Goal: Task Accomplishment & Management: Use online tool/utility

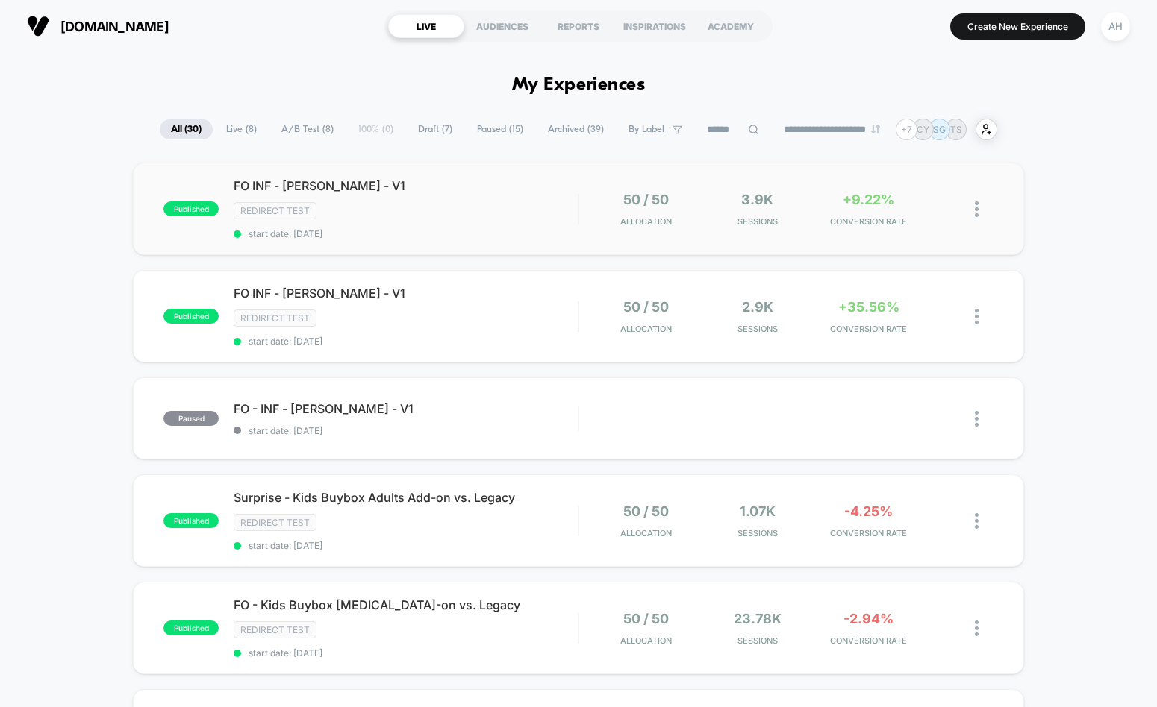
click at [457, 235] on span "start date: [DATE]" at bounding box center [406, 233] width 344 height 11
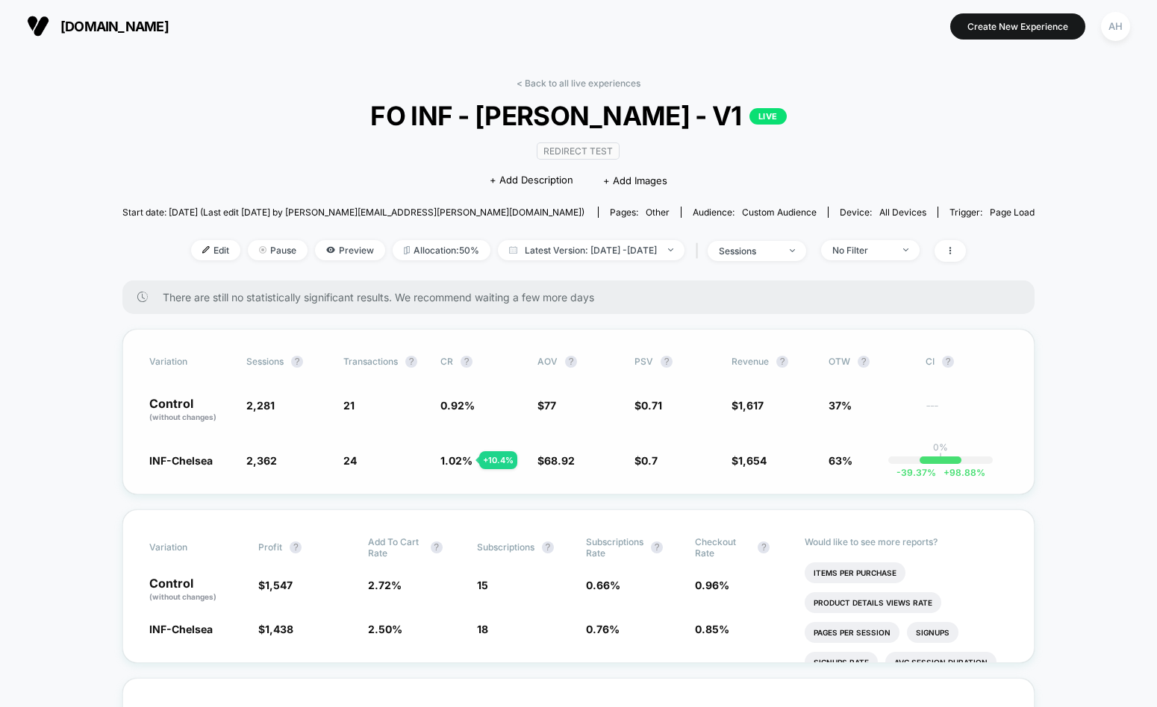
scroll to position [60, 0]
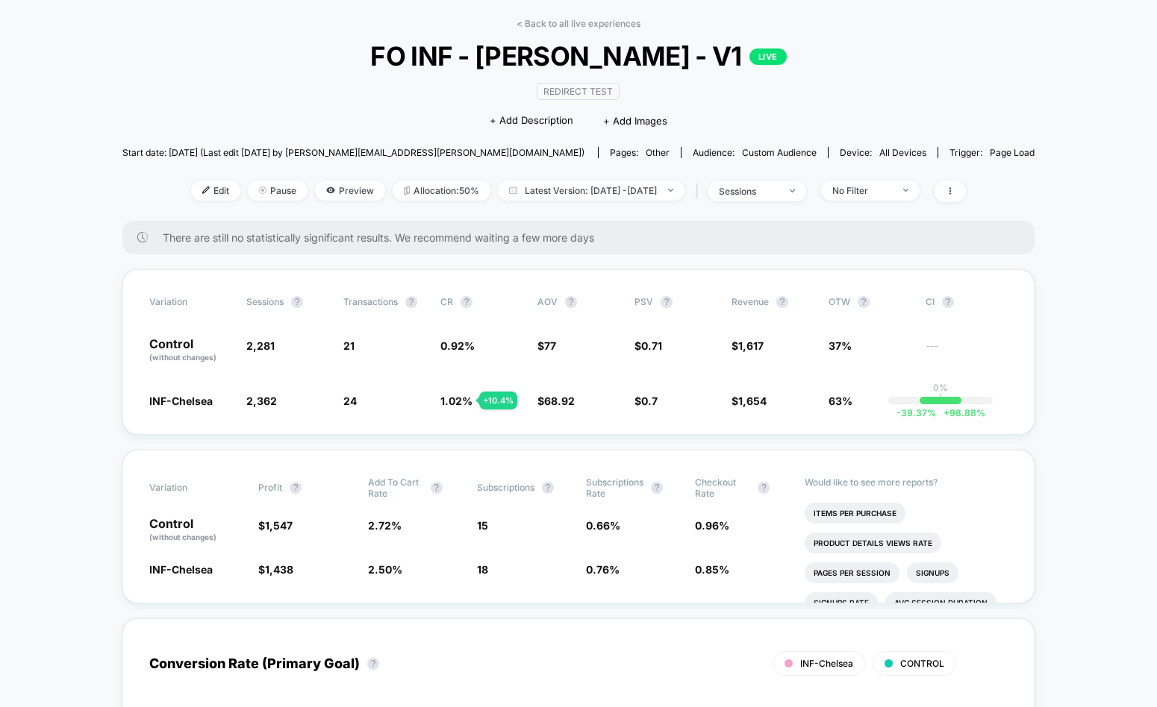
click at [551, 31] on div "< Back to all live experiences FO INF - [PERSON_NAME] - V1 LIVE Redirect Test C…" at bounding box center [578, 119] width 912 height 203
click at [555, 27] on link "< Back to all live experiences" at bounding box center [578, 23] width 124 height 11
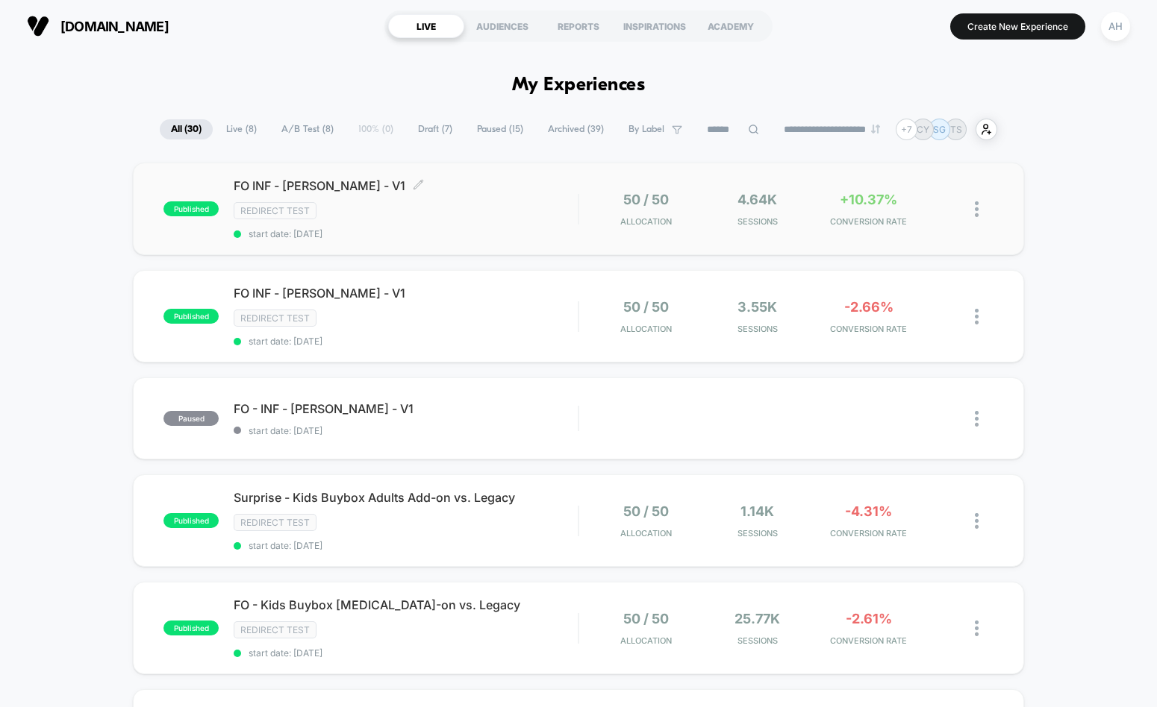
click at [513, 219] on div "Redirect Test" at bounding box center [406, 210] width 344 height 17
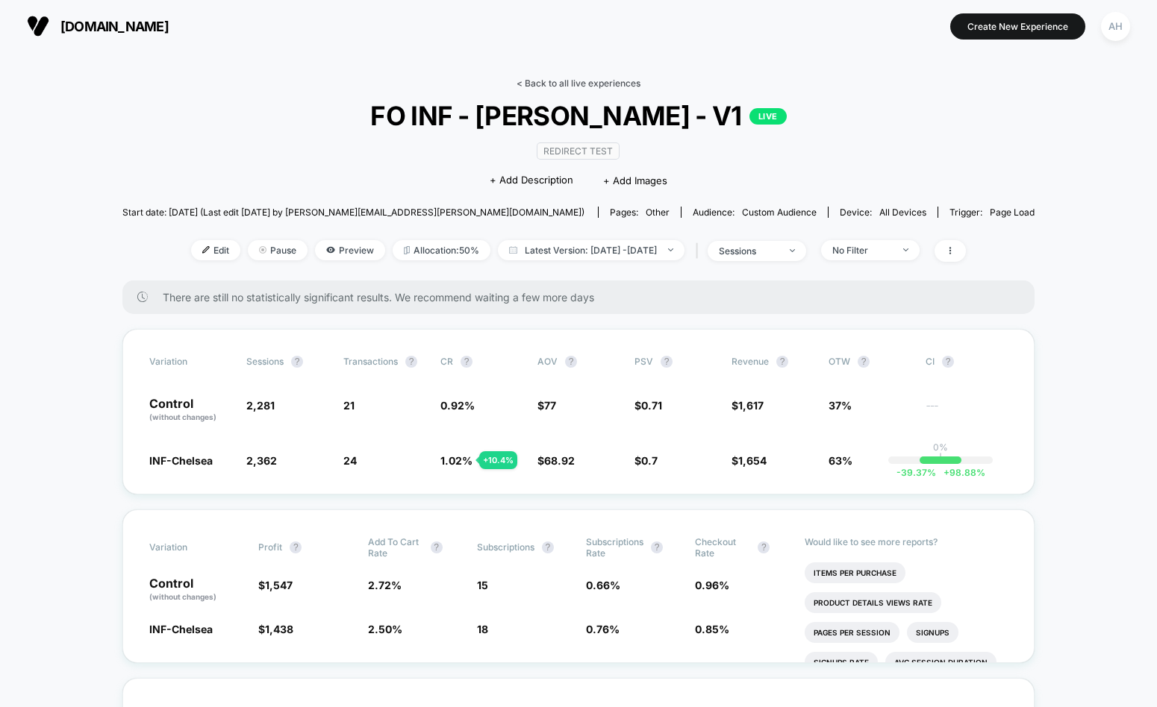
click at [590, 83] on link "< Back to all live experiences" at bounding box center [578, 83] width 124 height 11
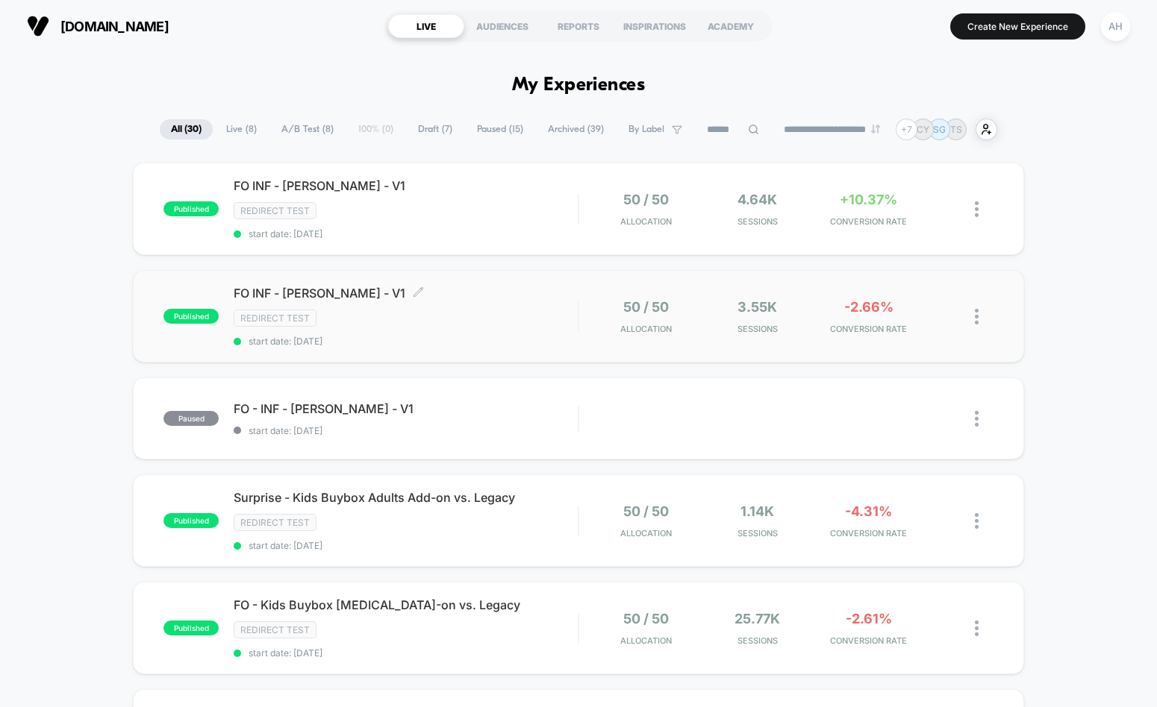
click at [540, 304] on div "FO INF - [PERSON_NAME] - V1 Click to edit experience details Click to edit expe…" at bounding box center [406, 316] width 344 height 61
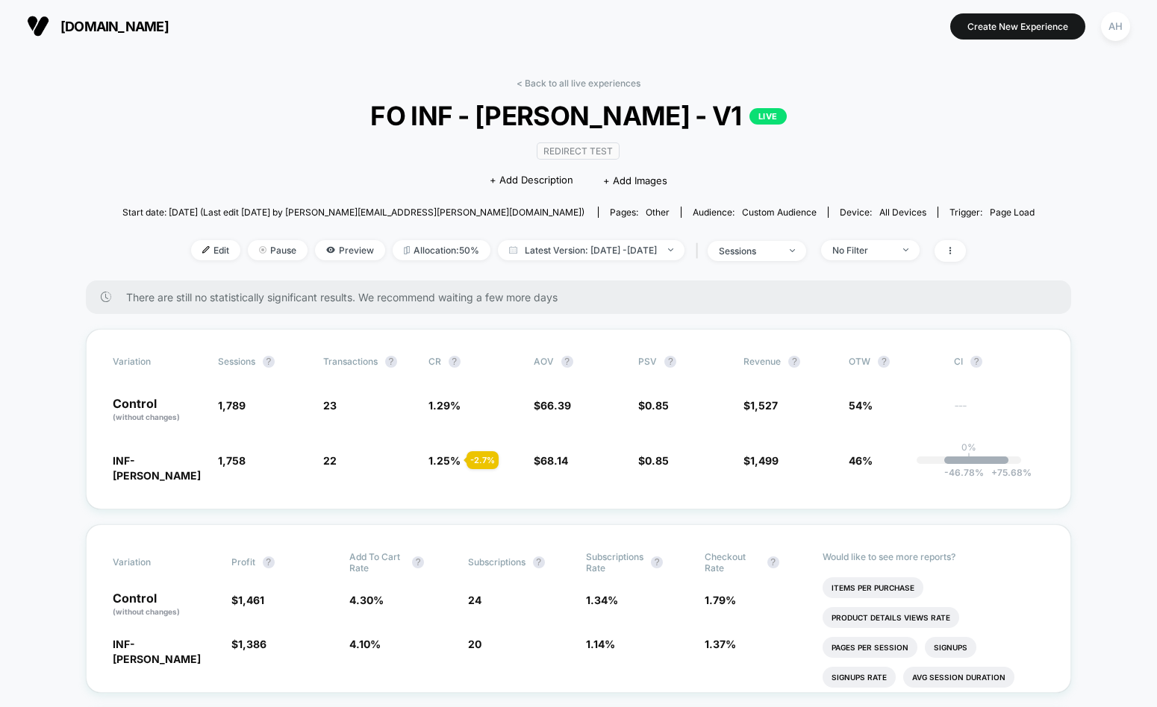
click at [611, 84] on link "< Back to all live experiences" at bounding box center [578, 83] width 124 height 11
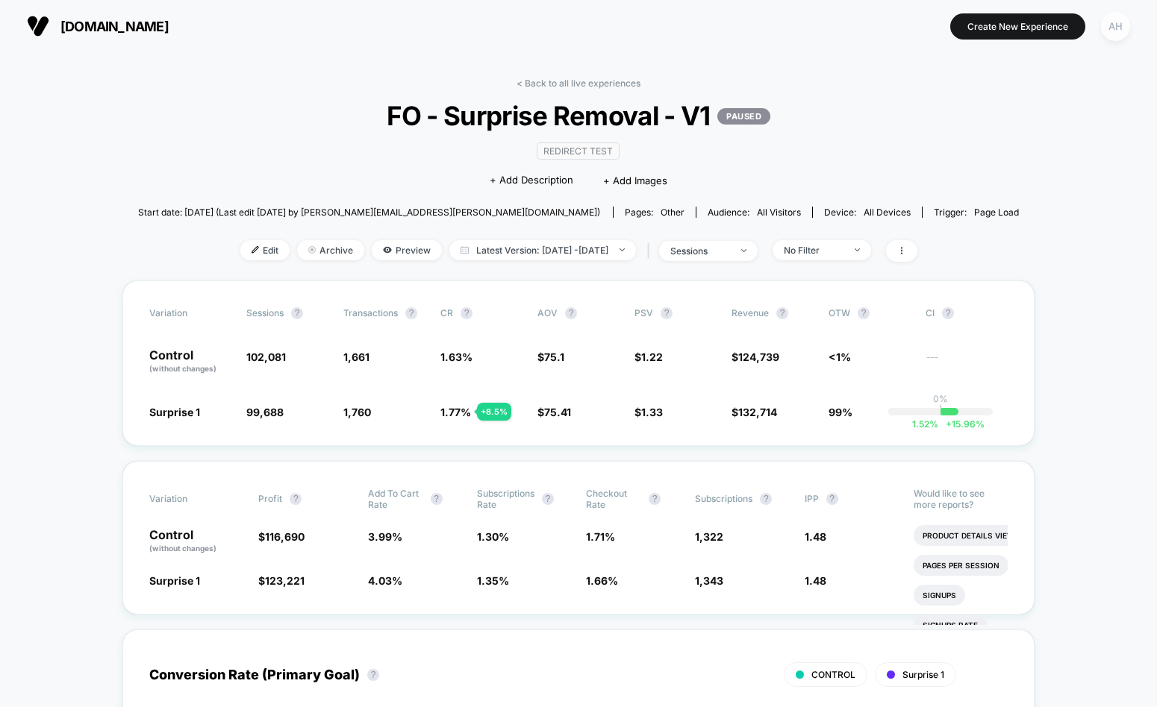
click at [1114, 26] on div "AH" at bounding box center [1115, 26] width 29 height 29
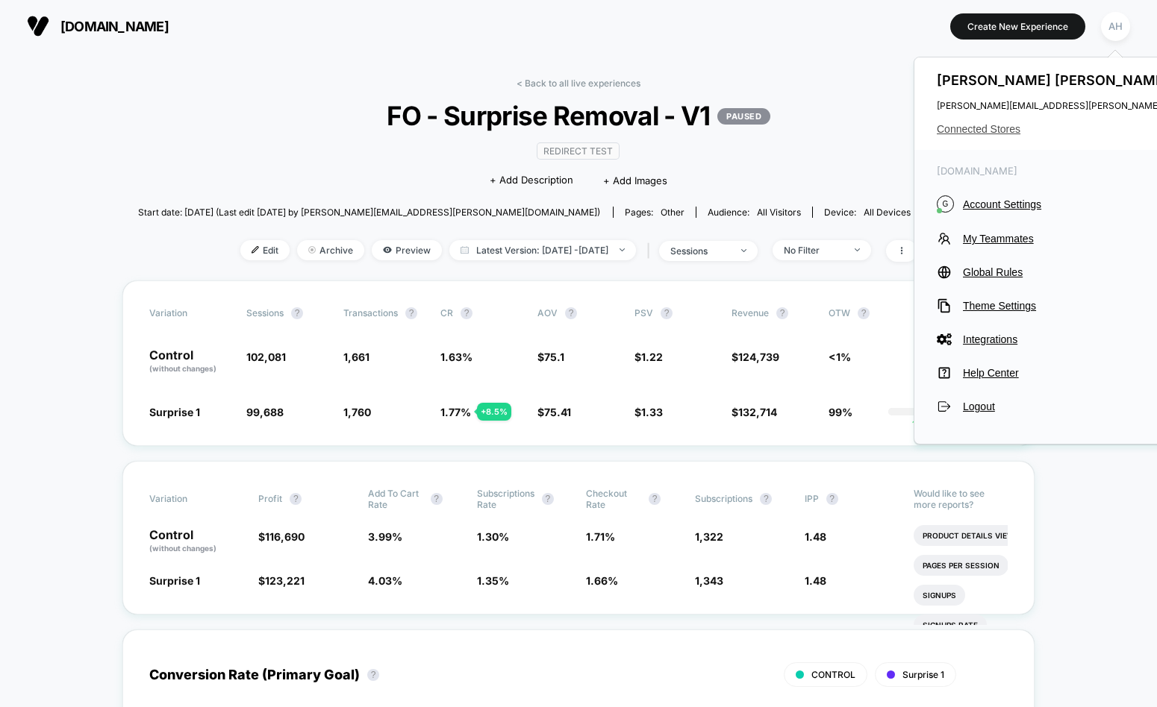
click at [994, 126] on span "Connected Stores" at bounding box center [1085, 129] width 296 height 12
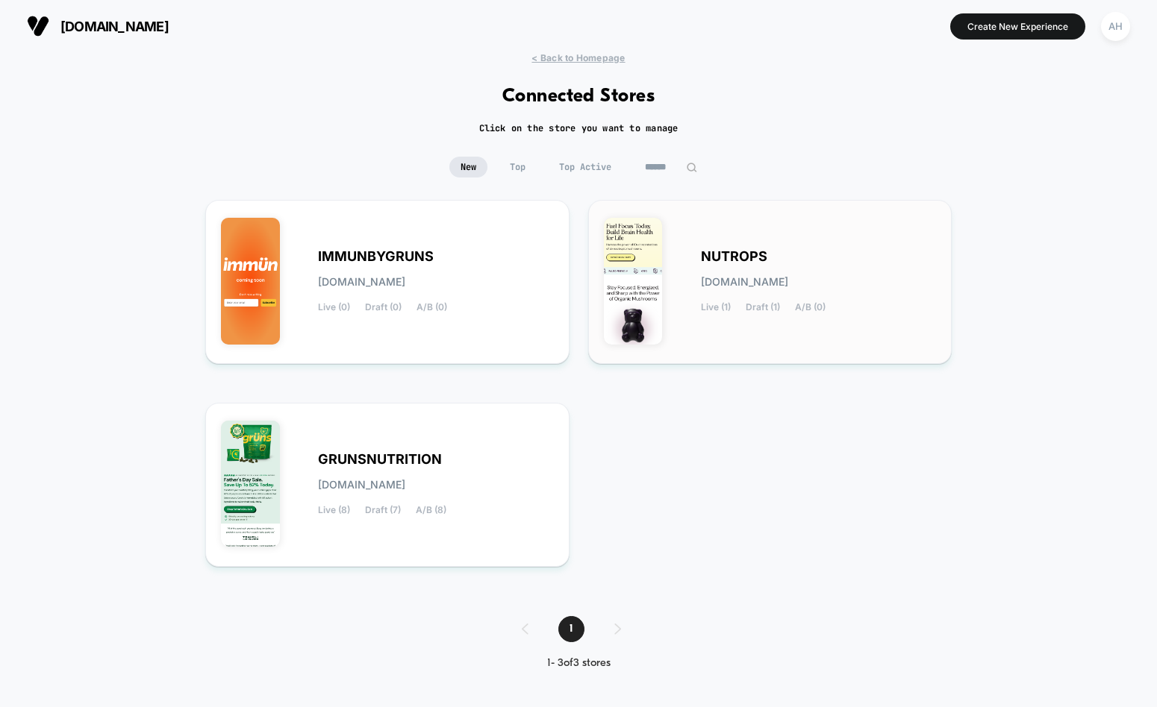
click at [740, 280] on span "nutrops.myshopify.com" at bounding box center [744, 282] width 87 height 10
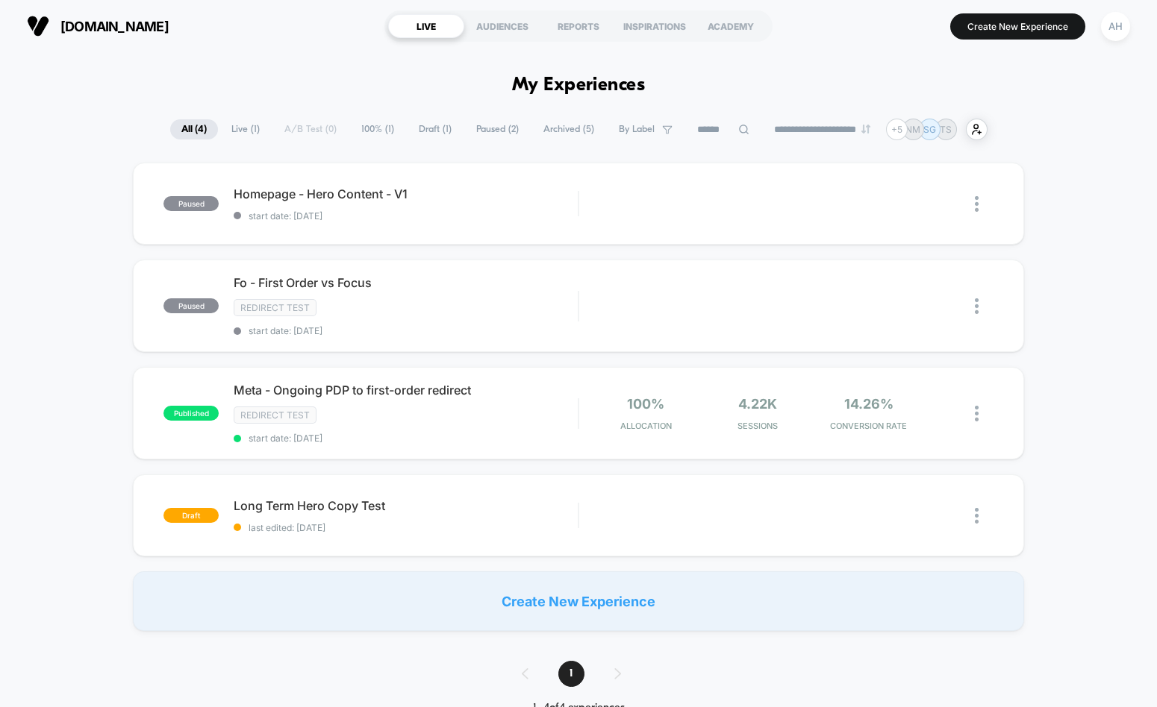
click at [422, 127] on span "Draft ( 1 )" at bounding box center [434, 129] width 55 height 20
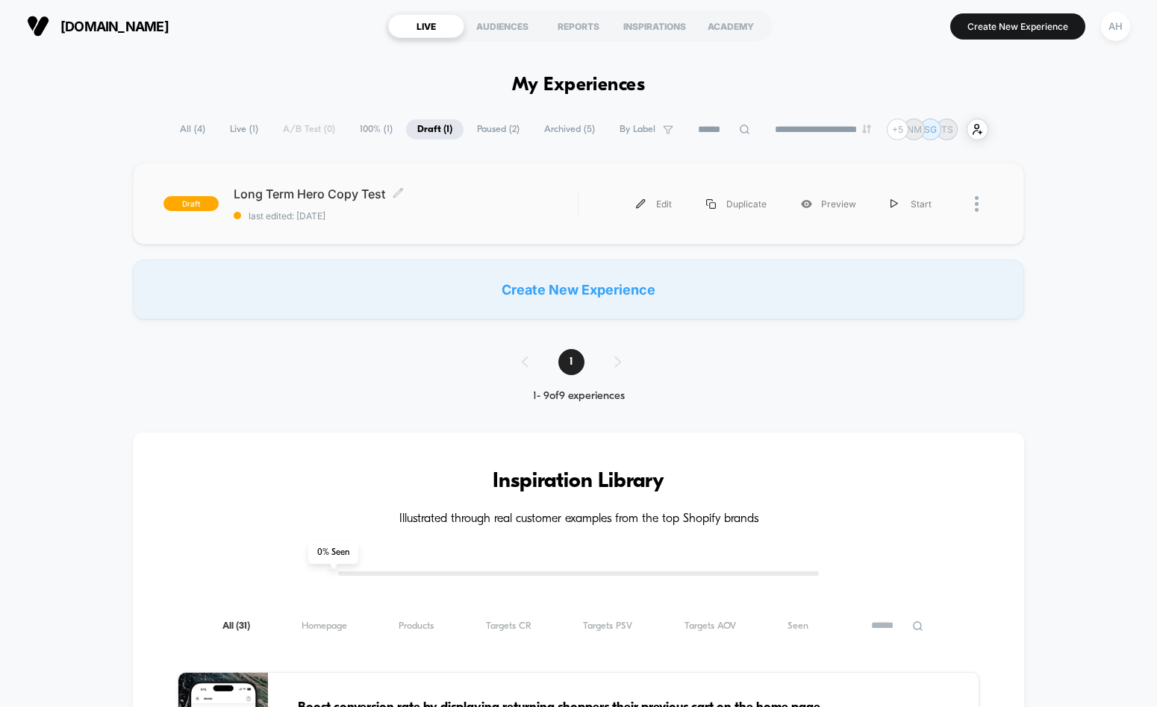
click at [519, 199] on span "Long Term Hero Copy Test Click to edit experience details" at bounding box center [406, 194] width 344 height 15
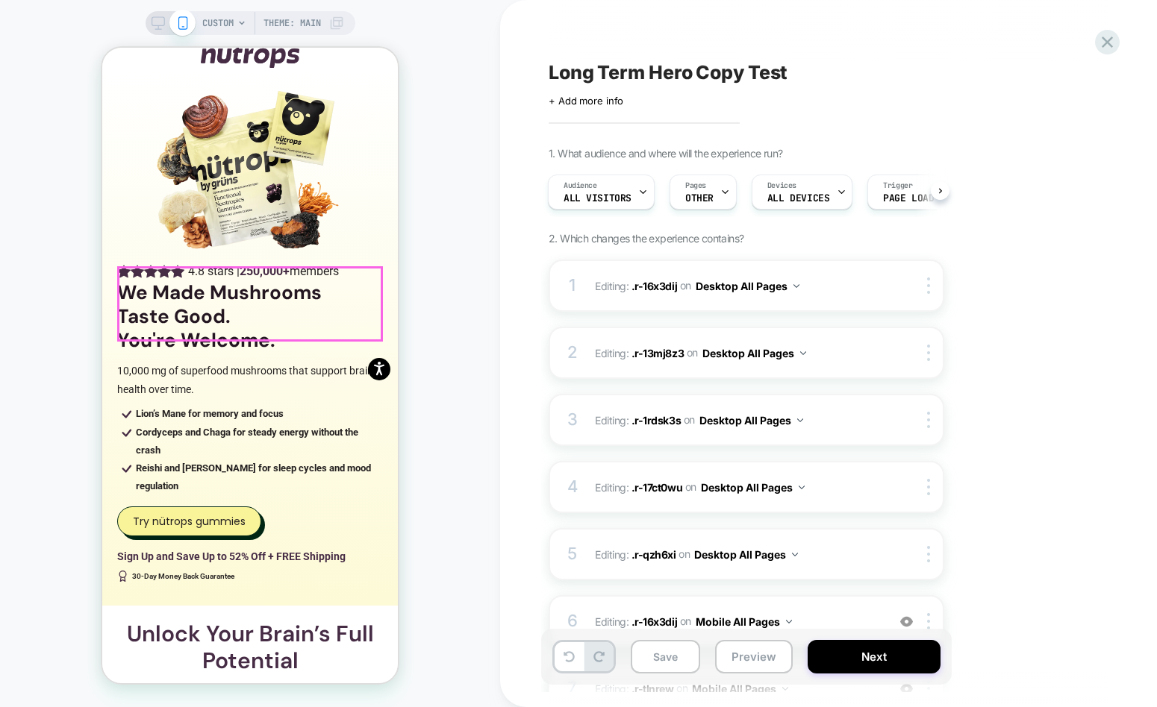
scroll to position [68, 0]
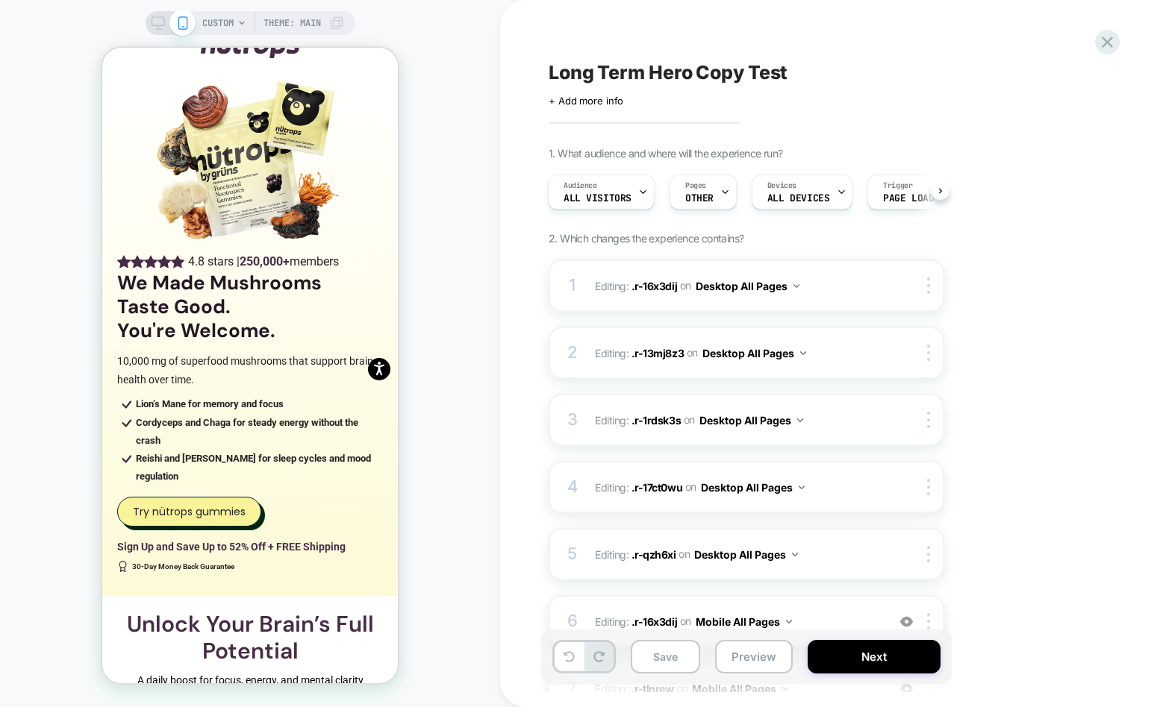
click at [484, 122] on div "CUSTOM Theme: MAIN" at bounding box center [250, 354] width 500 height 678
click at [442, 130] on div "CUSTOM Theme: MAIN" at bounding box center [250, 354] width 500 height 678
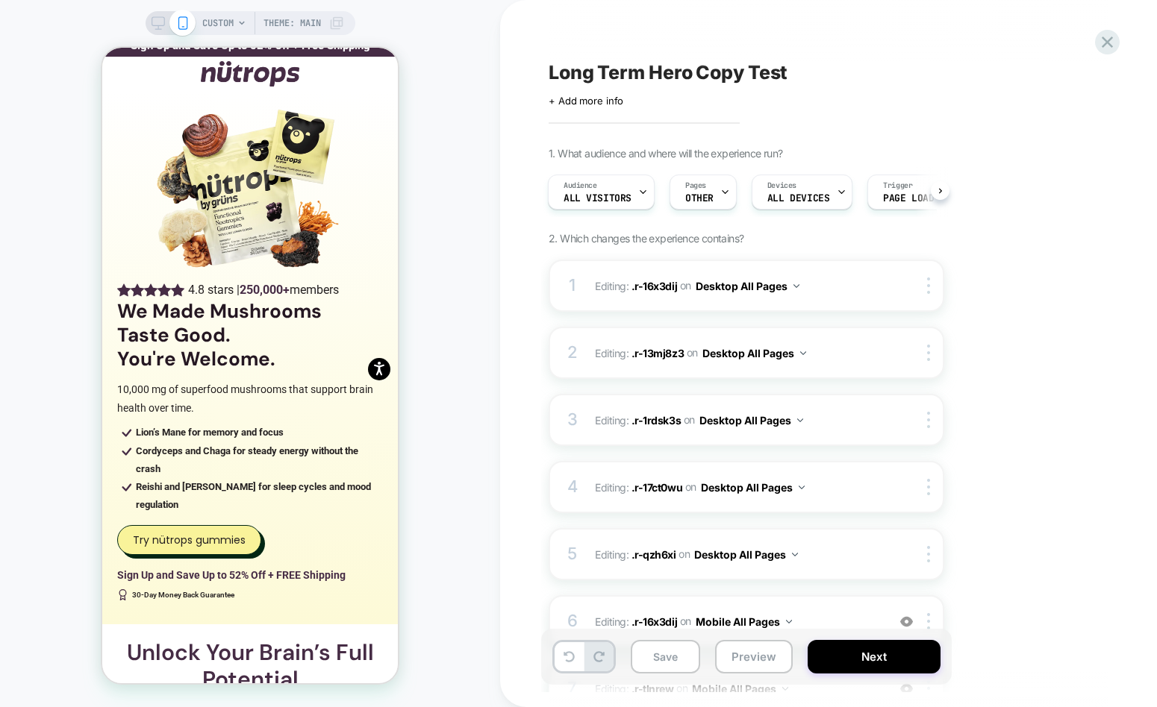
click at [160, 19] on icon at bounding box center [157, 22] width 13 height 13
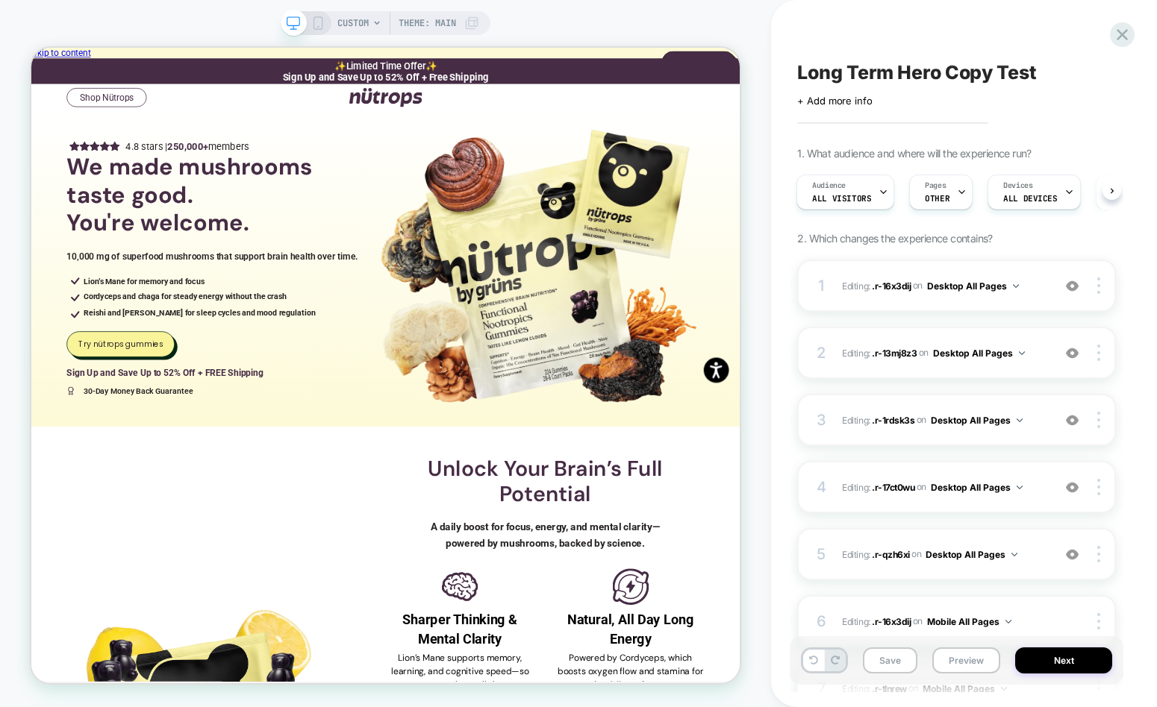
click at [315, 19] on icon at bounding box center [317, 22] width 13 height 13
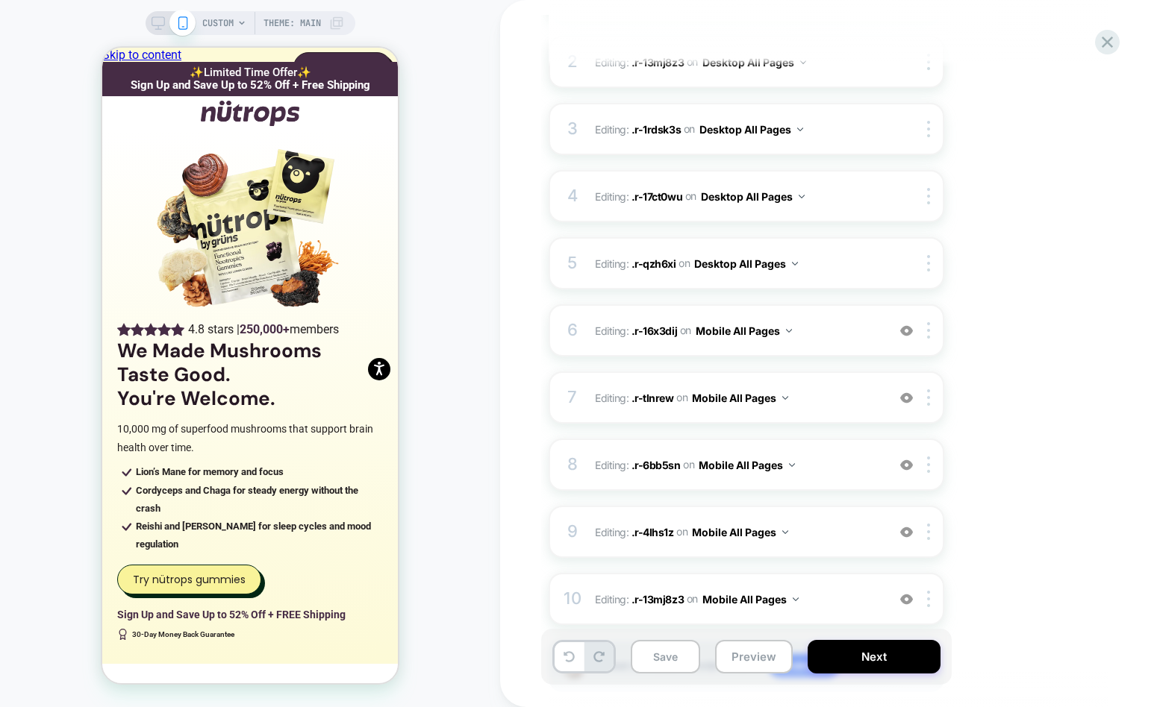
scroll to position [388, 0]
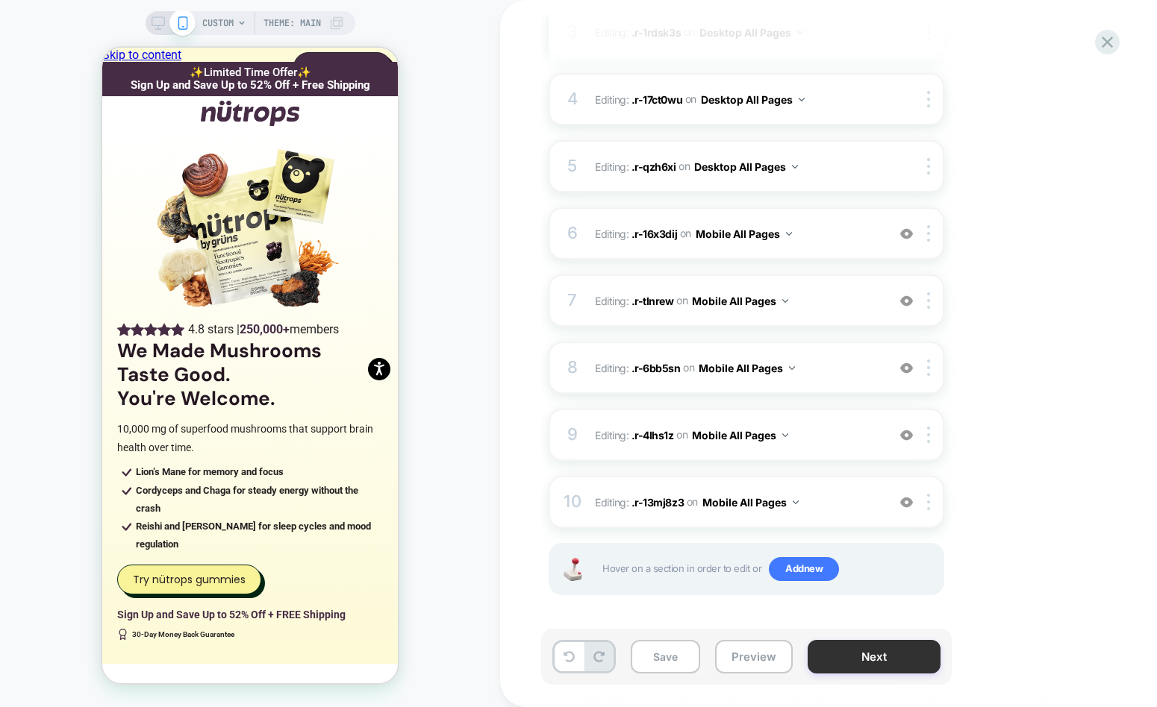
click at [890, 661] on button "Next" at bounding box center [873, 657] width 133 height 34
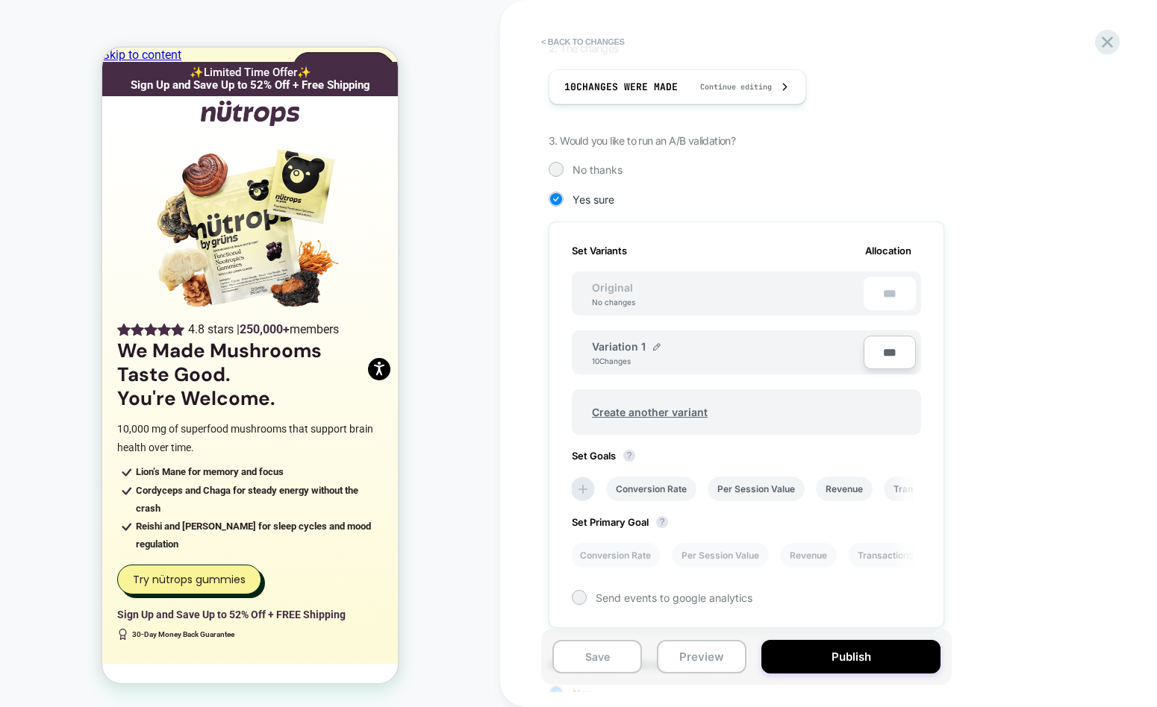
scroll to position [324, 0]
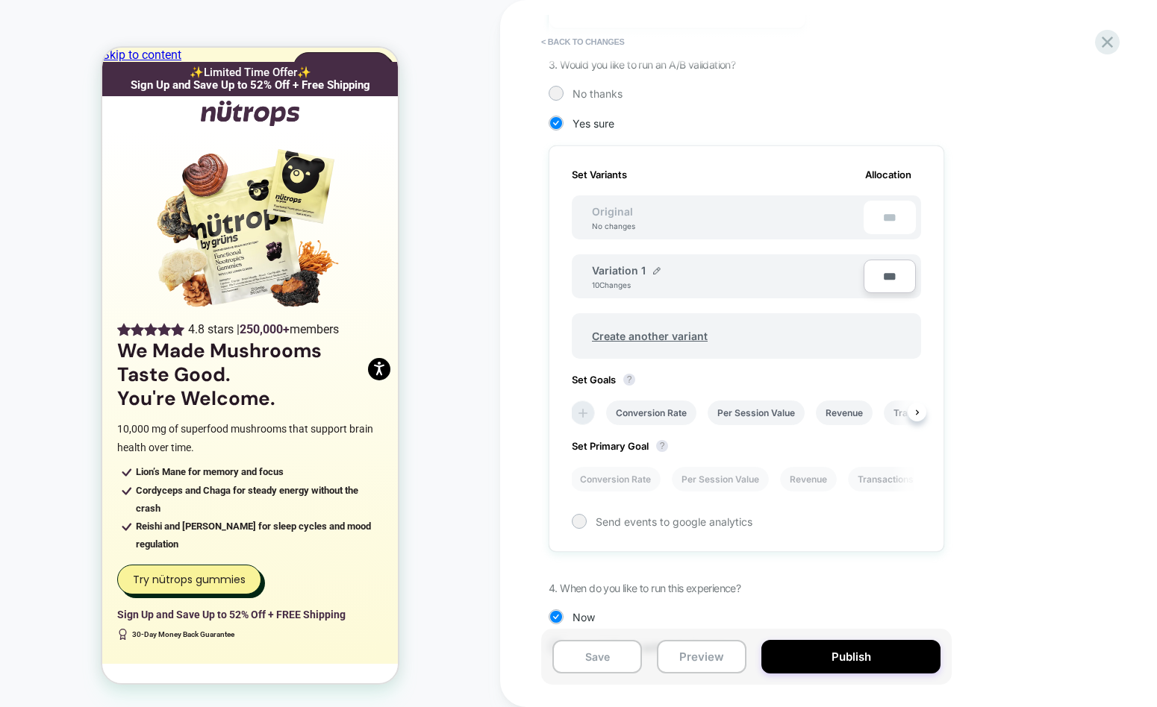
click at [583, 411] on icon at bounding box center [582, 413] width 9 height 9
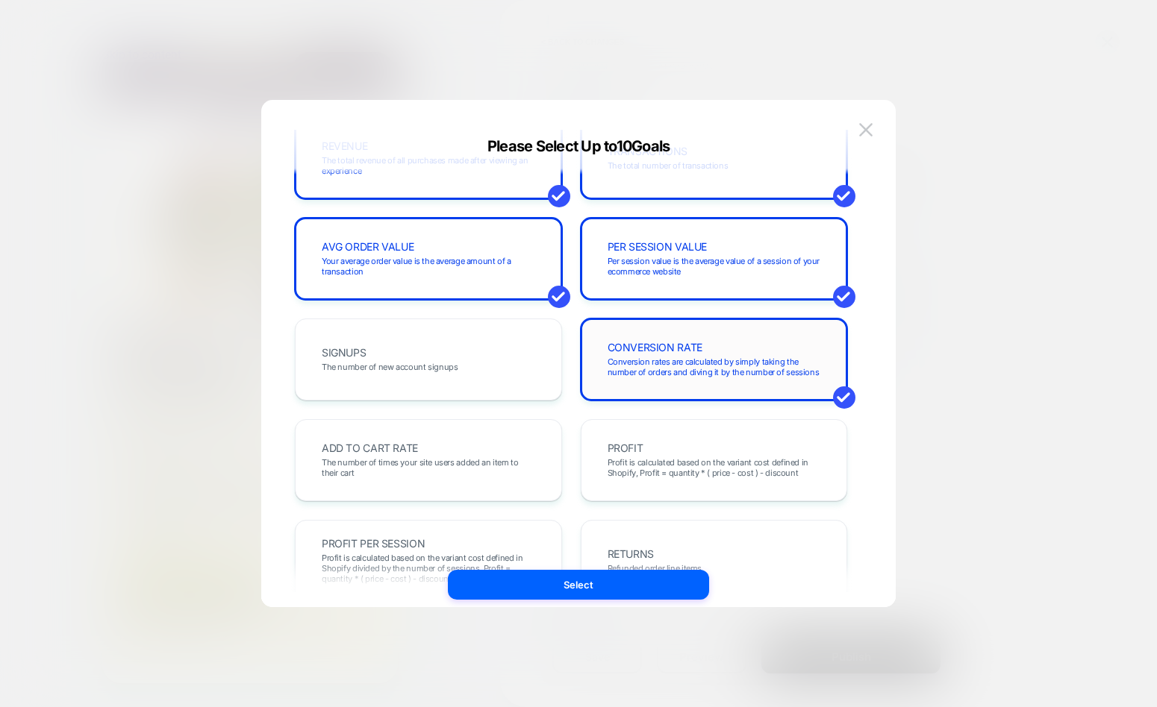
scroll to position [304, 0]
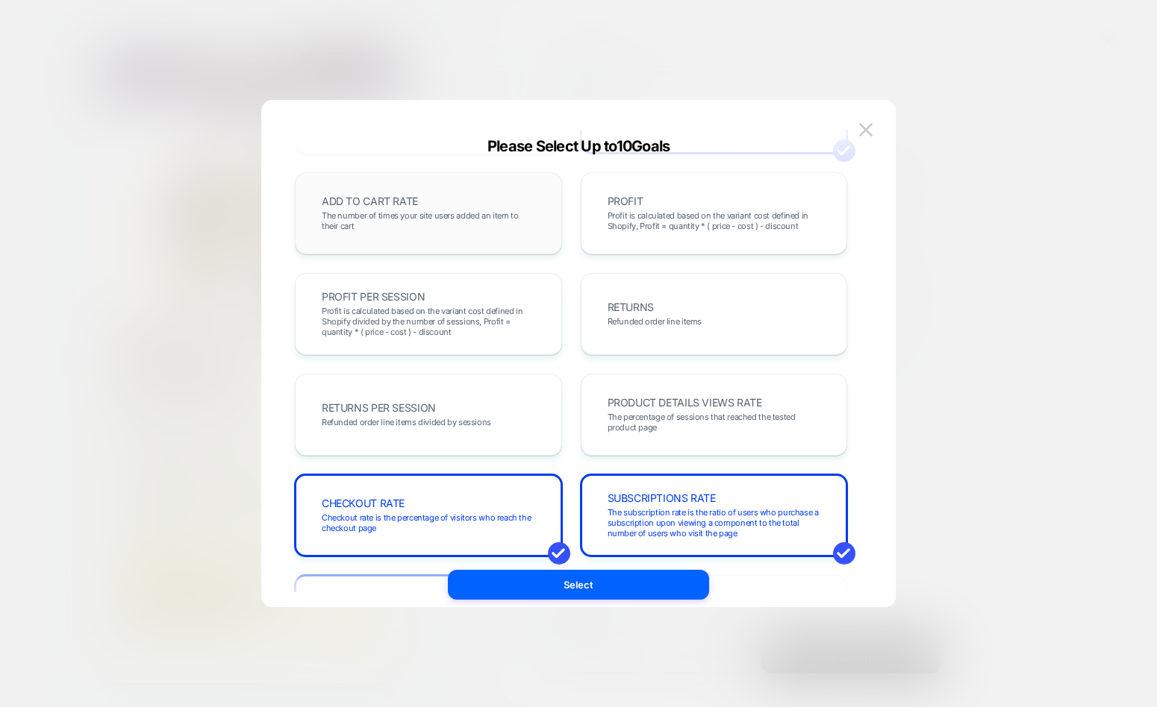
click at [483, 215] on span "The number of times your site users added an item to their cart" at bounding box center [428, 220] width 213 height 21
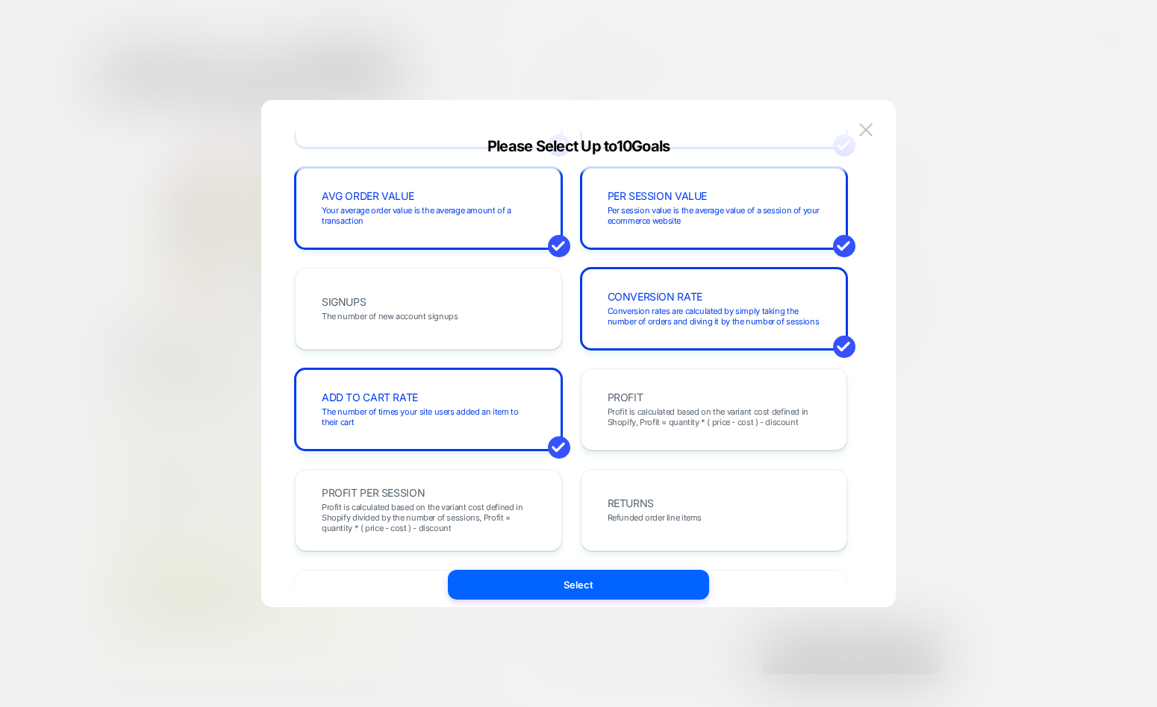
scroll to position [252, 0]
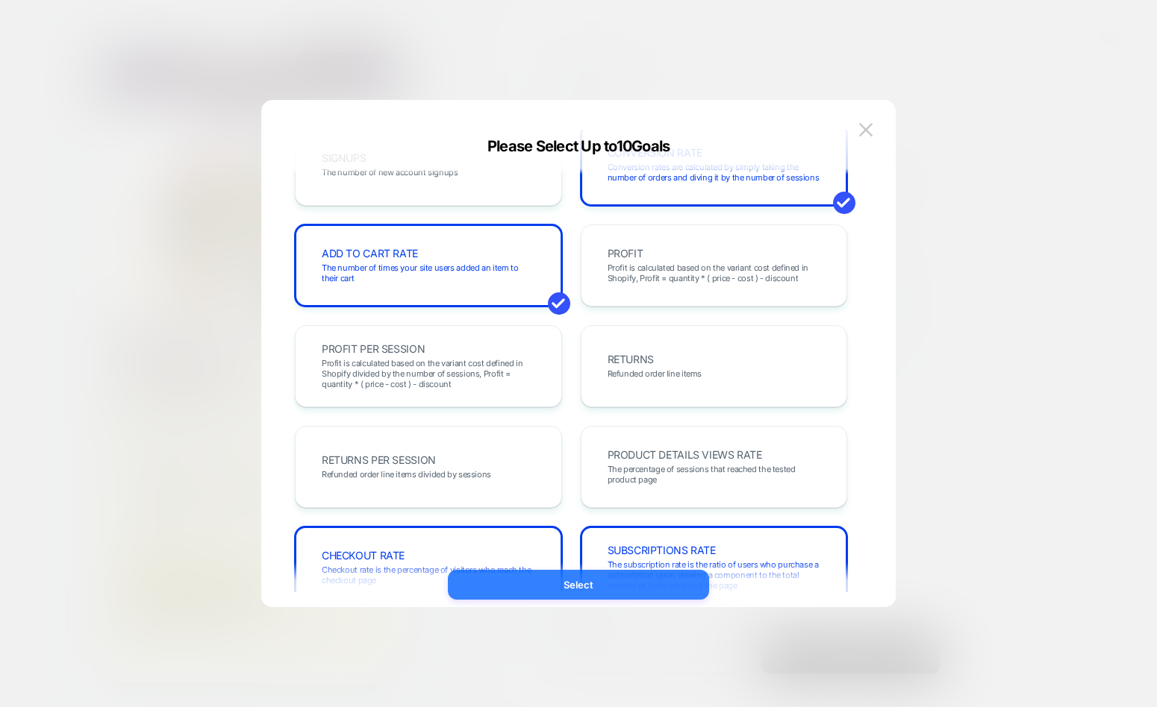
click at [554, 580] on button "Select" at bounding box center [578, 585] width 261 height 30
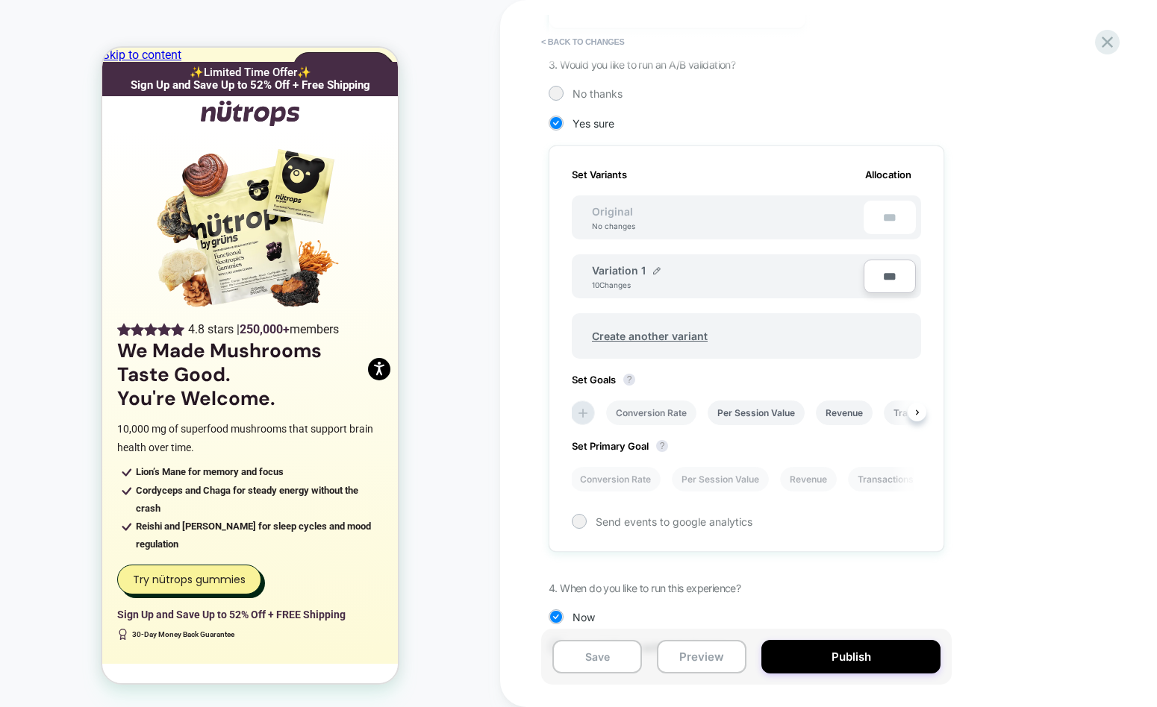
click at [651, 418] on li "Conversion Rate" at bounding box center [651, 413] width 90 height 25
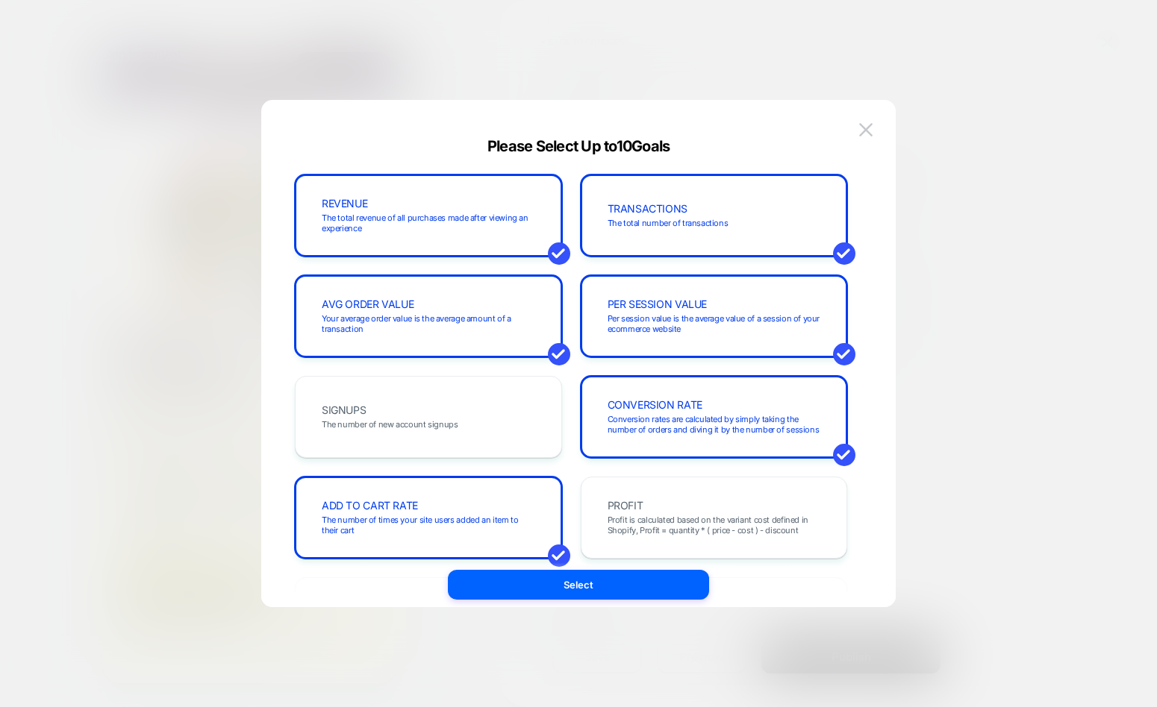
click at [960, 166] on div at bounding box center [578, 353] width 1157 height 707
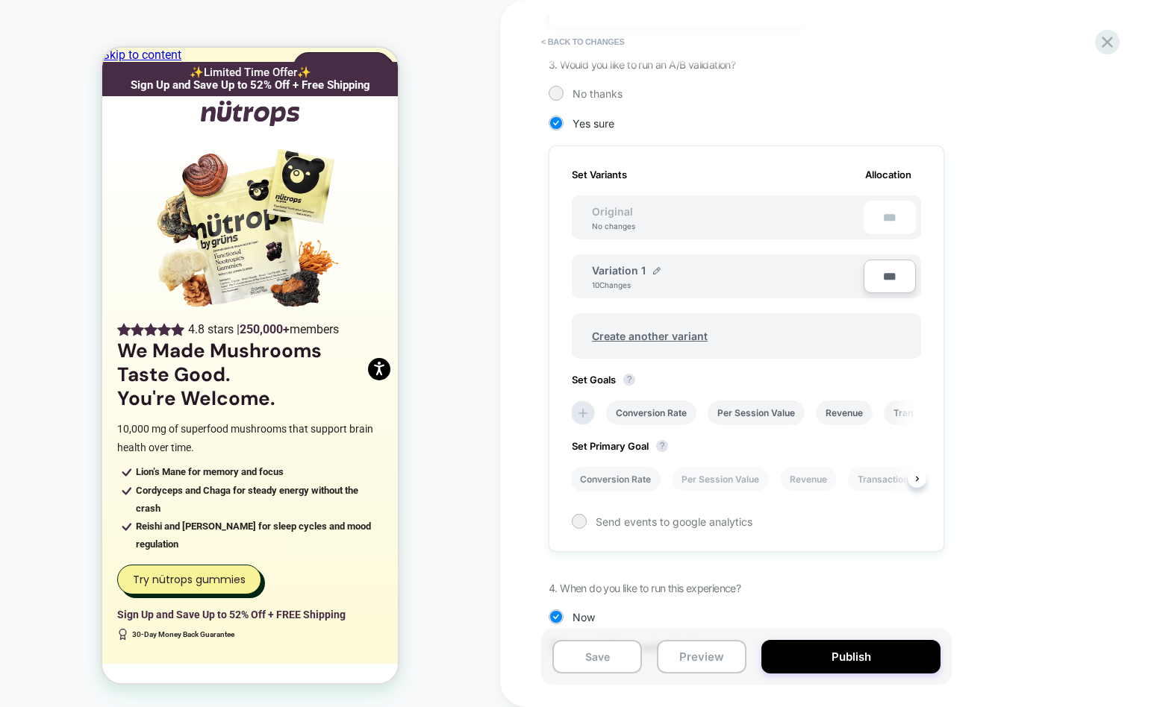
click at [616, 474] on li "Conversion Rate" at bounding box center [615, 479] width 90 height 25
click at [581, 518] on div at bounding box center [578, 521] width 11 height 11
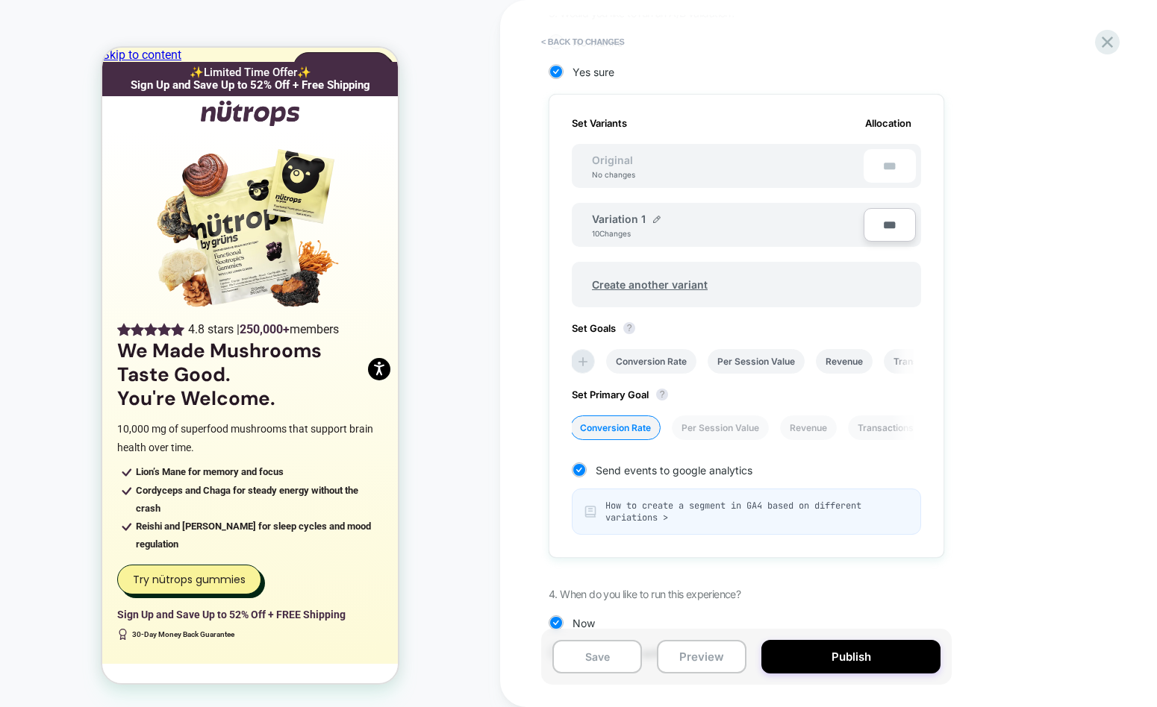
scroll to position [290, 0]
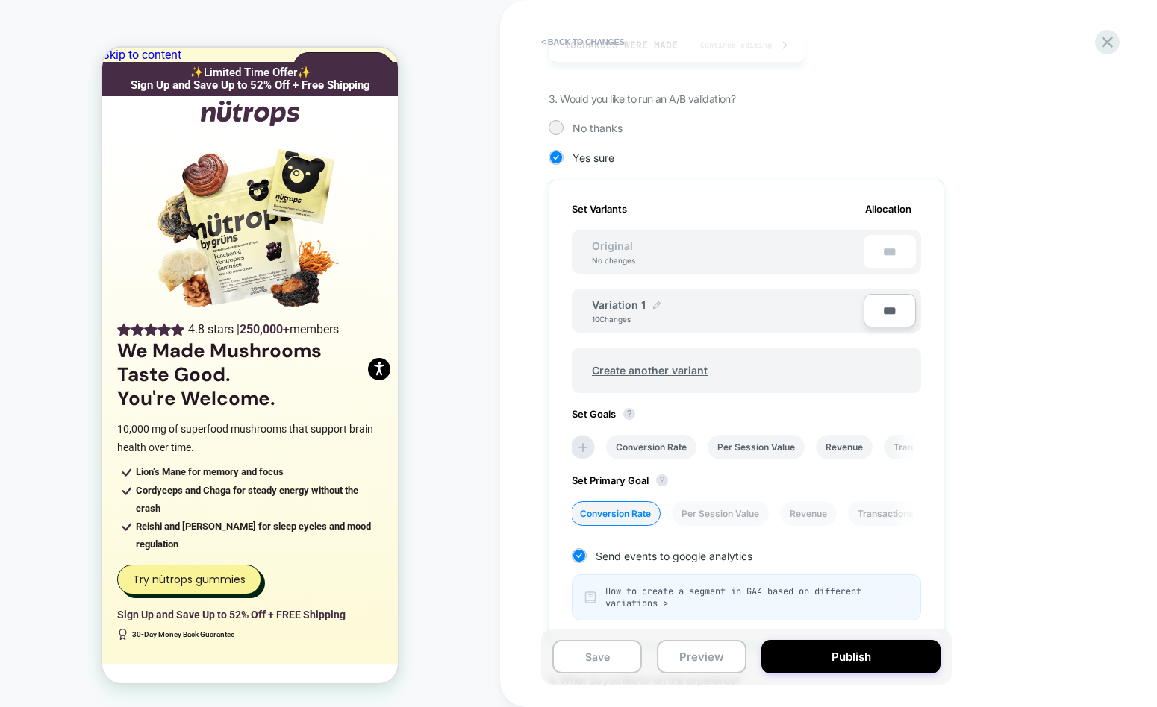
click at [655, 304] on img at bounding box center [656, 305] width 7 height 7
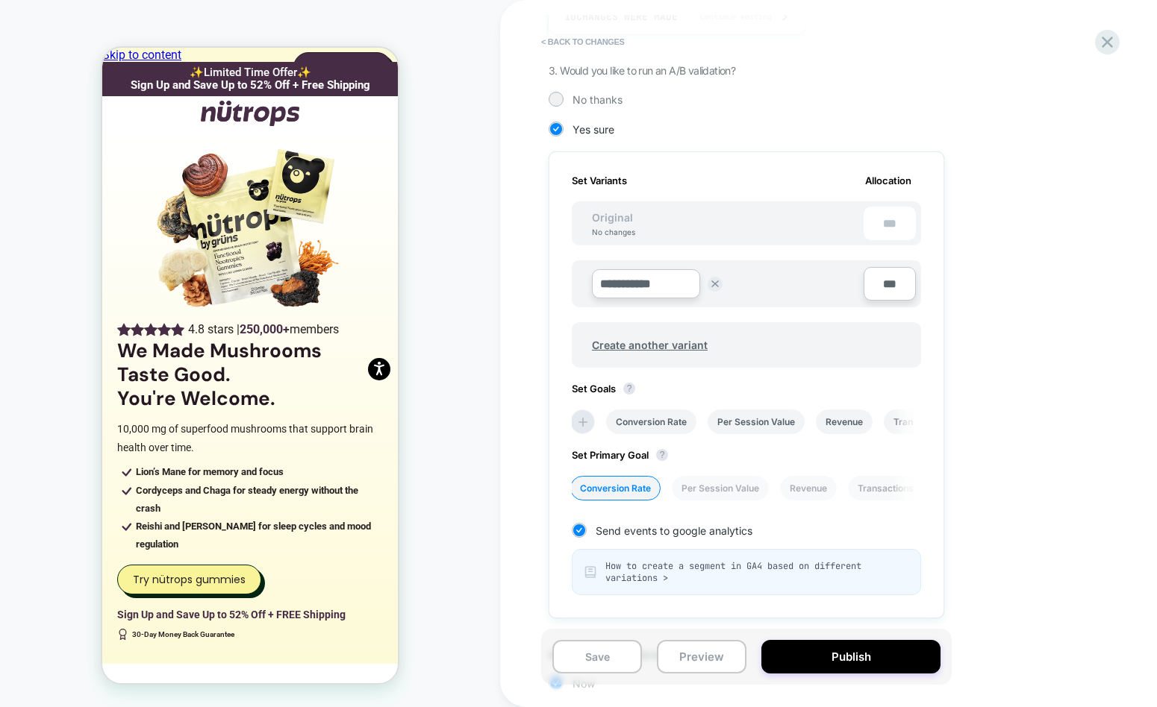
scroll to position [31, 0]
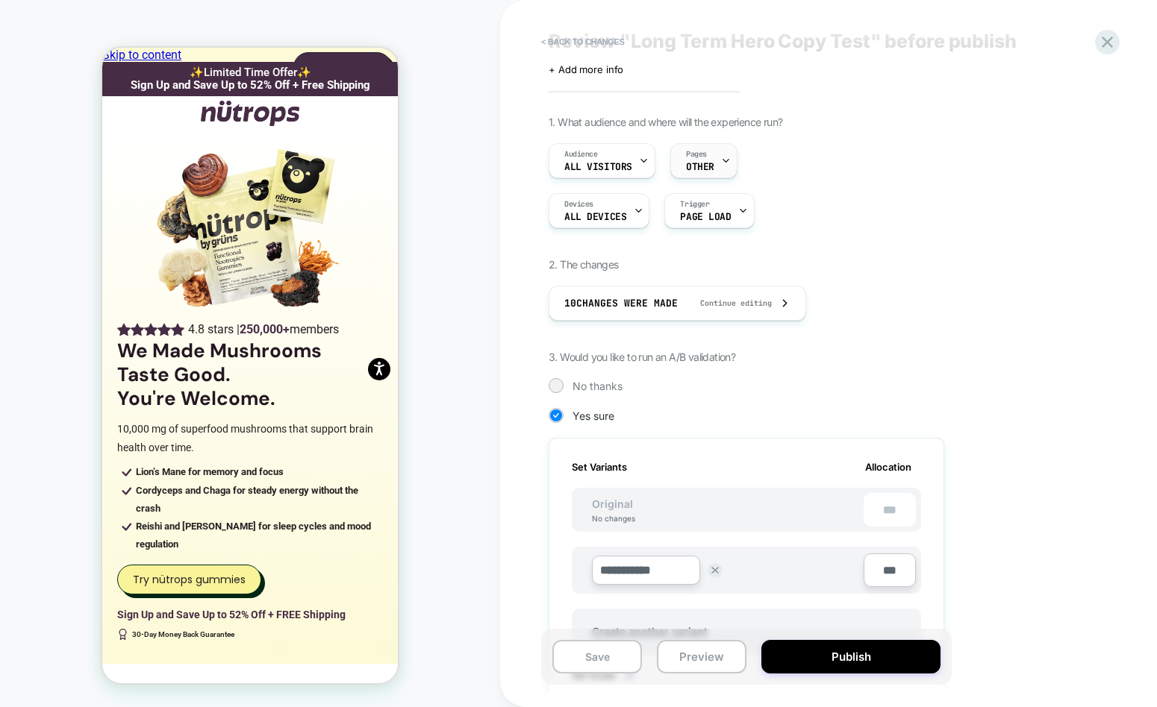
click at [726, 163] on icon at bounding box center [726, 161] width 10 height 10
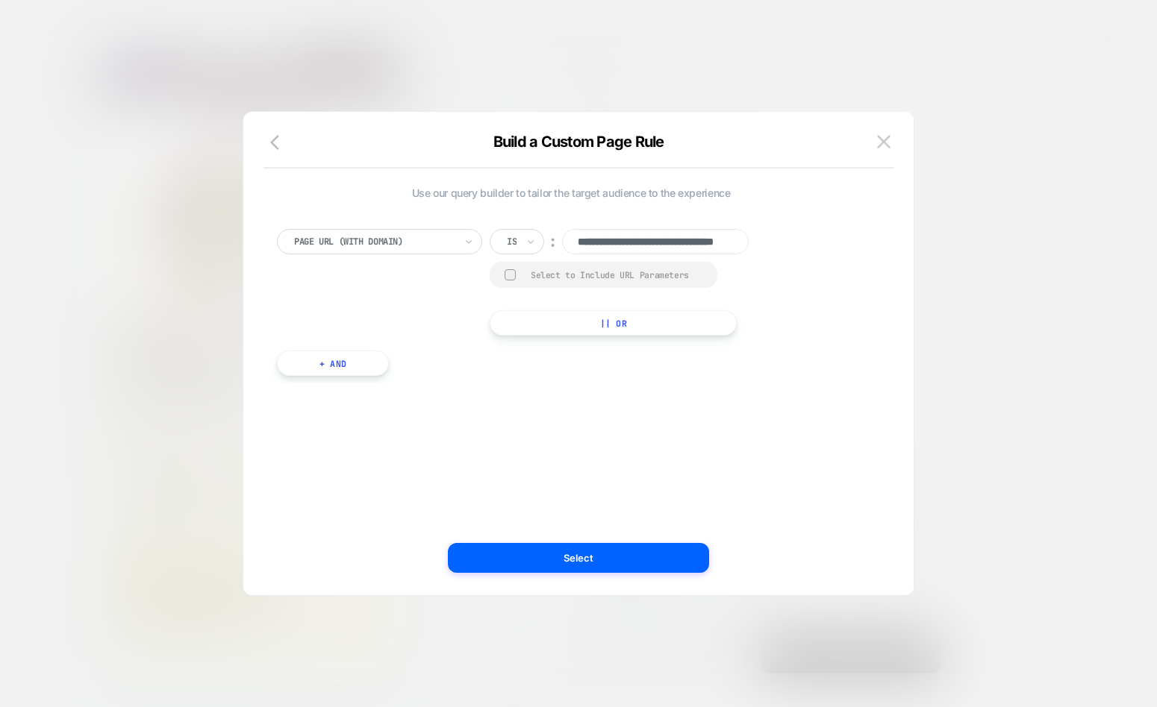
scroll to position [0, 0]
click at [947, 170] on div at bounding box center [578, 353] width 1157 height 707
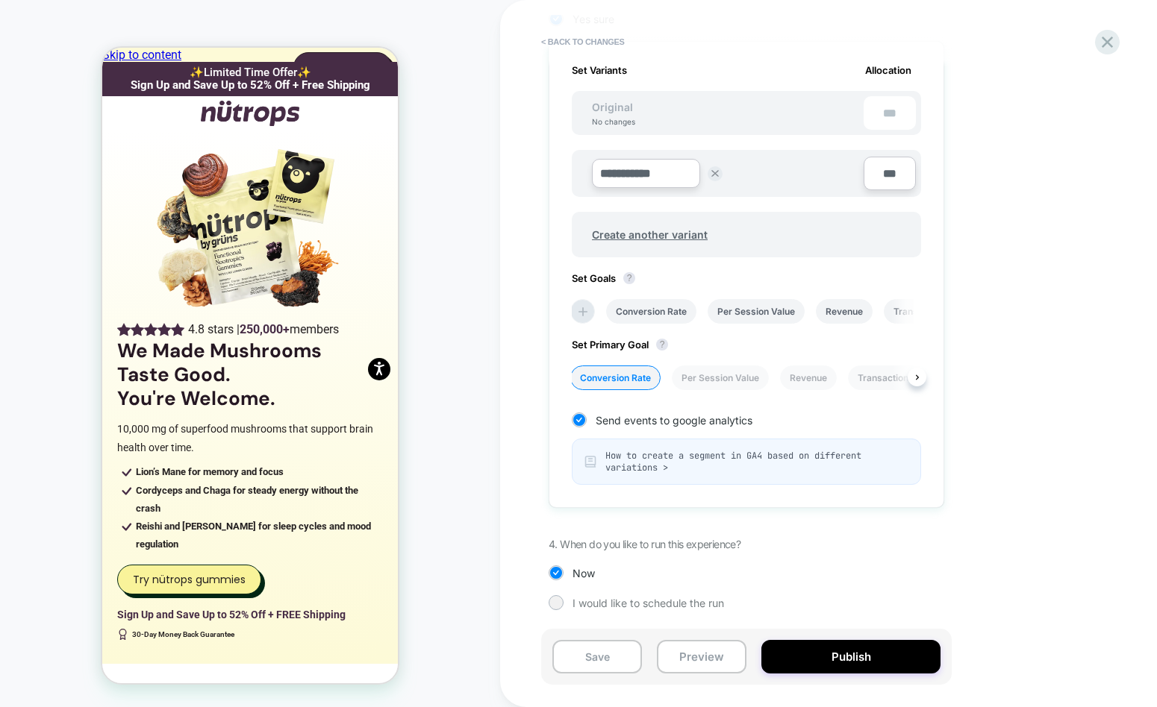
scroll to position [377, 0]
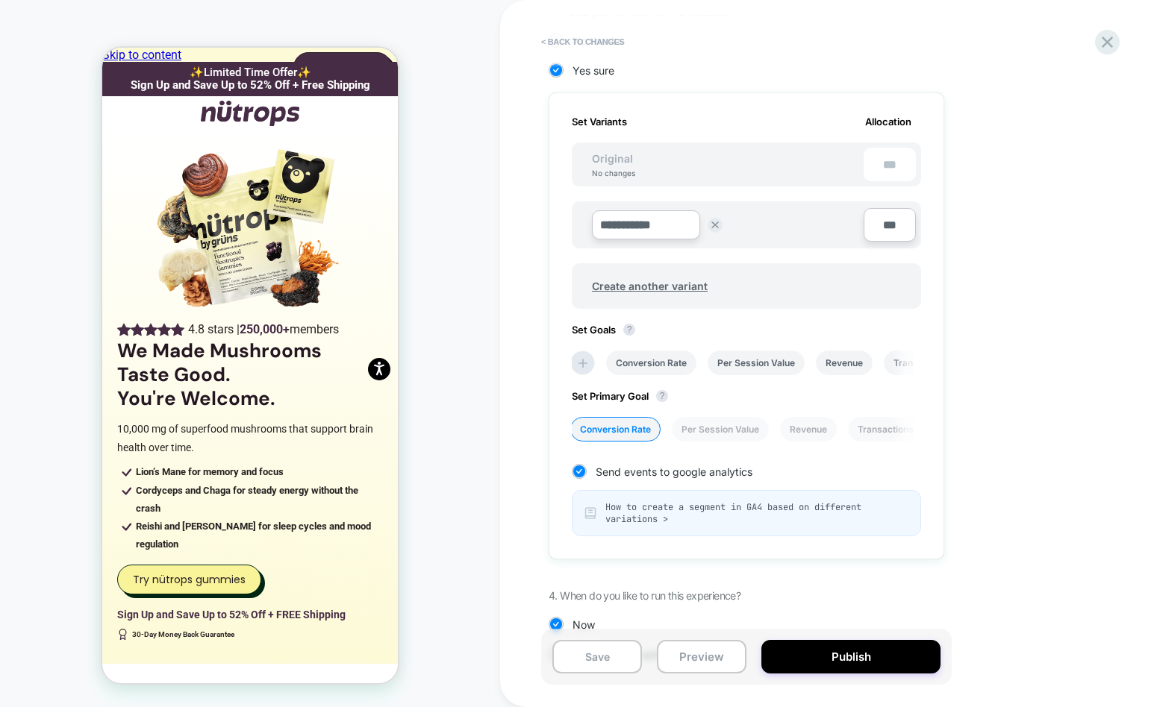
click at [1016, 292] on div "**********" at bounding box center [821, 227] width 545 height 914
click at [669, 225] on input "**********" at bounding box center [646, 224] width 108 height 29
click at [511, 217] on div "**********" at bounding box center [828, 353] width 657 height 707
click at [455, 39] on div "CUSTOM Theme: MAIN" at bounding box center [250, 354] width 500 height 678
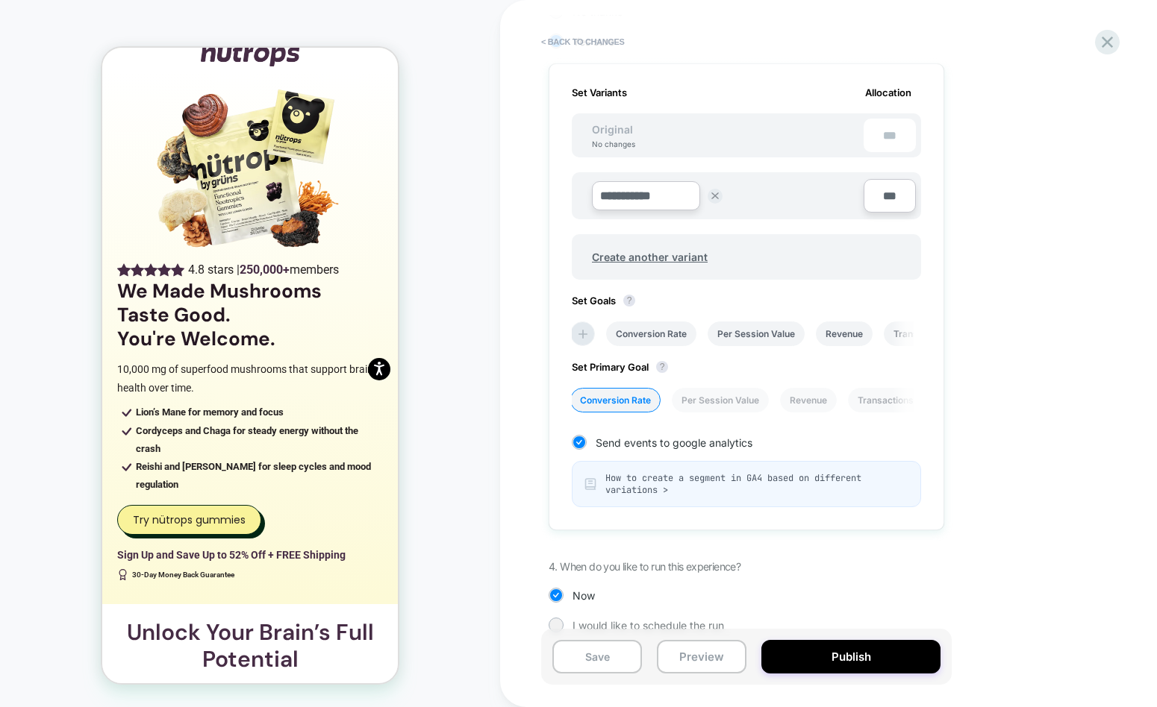
scroll to position [378, 0]
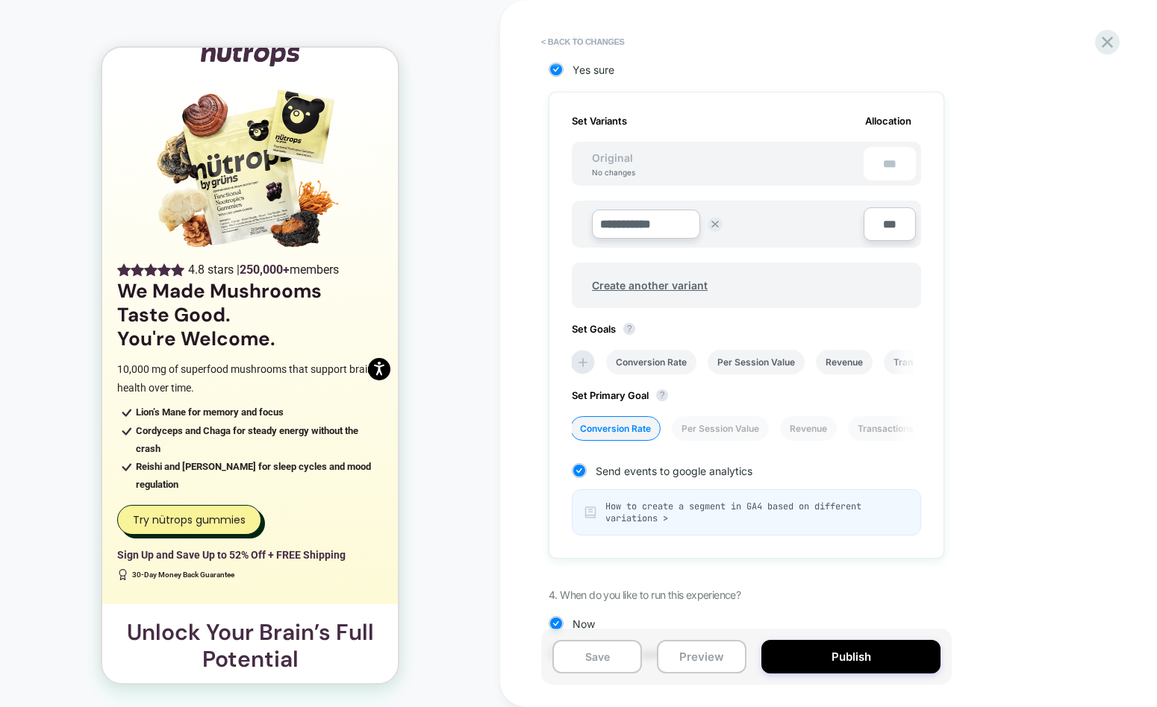
click at [648, 217] on input "**********" at bounding box center [646, 224] width 108 height 29
click at [1004, 246] on div "**********" at bounding box center [821, 226] width 545 height 914
click at [711, 216] on div at bounding box center [714, 224] width 15 height 29
click at [572, 240] on div "**********" at bounding box center [746, 224] width 349 height 47
click at [514, 253] on div "**********" at bounding box center [828, 353] width 657 height 707
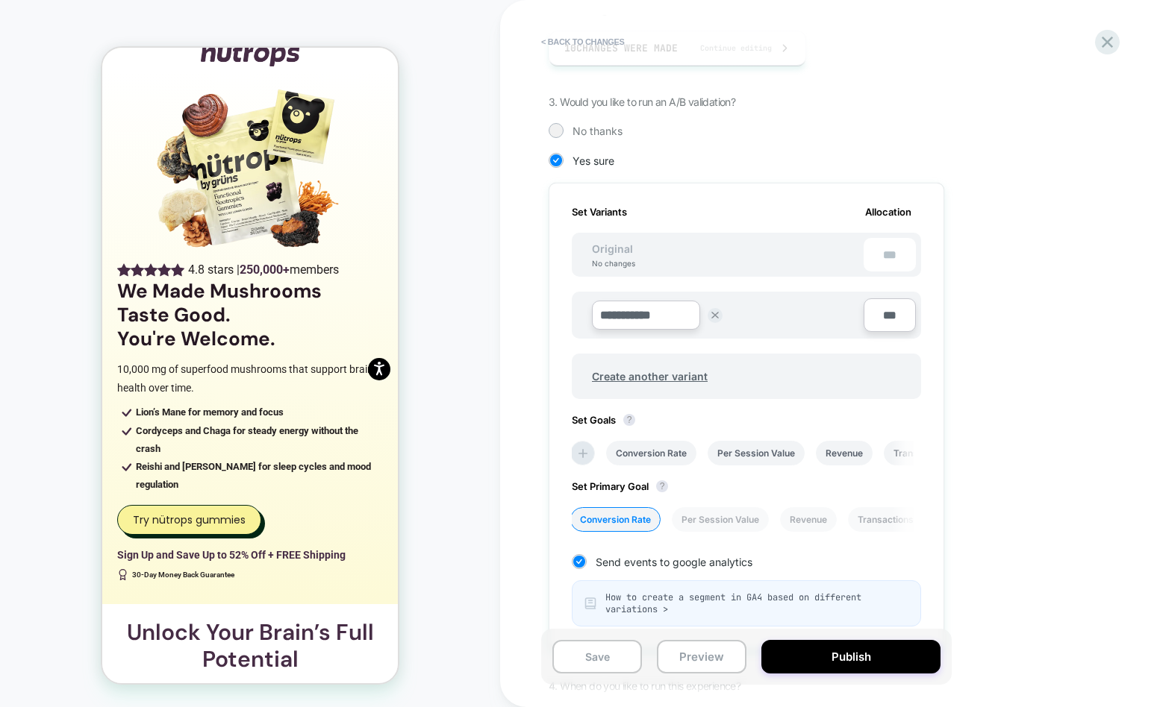
scroll to position [296, 0]
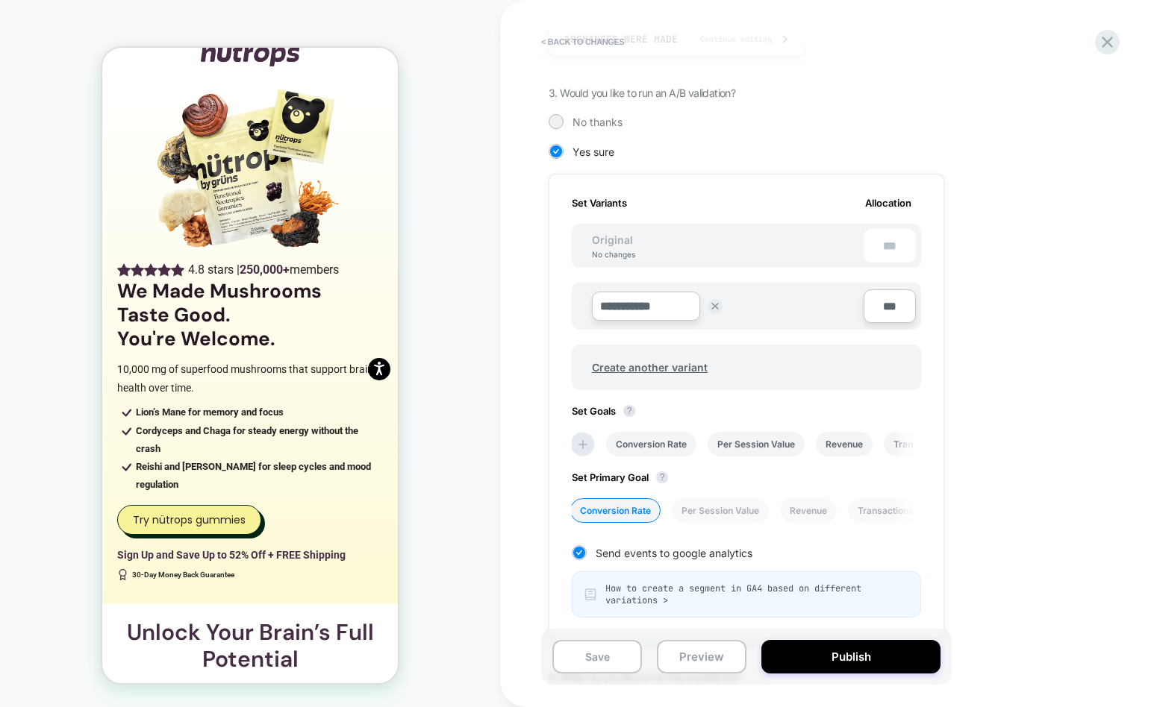
click at [1102, 91] on div "**********" at bounding box center [829, 353] width 560 height 707
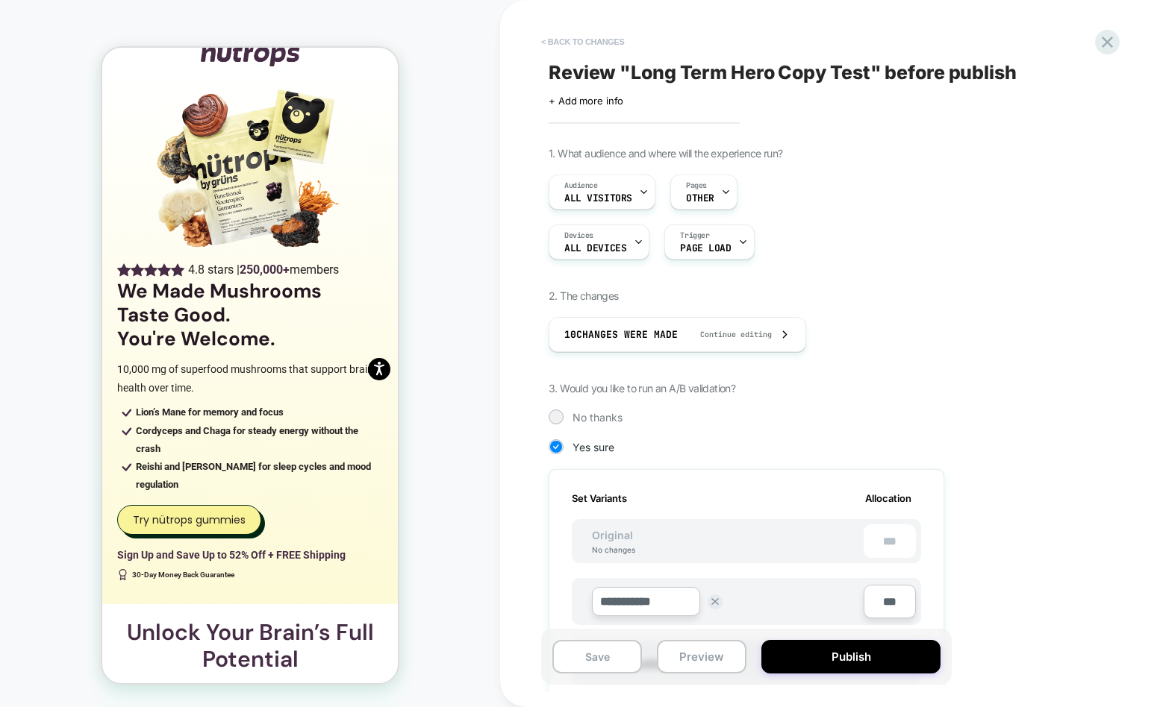
click at [589, 32] on button "< Back to changes" at bounding box center [583, 42] width 99 height 24
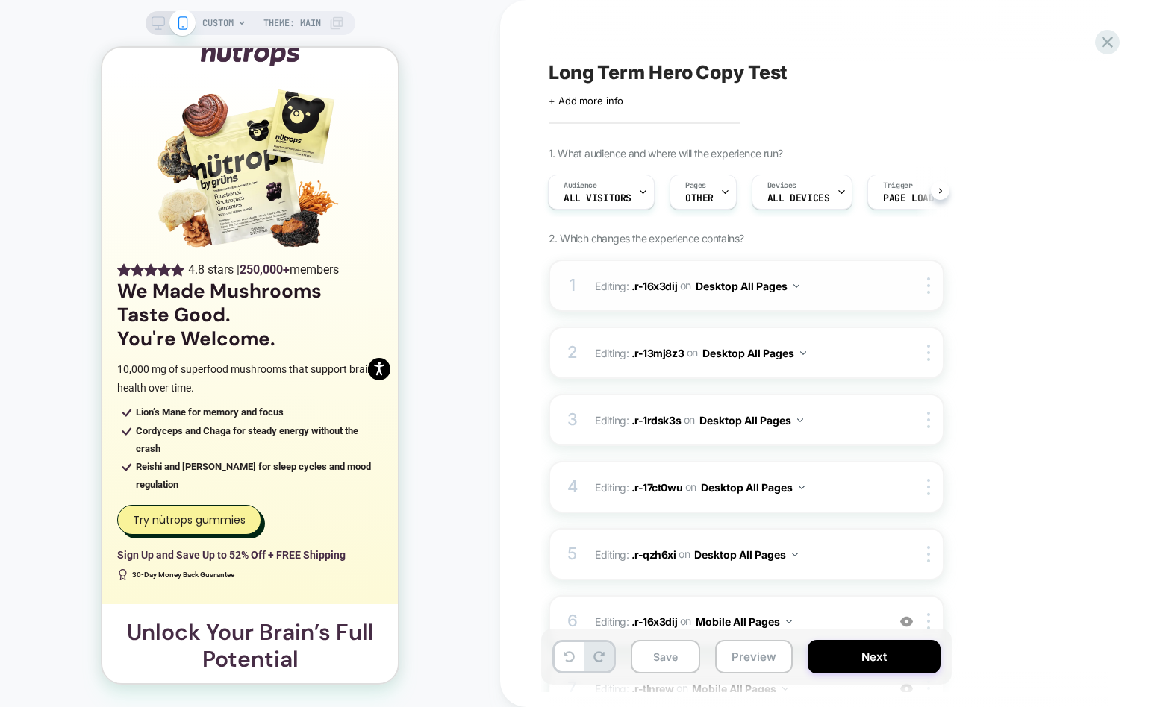
click at [810, 284] on span "Editing : .r-16x3dij .r-16x3dij on Desktop All Pages" at bounding box center [737, 286] width 284 height 22
click at [866, 286] on span "Editing : .r-16x3dij .r-16x3dij on Desktop All Pages" at bounding box center [737, 286] width 284 height 22
click at [931, 286] on div at bounding box center [931, 286] width 25 height 16
click at [828, 263] on div "1 Editing : .r-16x3dij .r-16x3dij on Desktop All Pages Delete" at bounding box center [747, 286] width 396 height 52
click at [595, 279] on span "Editing : .r-16x3dij .r-16x3dij on Desktop All Pages" at bounding box center [737, 286] width 284 height 22
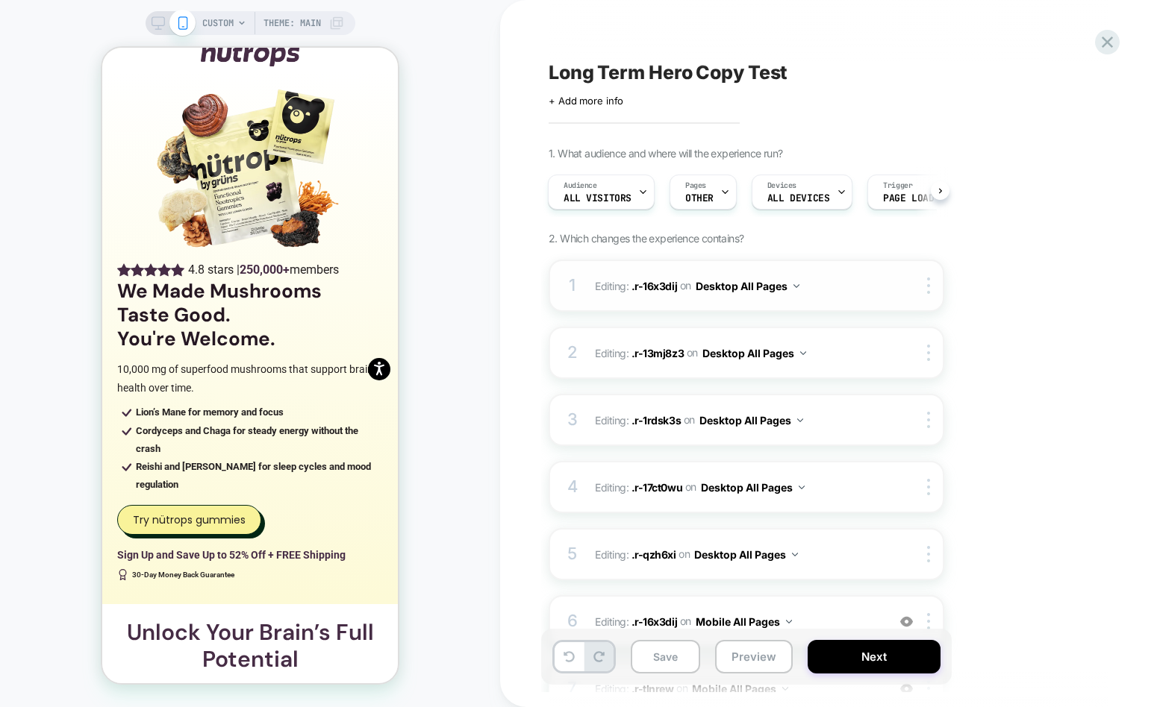
click at [873, 285] on span "Editing : .r-16x3dij .r-16x3dij on Desktop All Pages" at bounding box center [737, 286] width 284 height 22
click at [740, 285] on button "Desktop All Pages" at bounding box center [748, 286] width 104 height 22
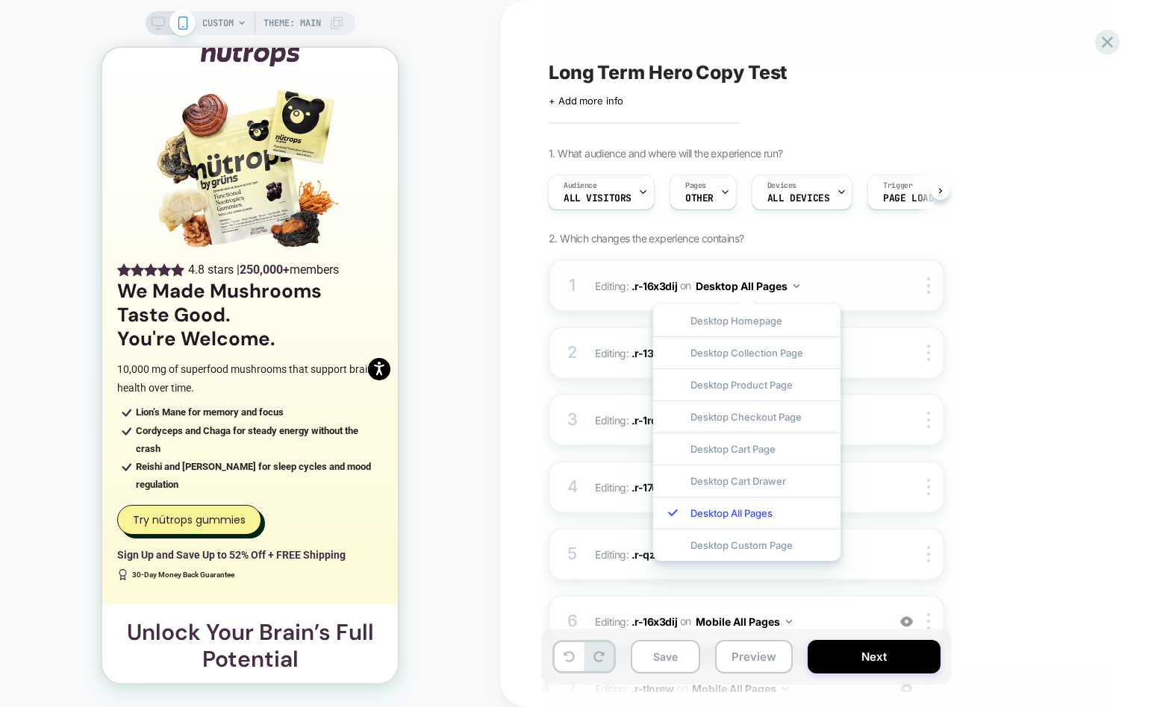
click at [831, 282] on span "Editing : .r-16x3dij .r-16x3dij on Desktop All Pages" at bounding box center [737, 286] width 284 height 22
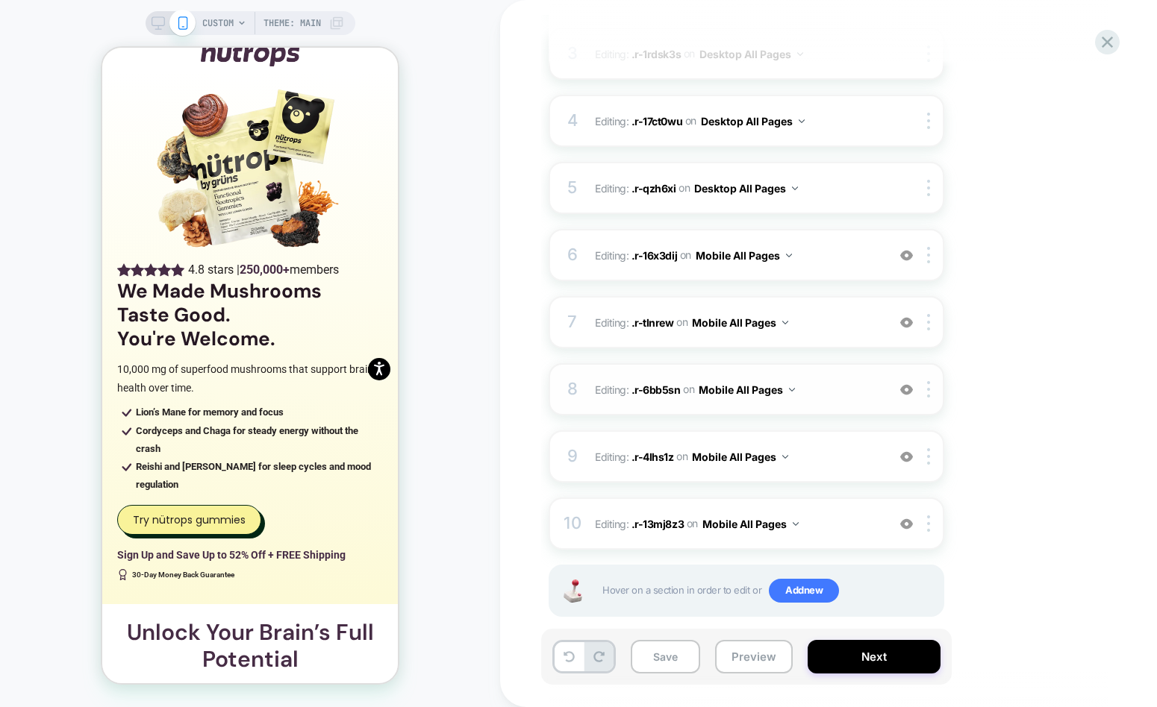
scroll to position [357, 0]
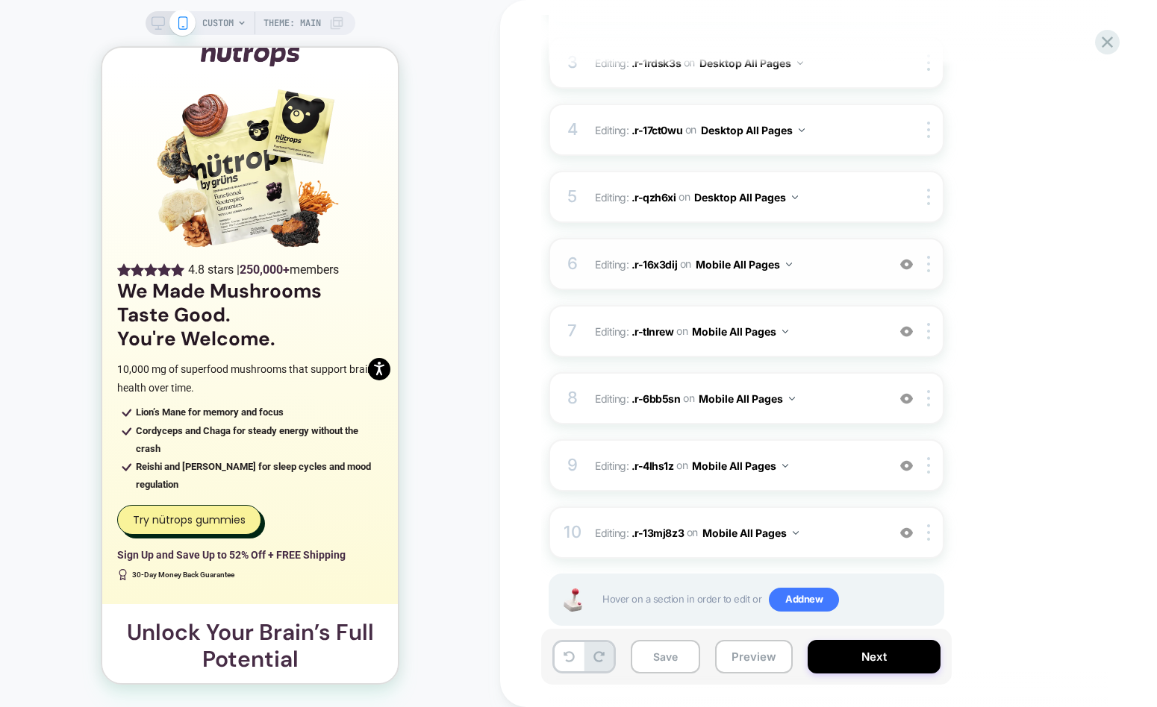
click at [831, 262] on span "Editing : .r-16x3dij .r-16x3dij on Mobile All Pages" at bounding box center [737, 265] width 284 height 22
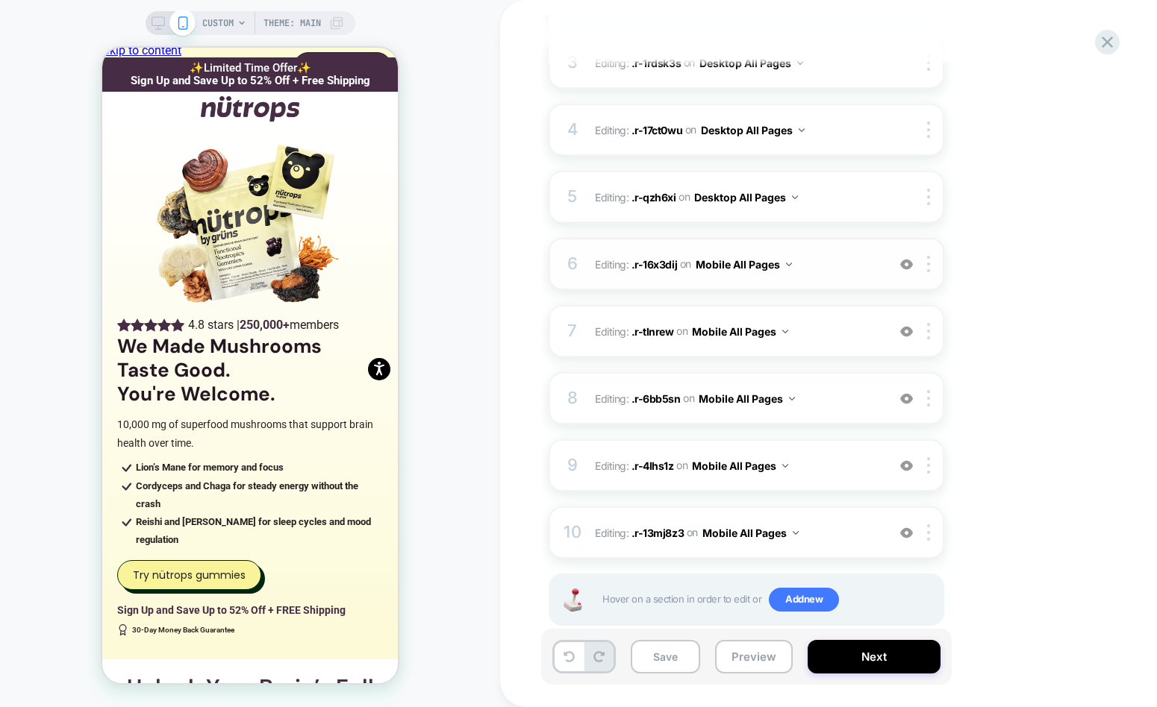
scroll to position [0, 0]
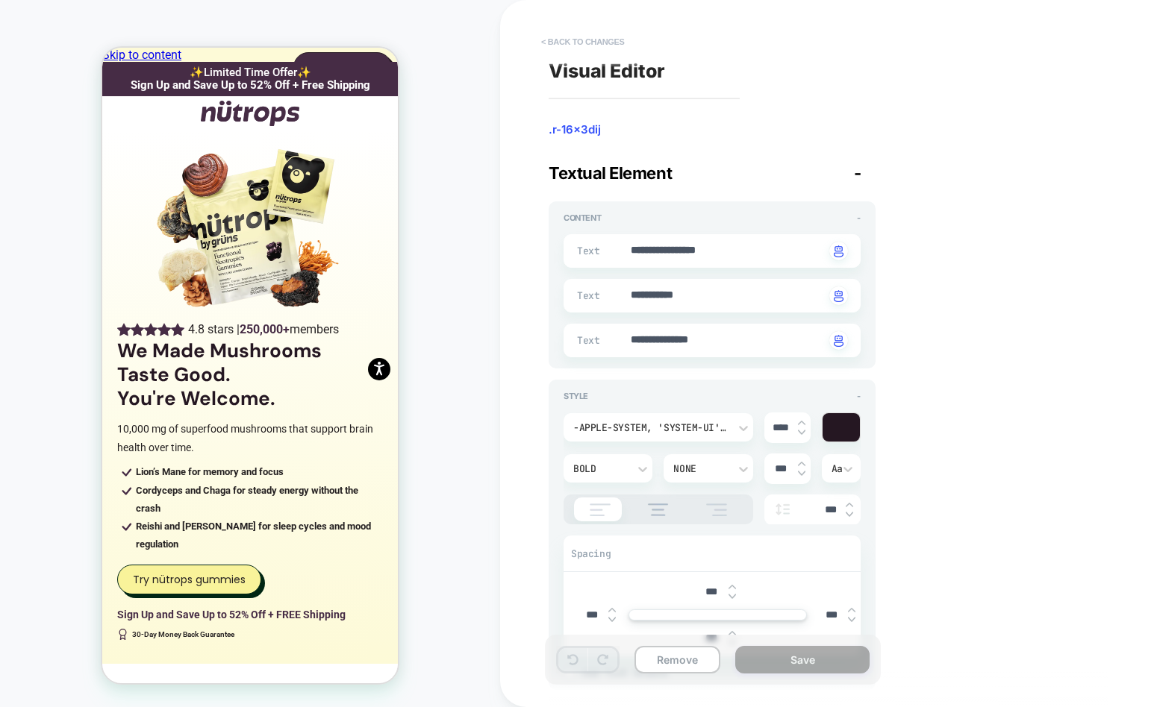
click at [597, 39] on button "< Back to changes" at bounding box center [583, 42] width 99 height 24
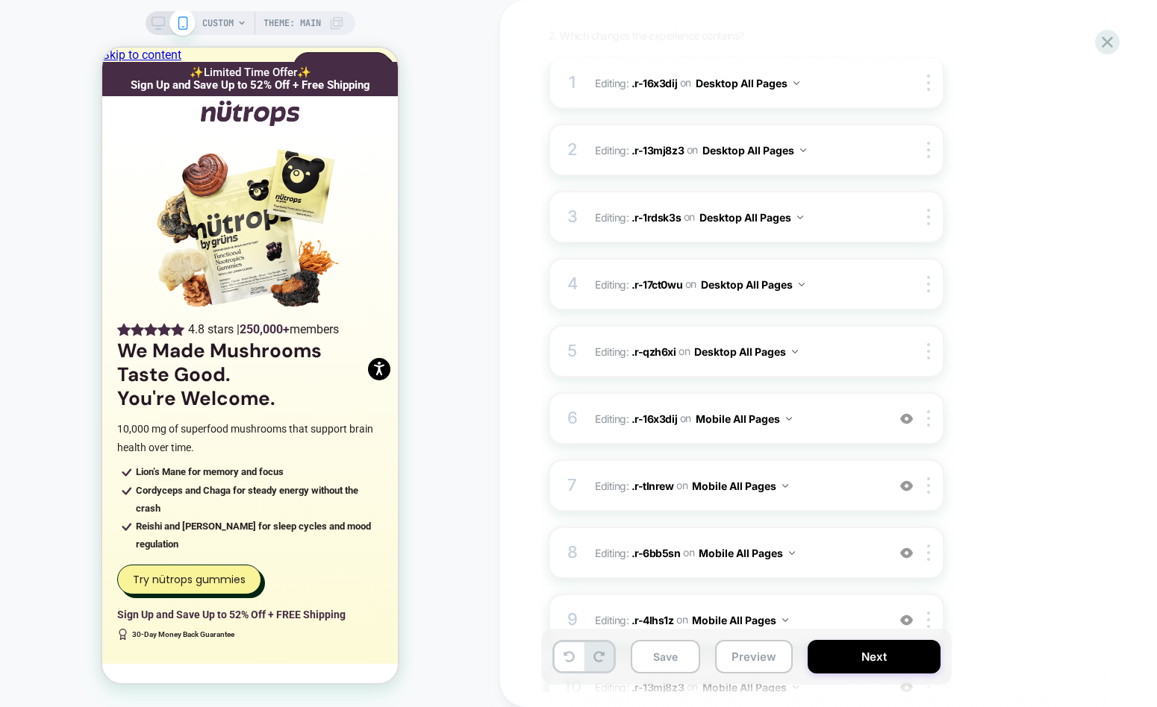
scroll to position [302, 0]
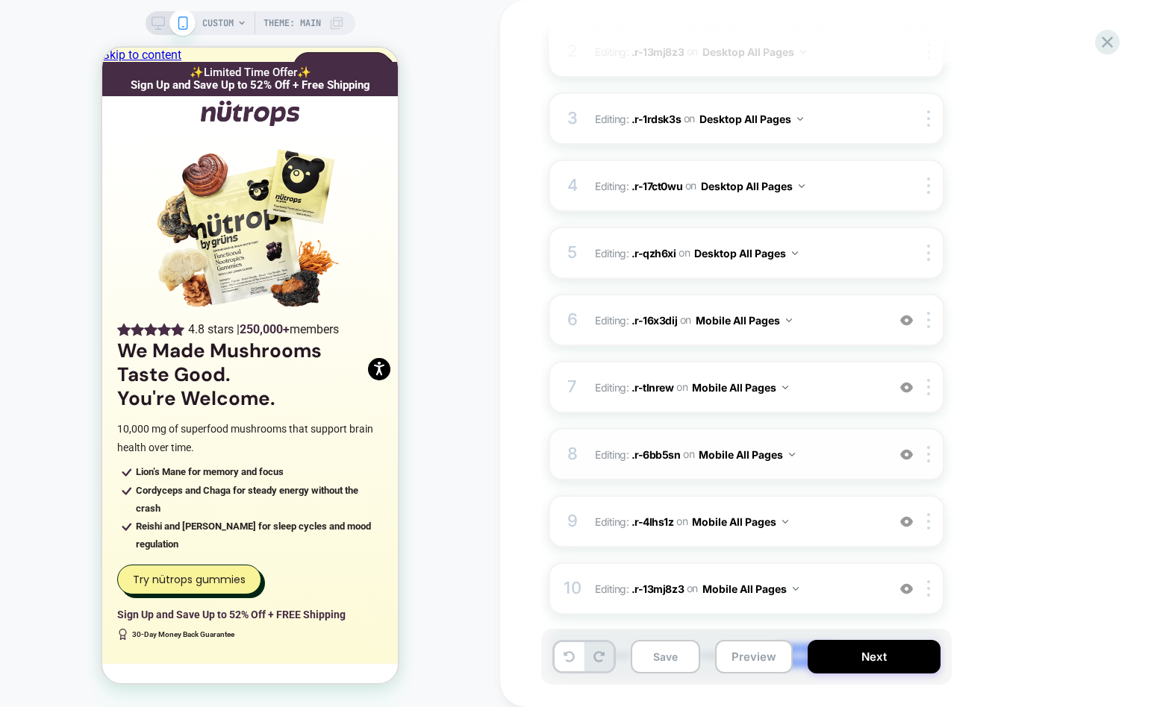
click at [836, 458] on span "Editing : .r-6bb5sn .r-6bb5sn on Mobile All Pages" at bounding box center [737, 455] width 284 height 22
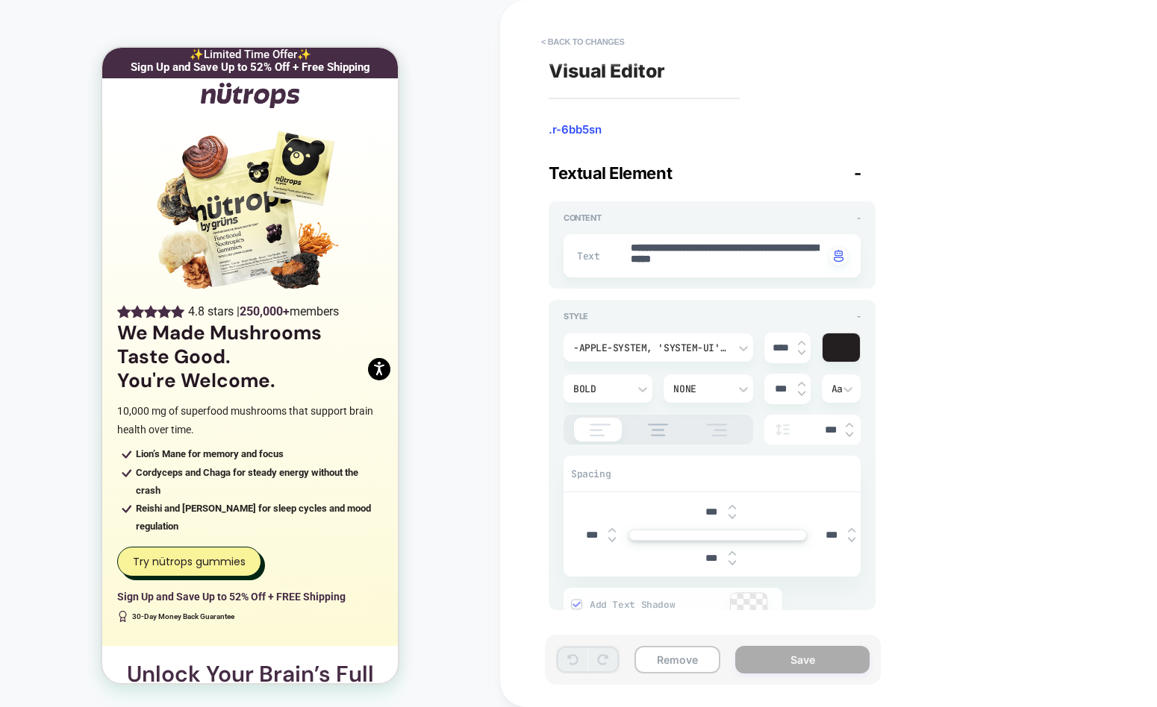
type textarea "*"
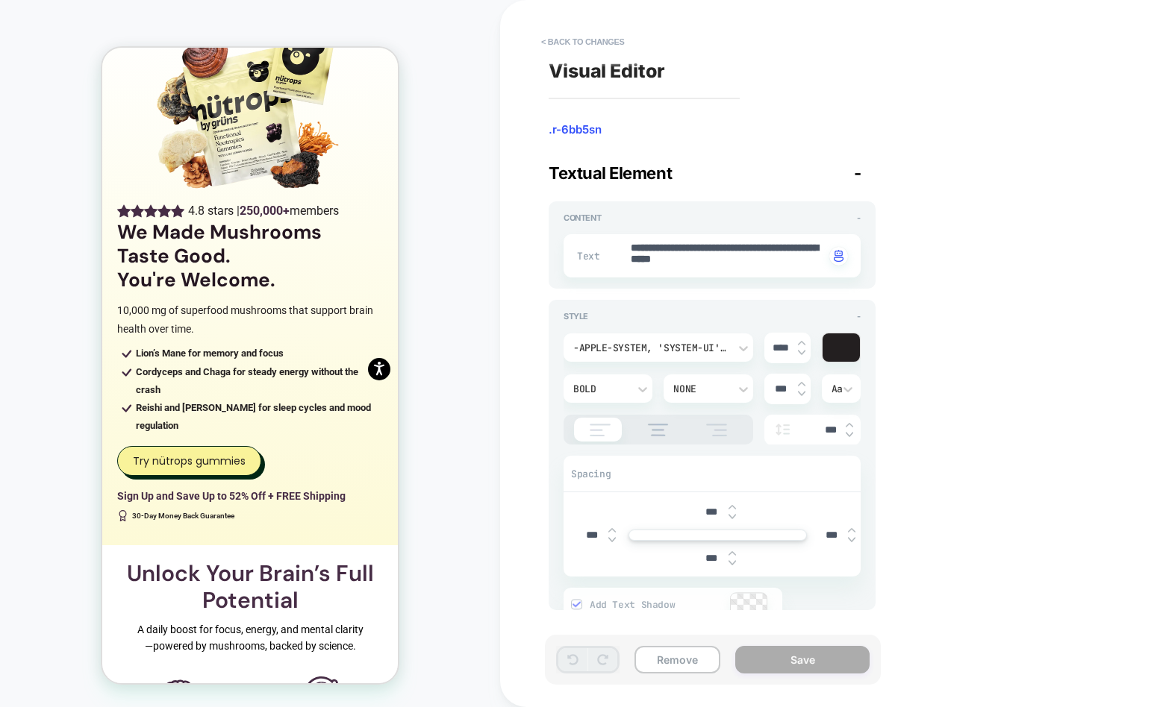
scroll to position [120, 0]
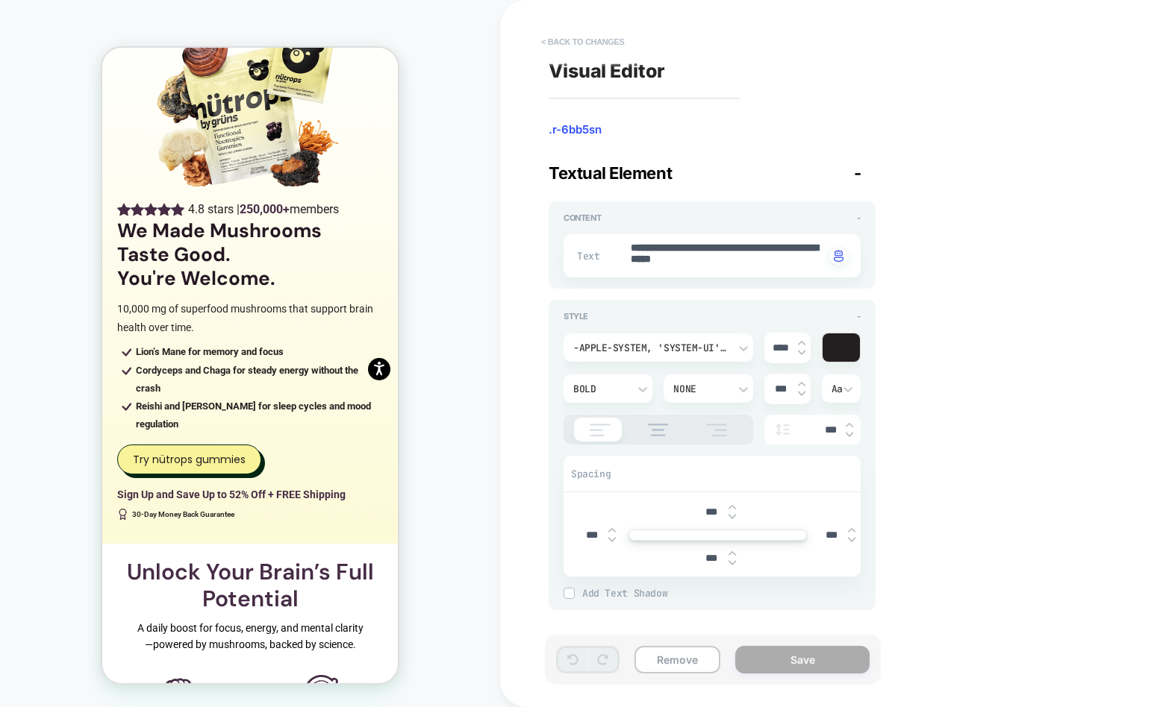
click at [602, 40] on button "< Back to changes" at bounding box center [583, 42] width 99 height 24
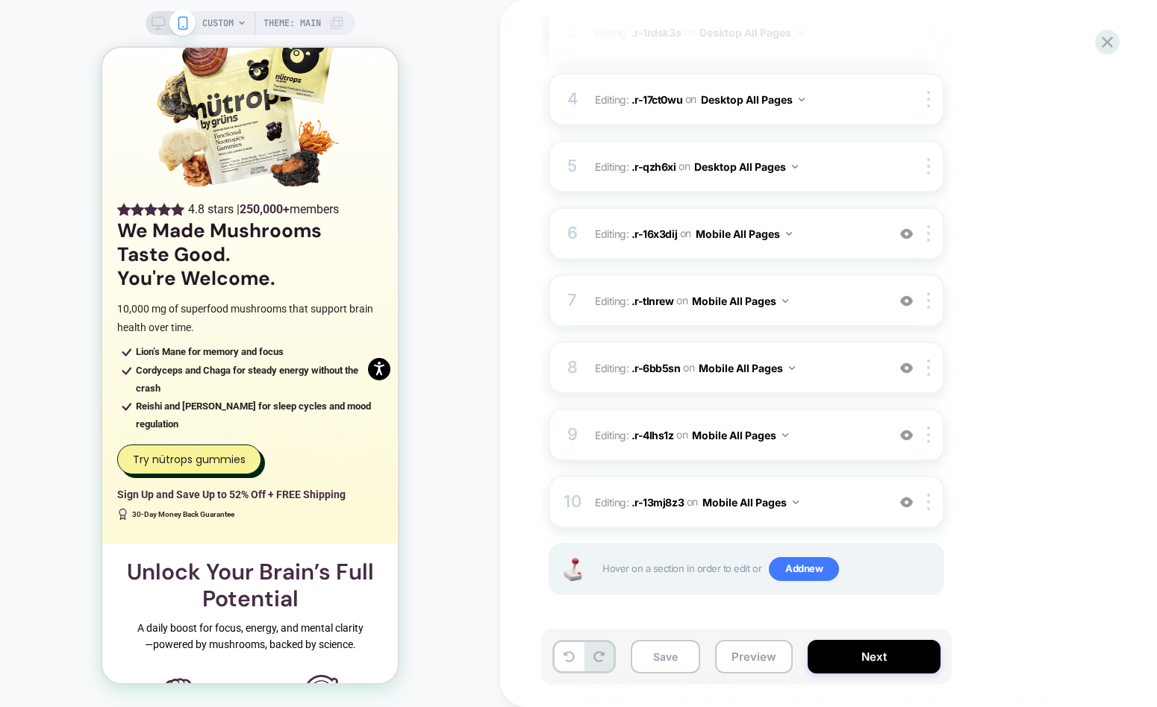
scroll to position [0, 0]
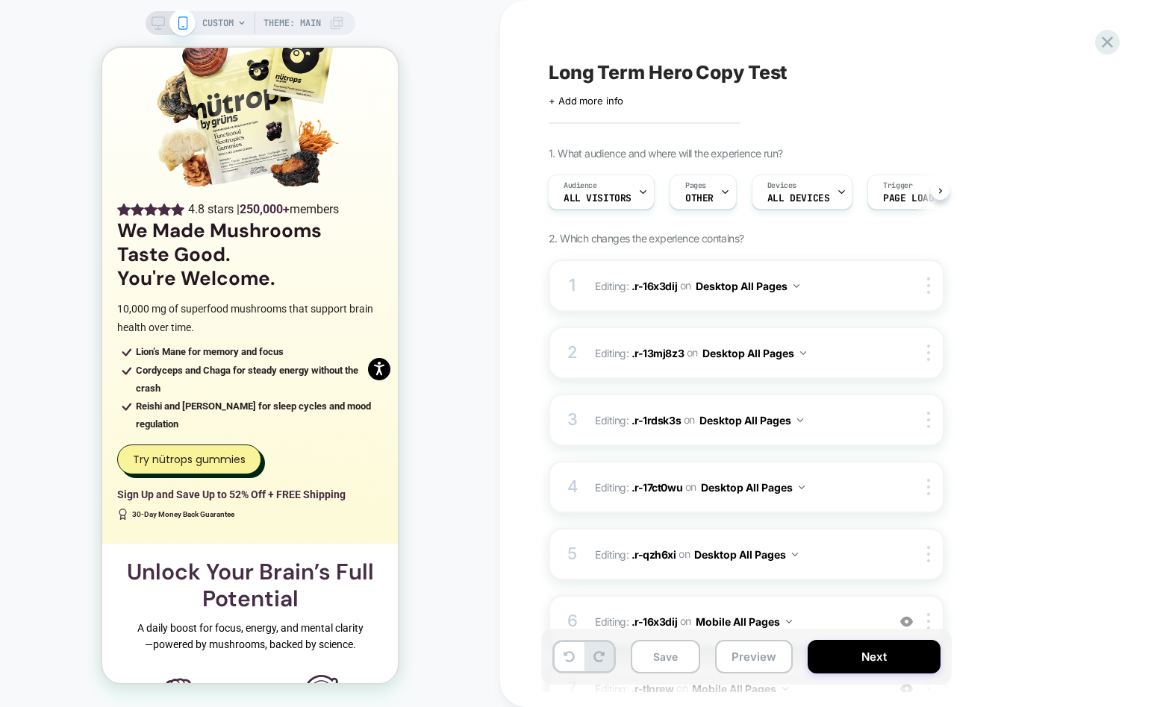
click at [1039, 474] on div "1. What audience and where will the experience run? Audience All Visitors Pages…" at bounding box center [821, 584] width 545 height 874
click at [922, 665] on button "Next" at bounding box center [873, 657] width 133 height 34
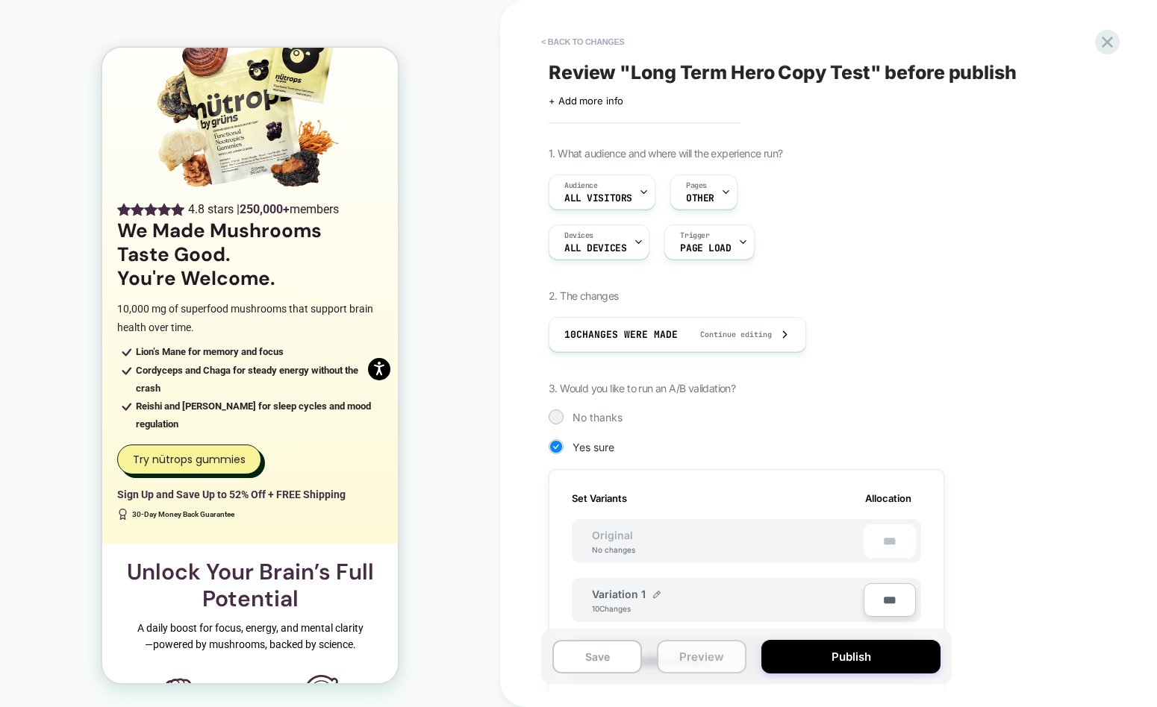
click at [681, 657] on button "Preview" at bounding box center [702, 657] width 90 height 34
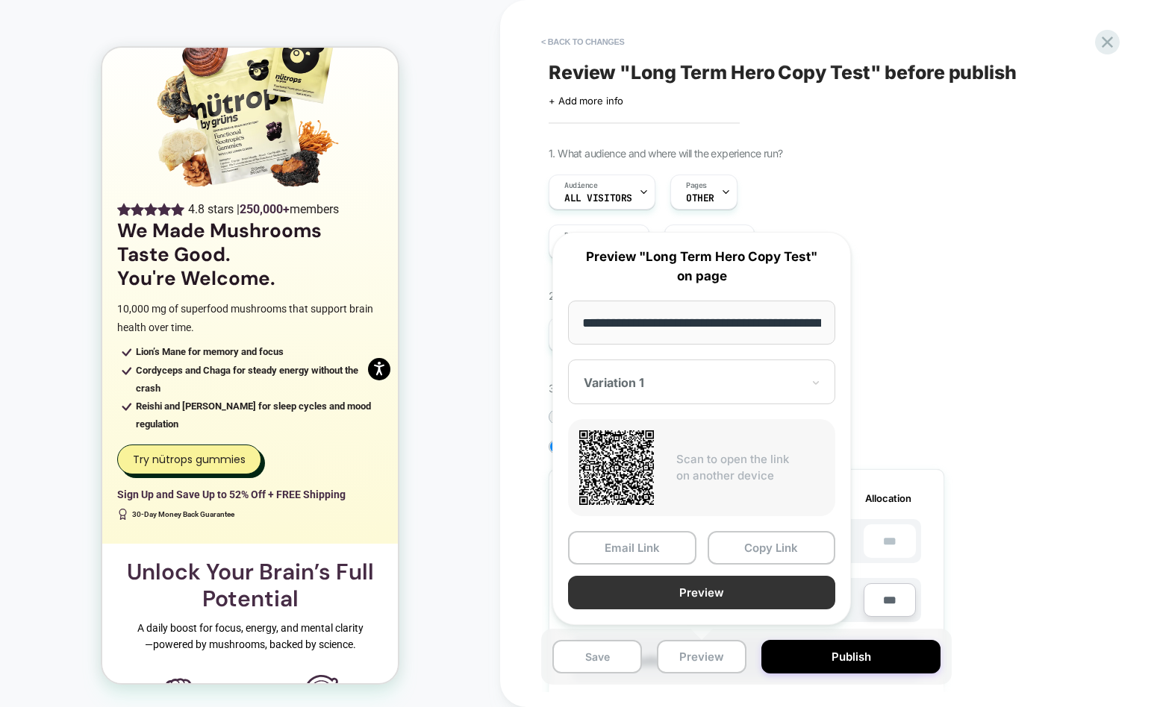
click at [684, 602] on button "Preview" at bounding box center [701, 593] width 267 height 34
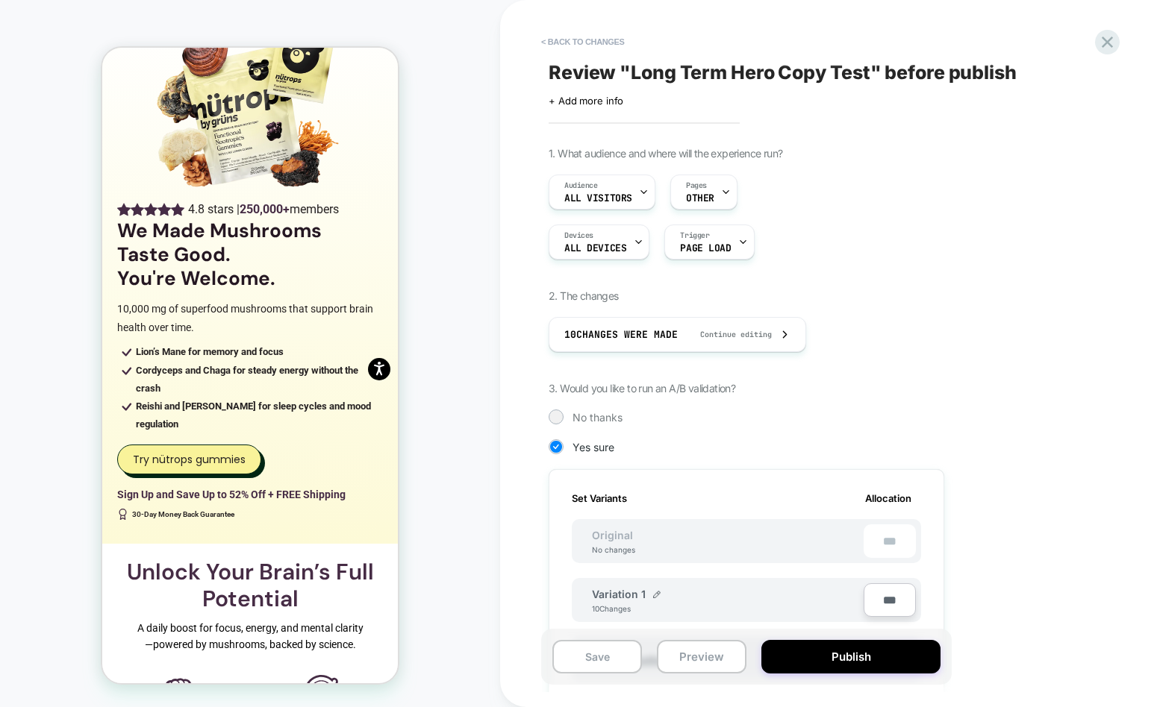
scroll to position [372, 0]
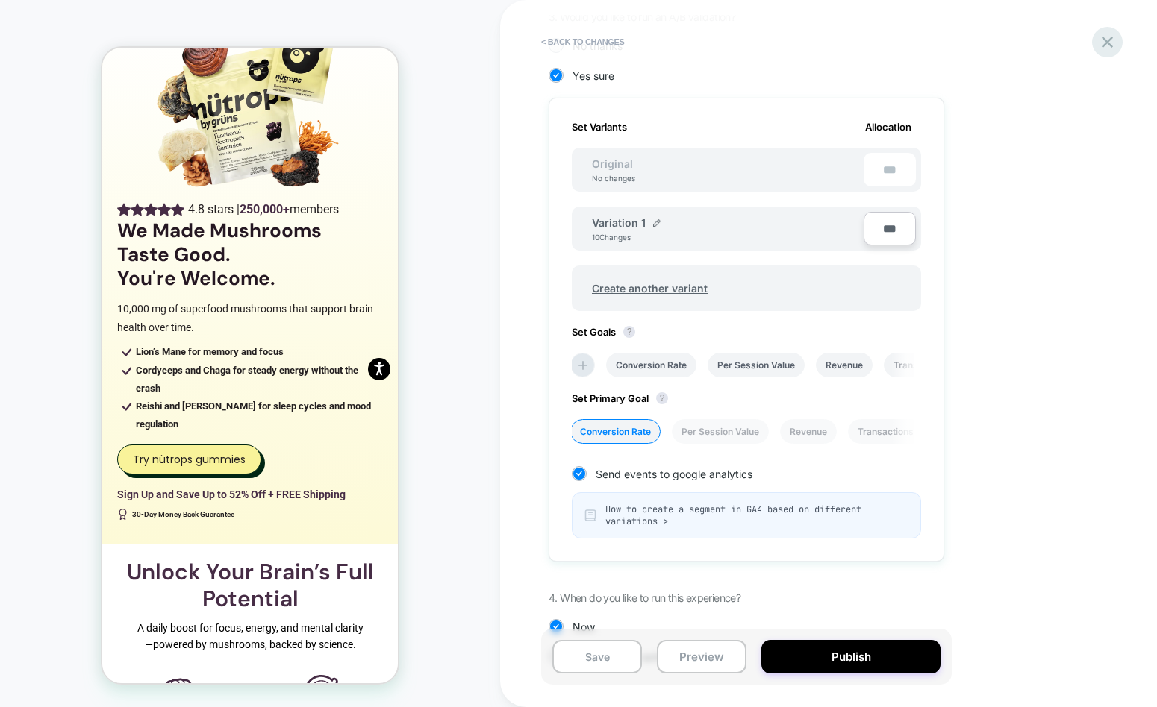
click at [1106, 46] on icon at bounding box center [1107, 42] width 20 height 20
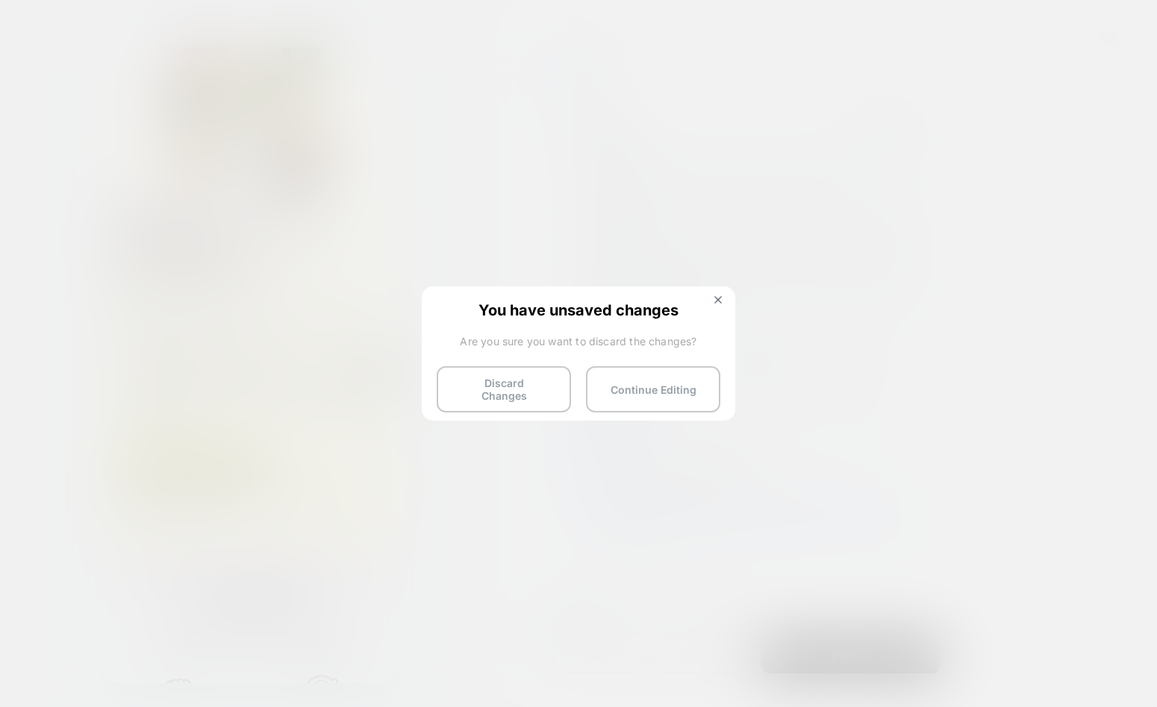
click at [687, 370] on button "Continue Editing" at bounding box center [653, 389] width 134 height 46
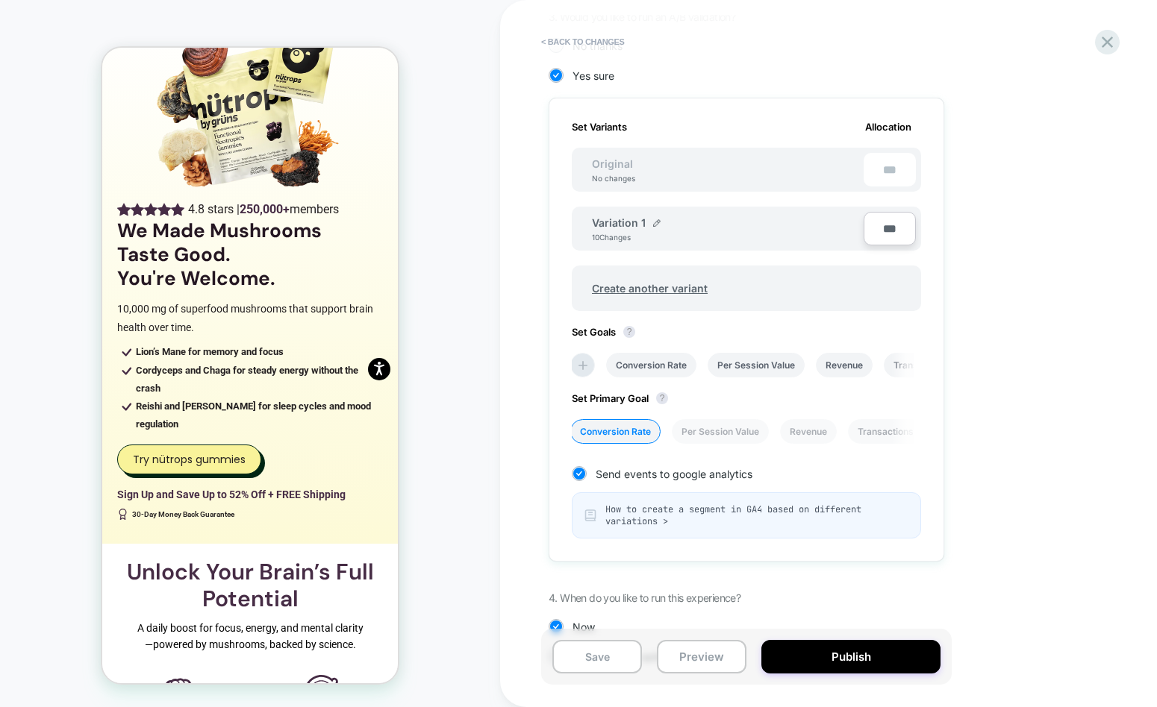
scroll to position [425, 0]
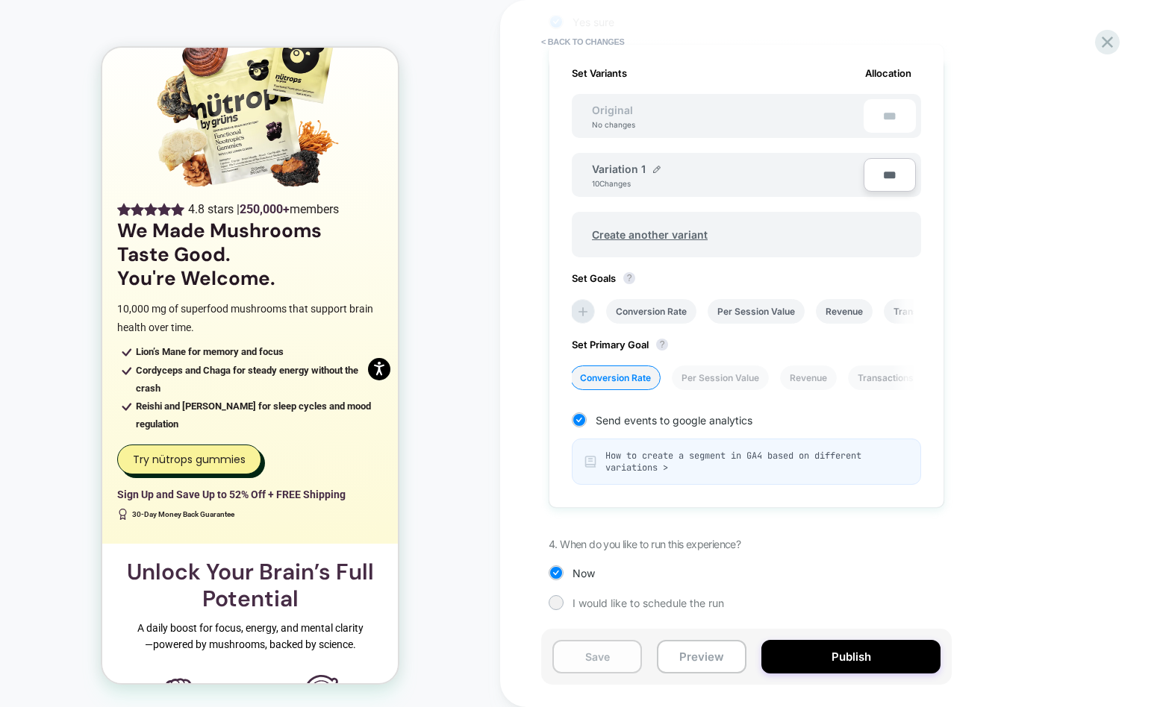
click at [593, 664] on button "Save" at bounding box center [597, 657] width 90 height 34
click at [590, 35] on button "< Back to changes" at bounding box center [583, 42] width 99 height 24
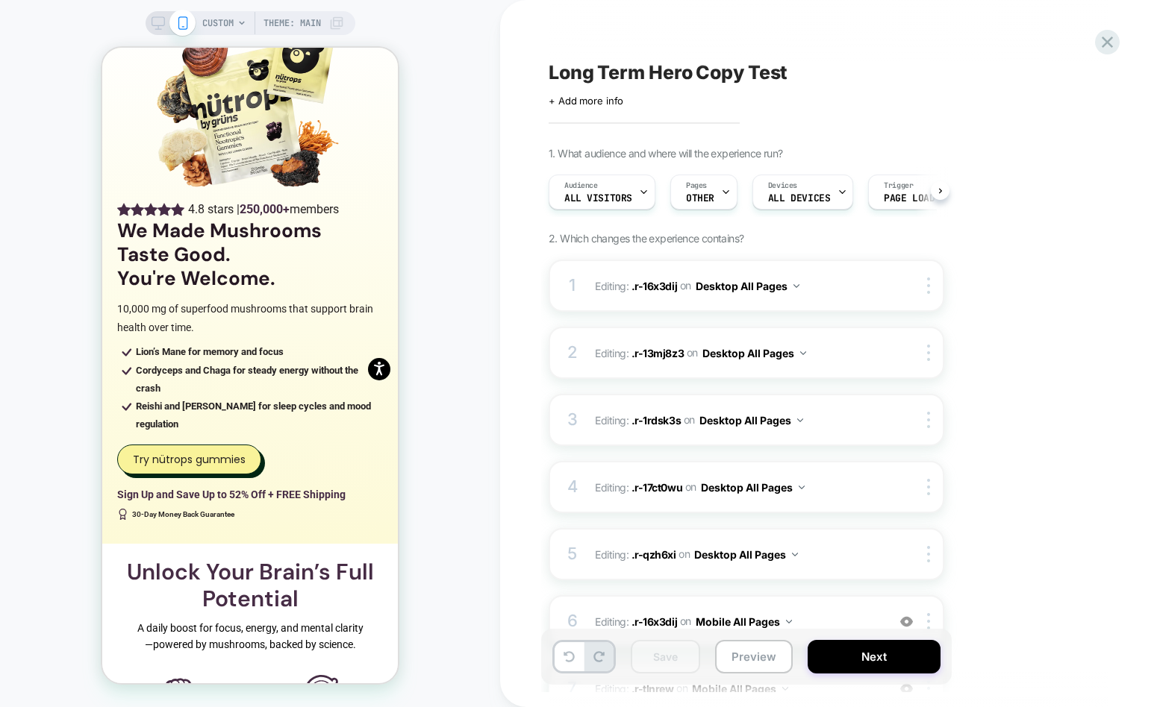
scroll to position [0, 1]
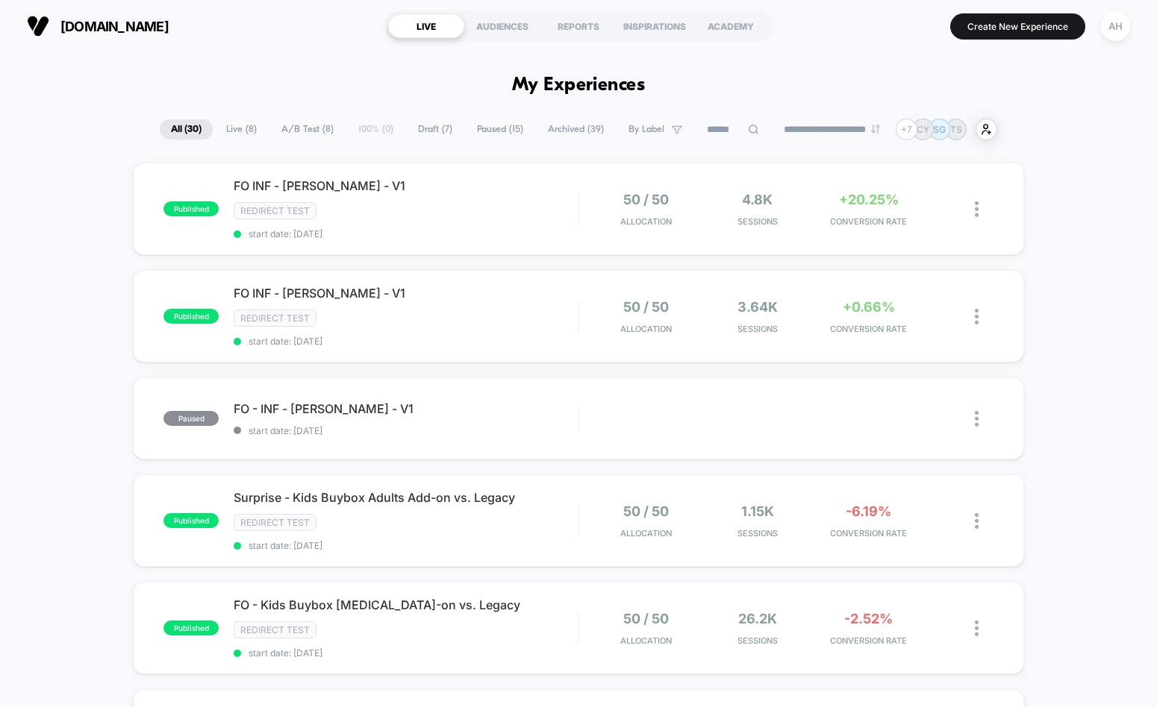
click at [254, 42] on section "[DOMAIN_NAME]" at bounding box center [197, 25] width 351 height 37
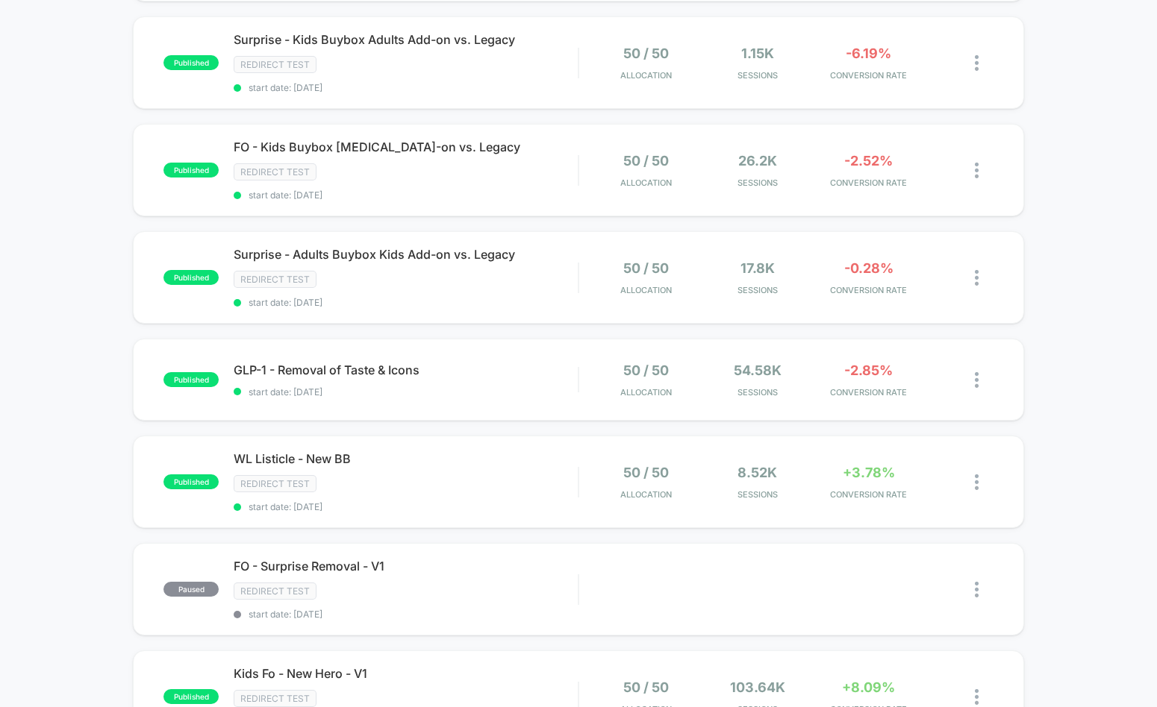
scroll to position [535, 0]
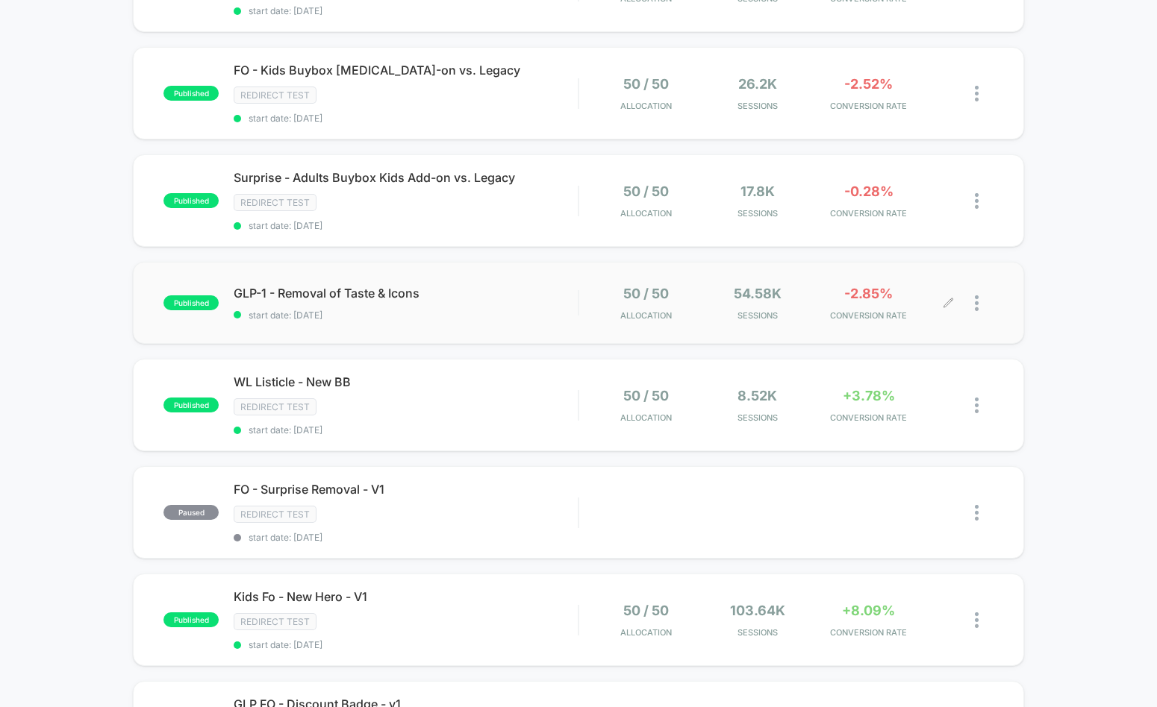
click at [979, 307] on div at bounding box center [984, 303] width 19 height 35
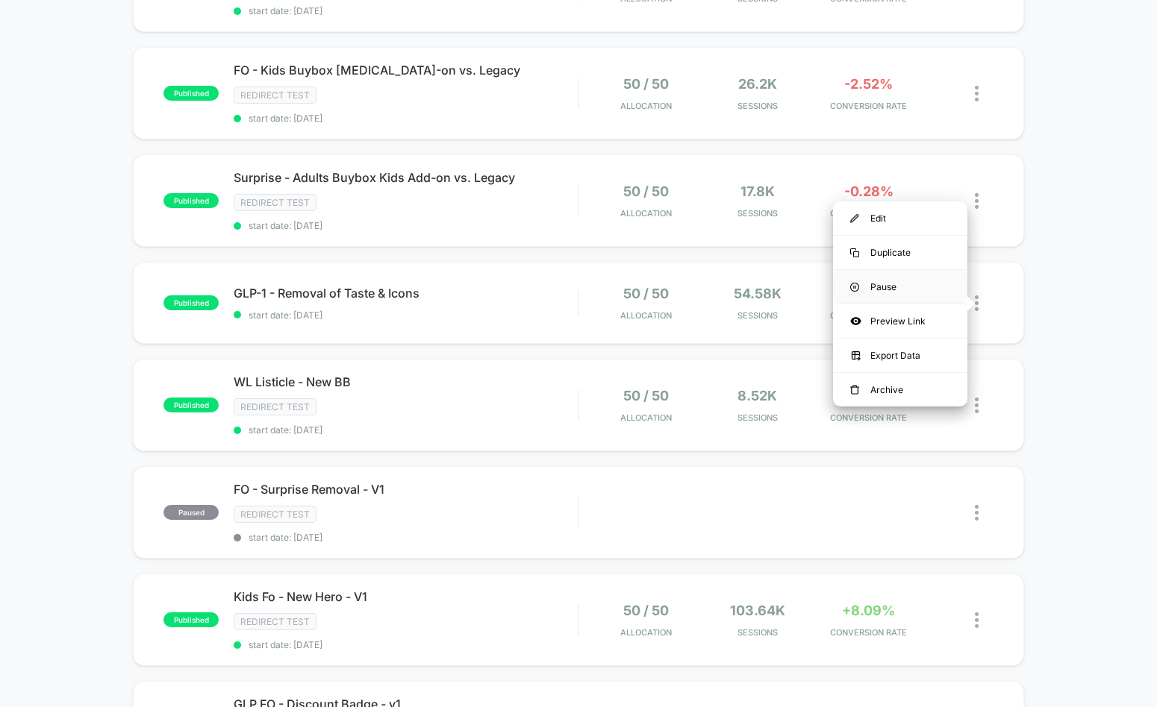
click at [869, 287] on div "Pause" at bounding box center [900, 287] width 134 height 34
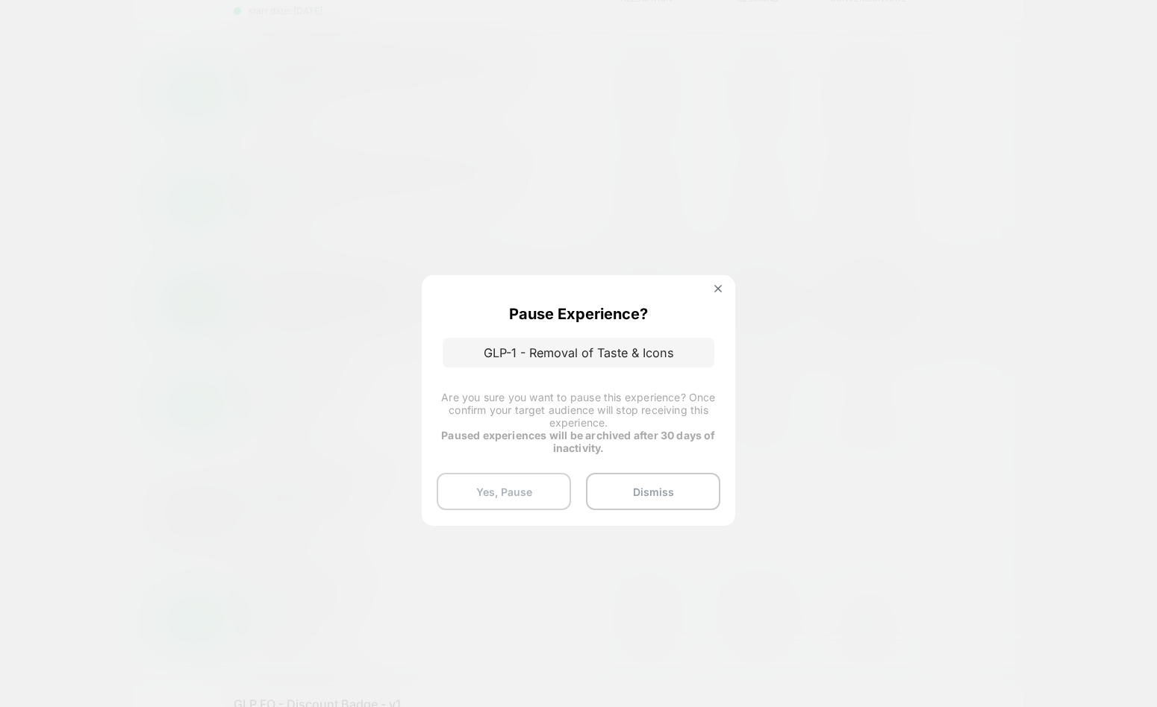
click at [507, 493] on button "Yes, Pause" at bounding box center [504, 491] width 134 height 37
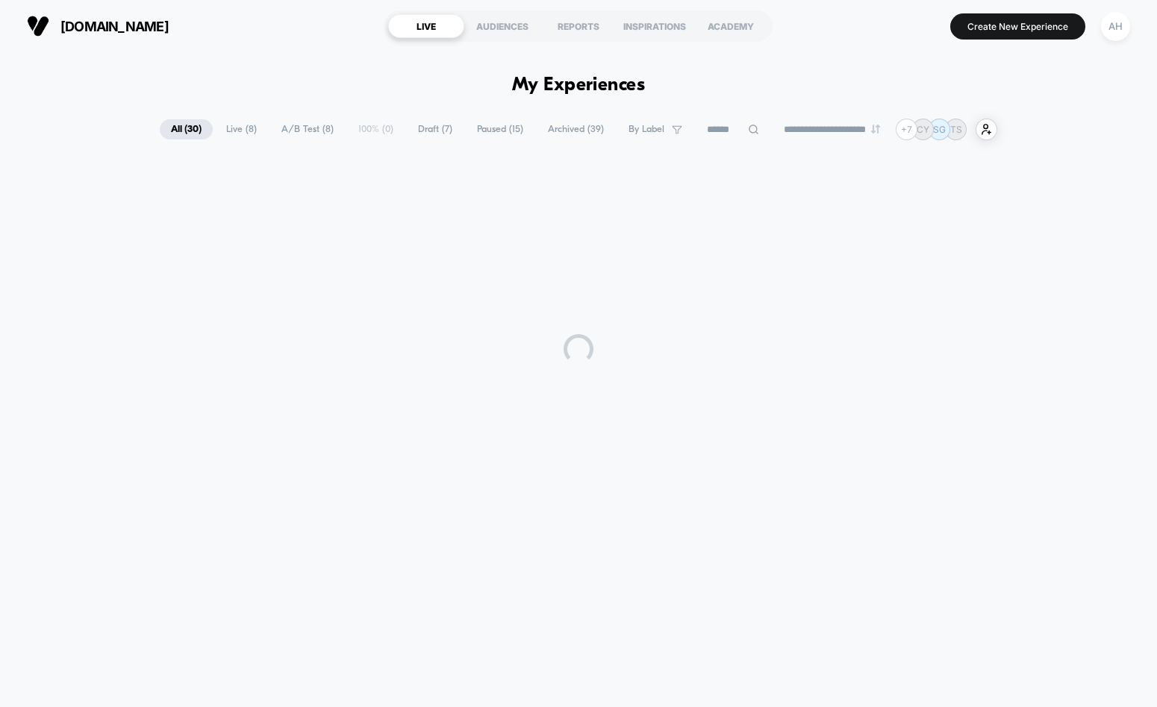
scroll to position [0, 0]
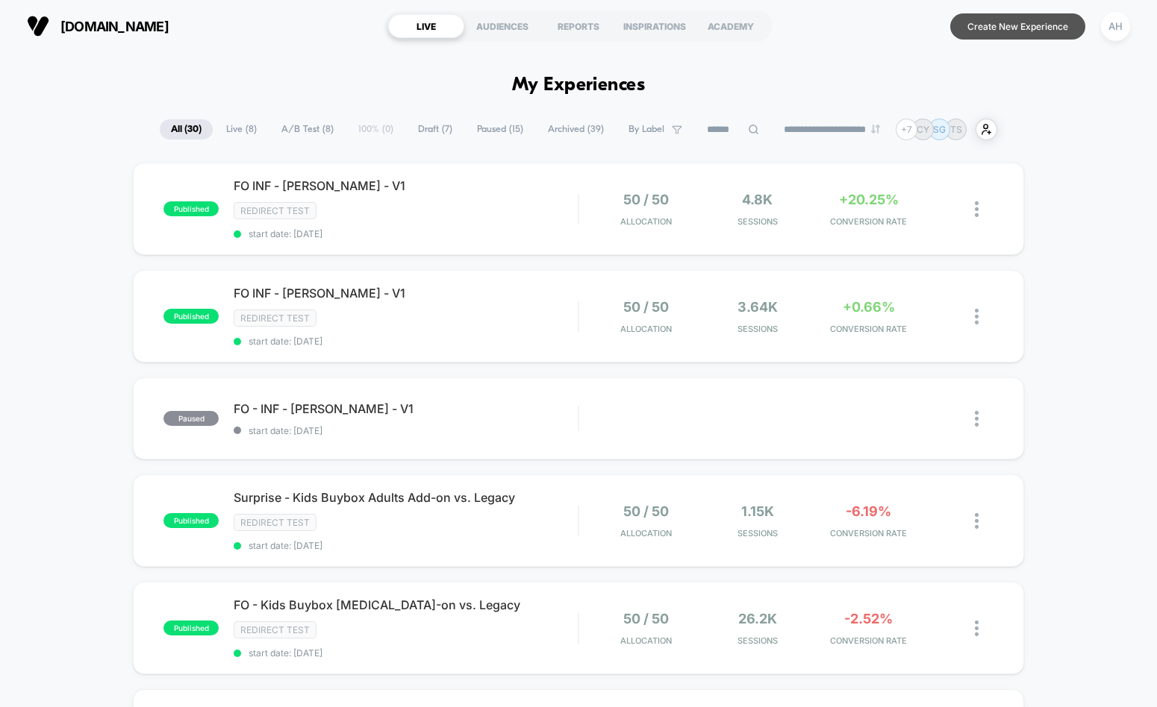
click at [1023, 22] on button "Create New Experience" at bounding box center [1017, 26] width 135 height 26
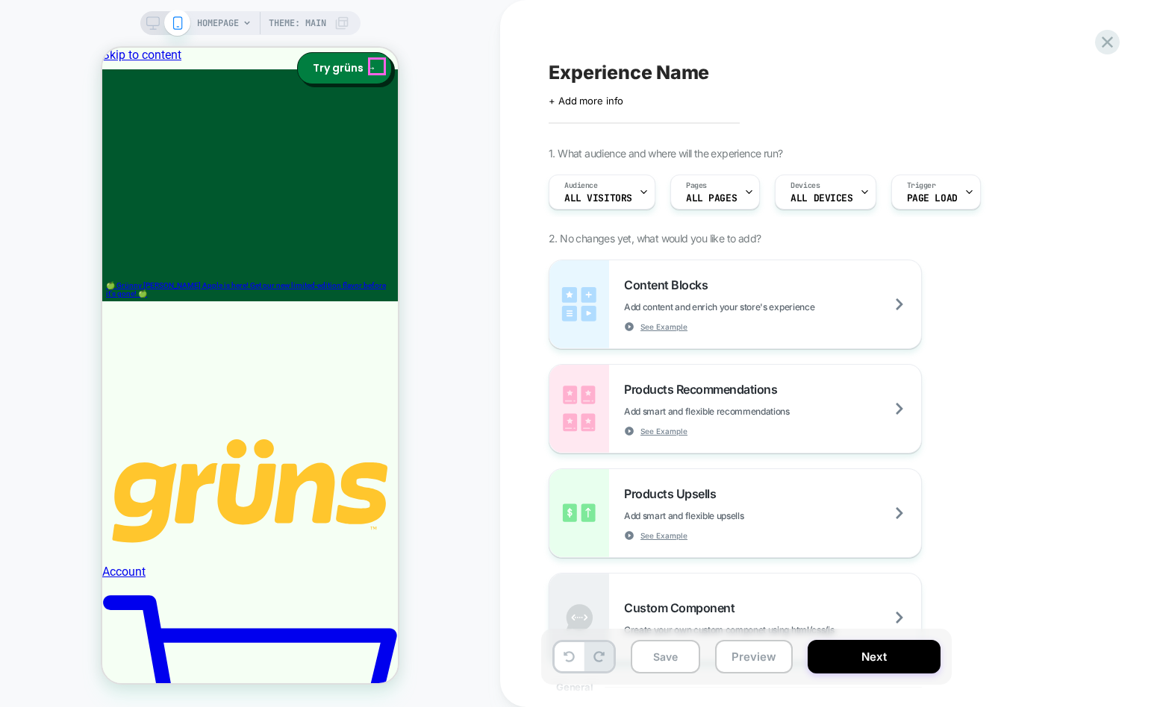
click at [220, 22] on span "HOMEPAGE" at bounding box center [218, 23] width 42 height 24
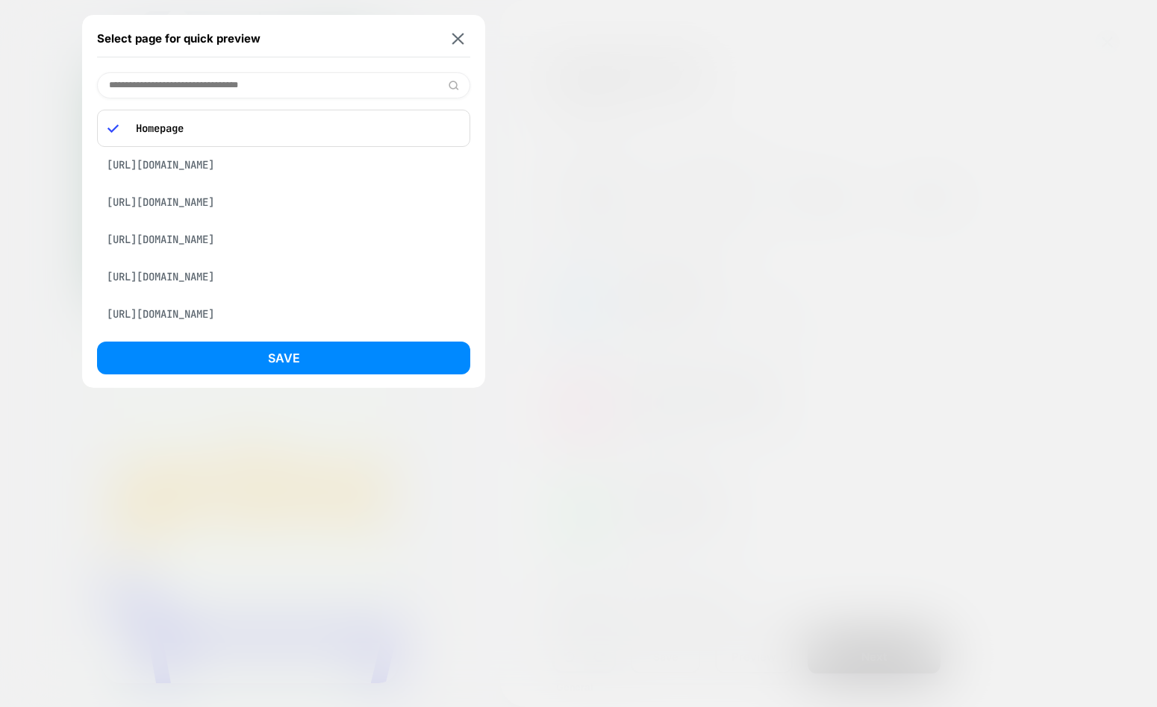
click at [249, 90] on input at bounding box center [283, 85] width 373 height 26
click at [469, 35] on div "Select page for quick preview" at bounding box center [283, 38] width 373 height 37
click at [463, 39] on img at bounding box center [458, 38] width 12 height 11
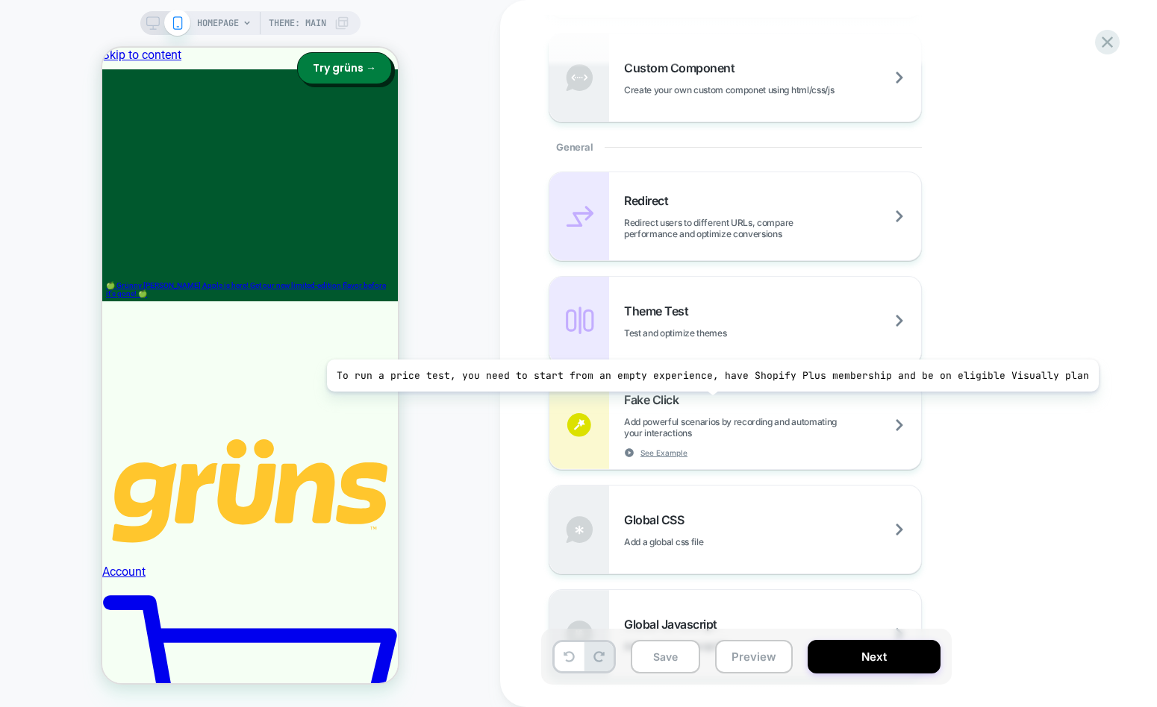
scroll to position [360, 0]
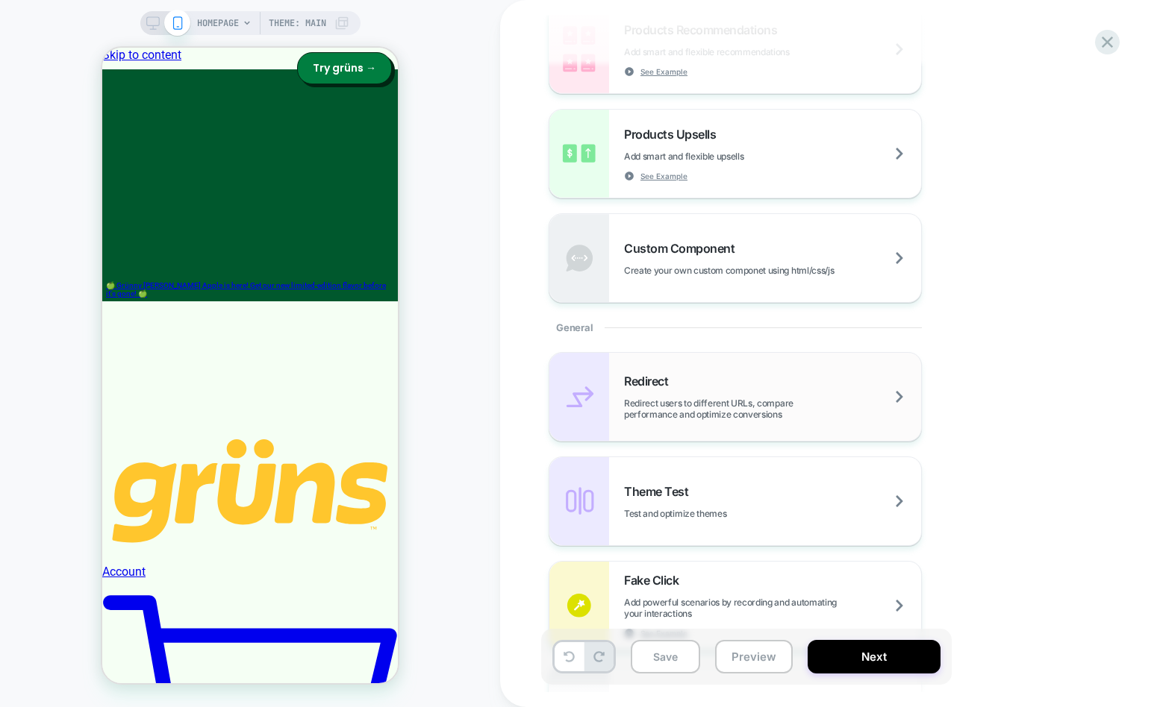
click at [700, 402] on span "Redirect users to different URLs, compare performance and optimize conversions" at bounding box center [772, 409] width 297 height 22
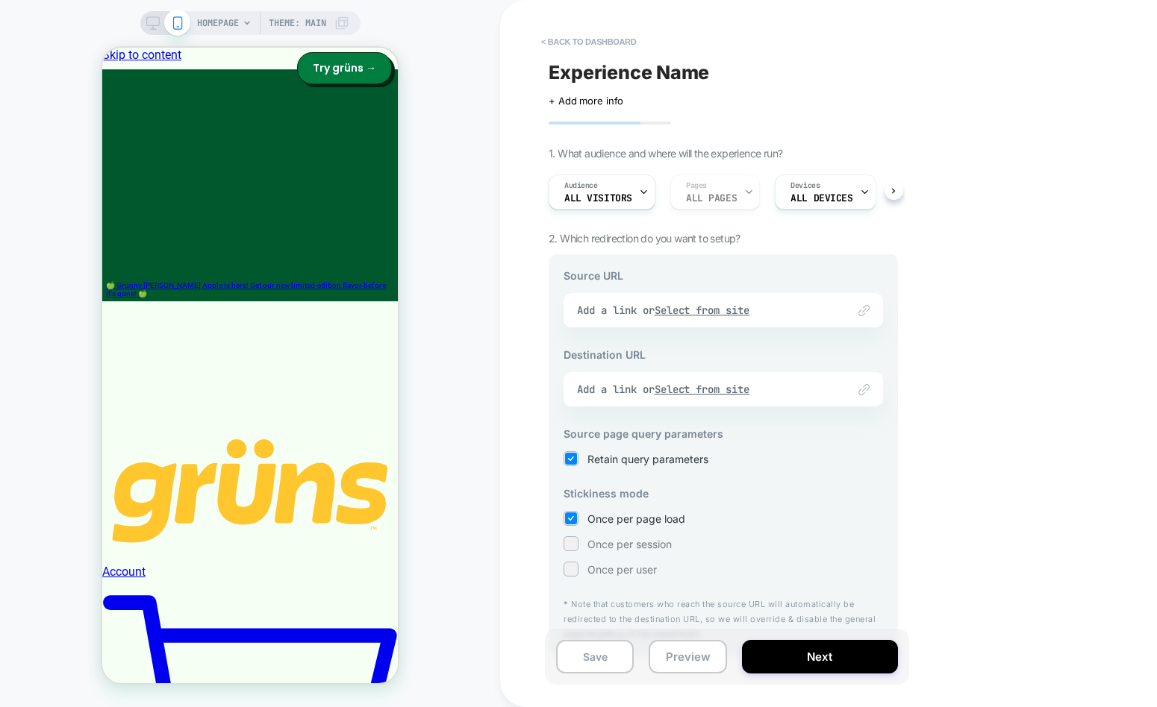
click at [714, 304] on div "Link to Add a link or Select from site" at bounding box center [722, 310] width 319 height 34
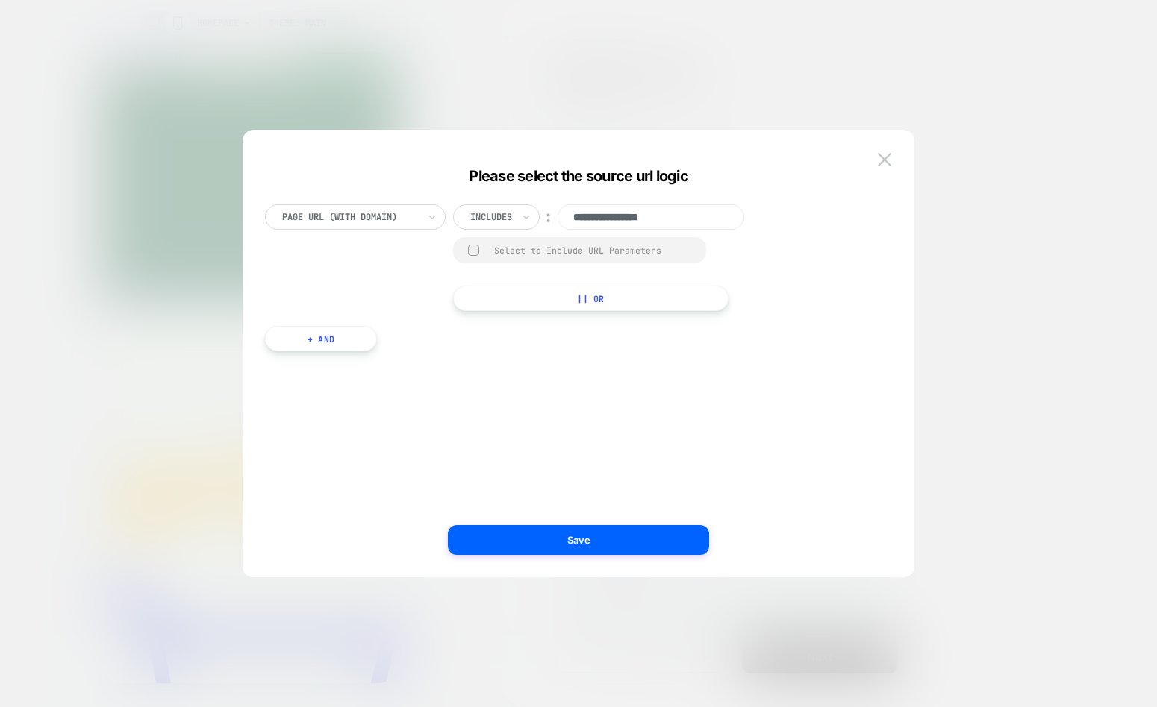
click at [652, 214] on input "**********" at bounding box center [650, 216] width 187 height 25
paste input "**********"
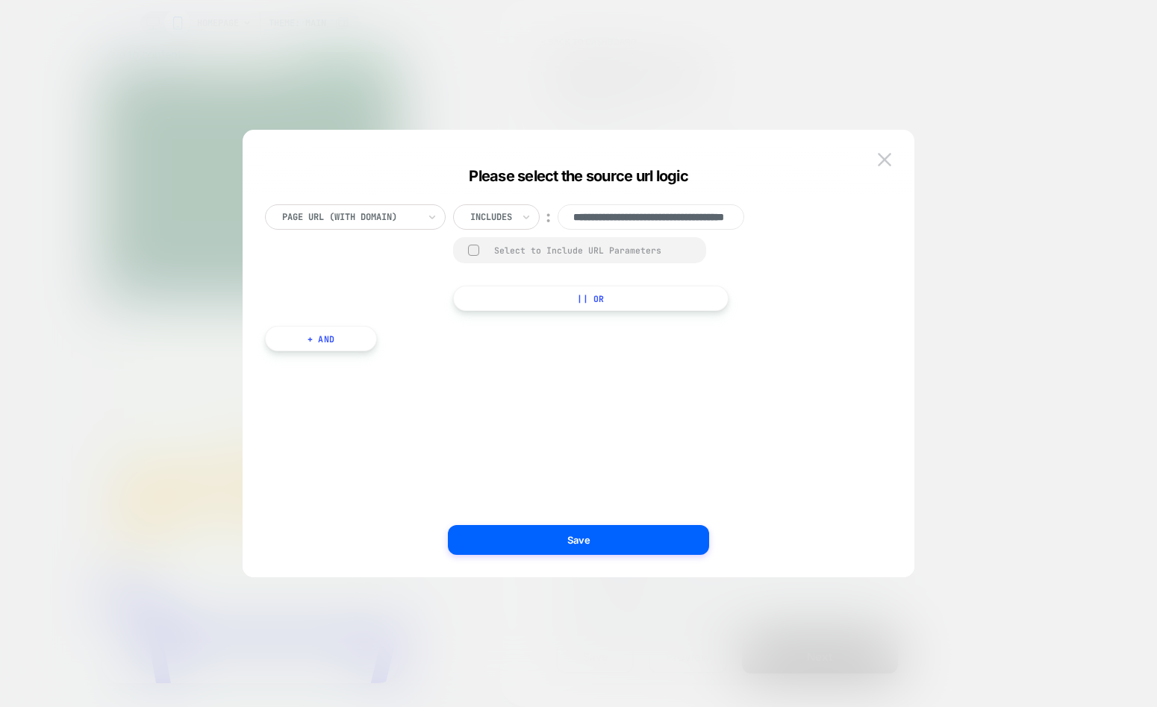
type input "**********"
click at [587, 517] on div "**********" at bounding box center [570, 368] width 627 height 373
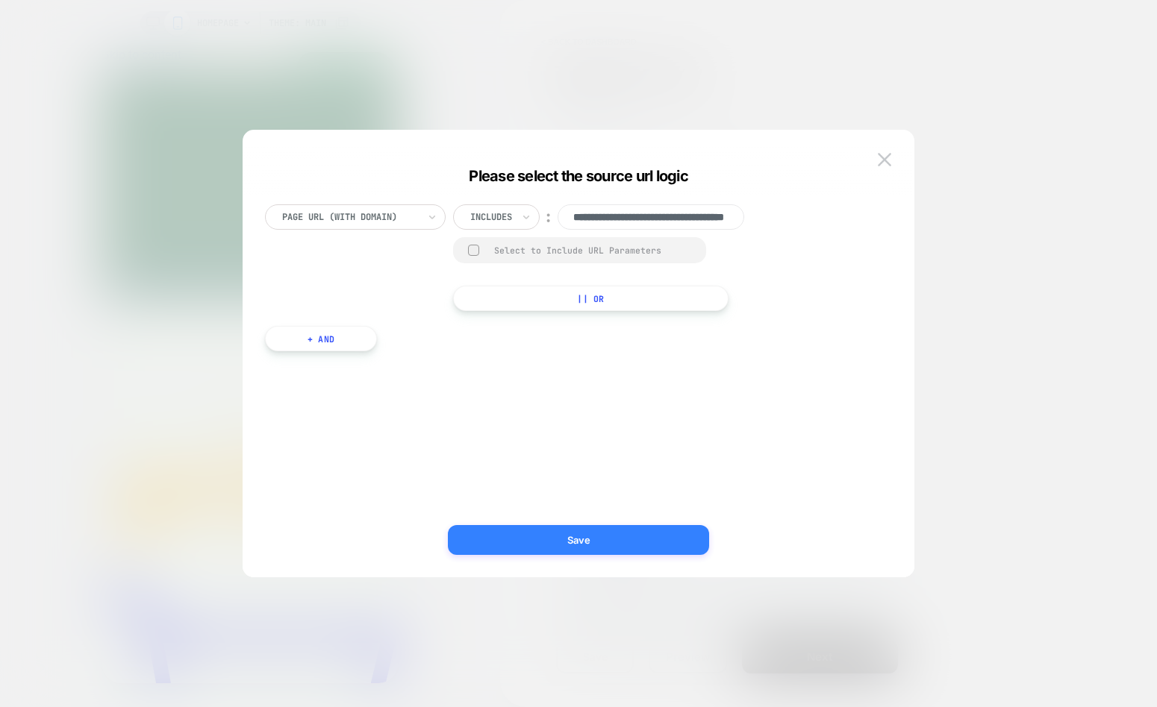
click at [582, 542] on button "Save" at bounding box center [578, 540] width 261 height 30
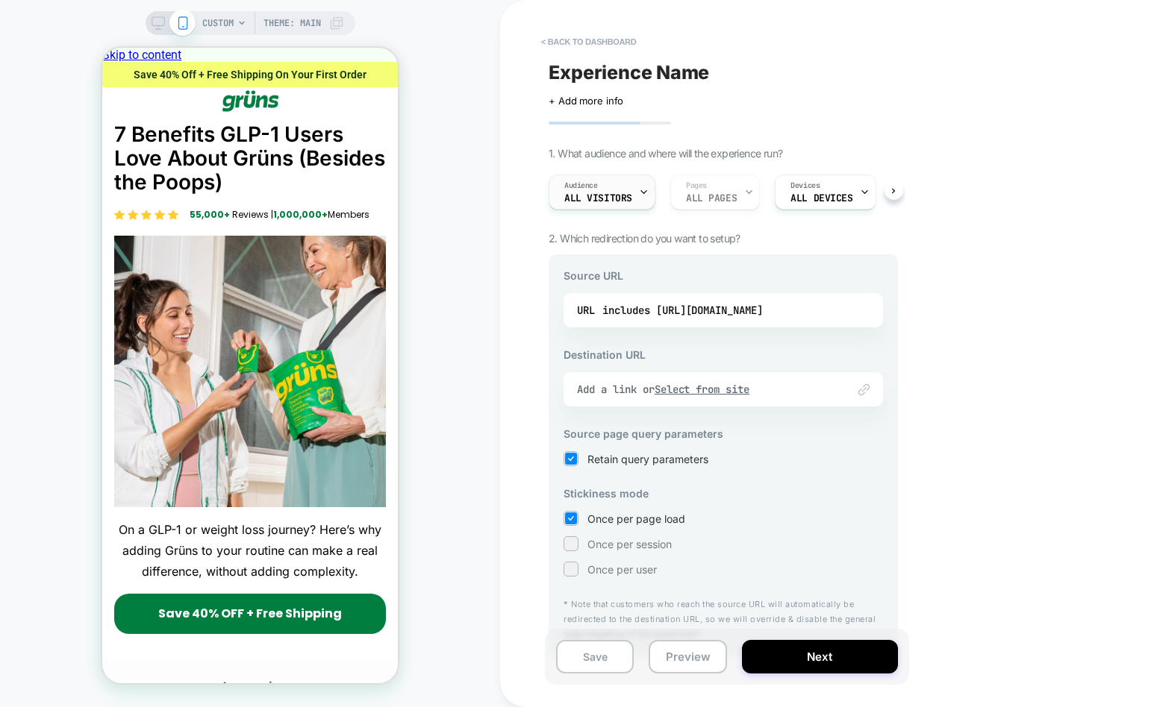
click at [608, 203] on span "All Visitors" at bounding box center [598, 198] width 68 height 10
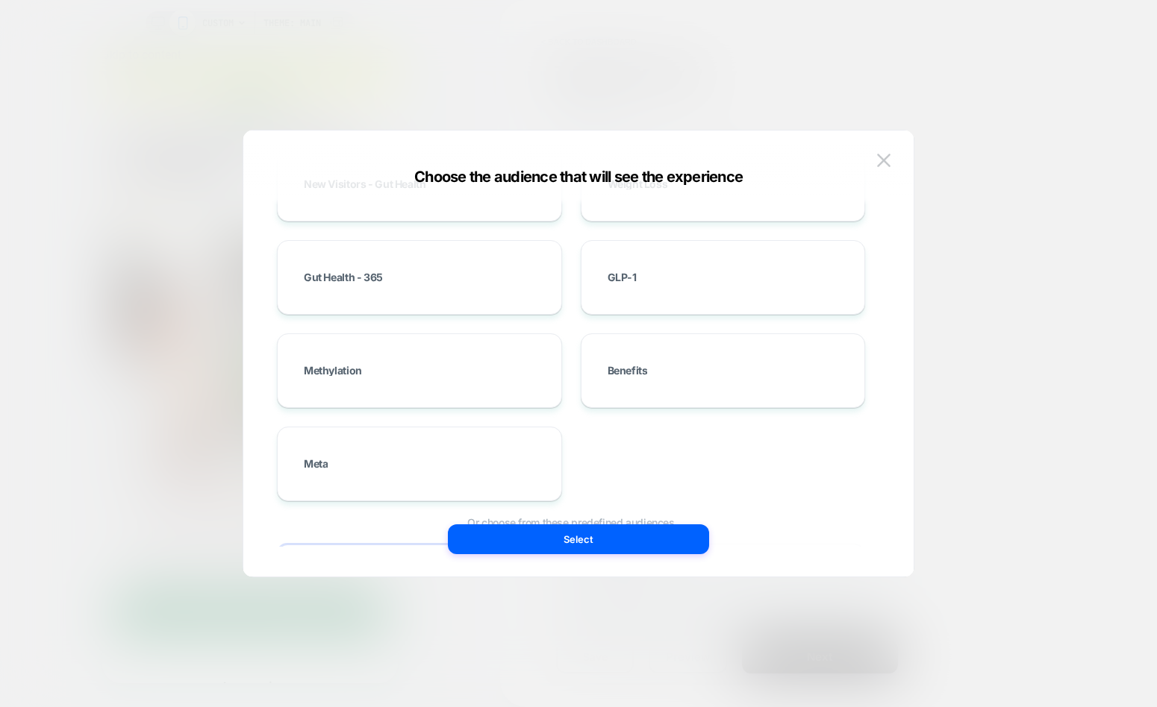
scroll to position [294, 0]
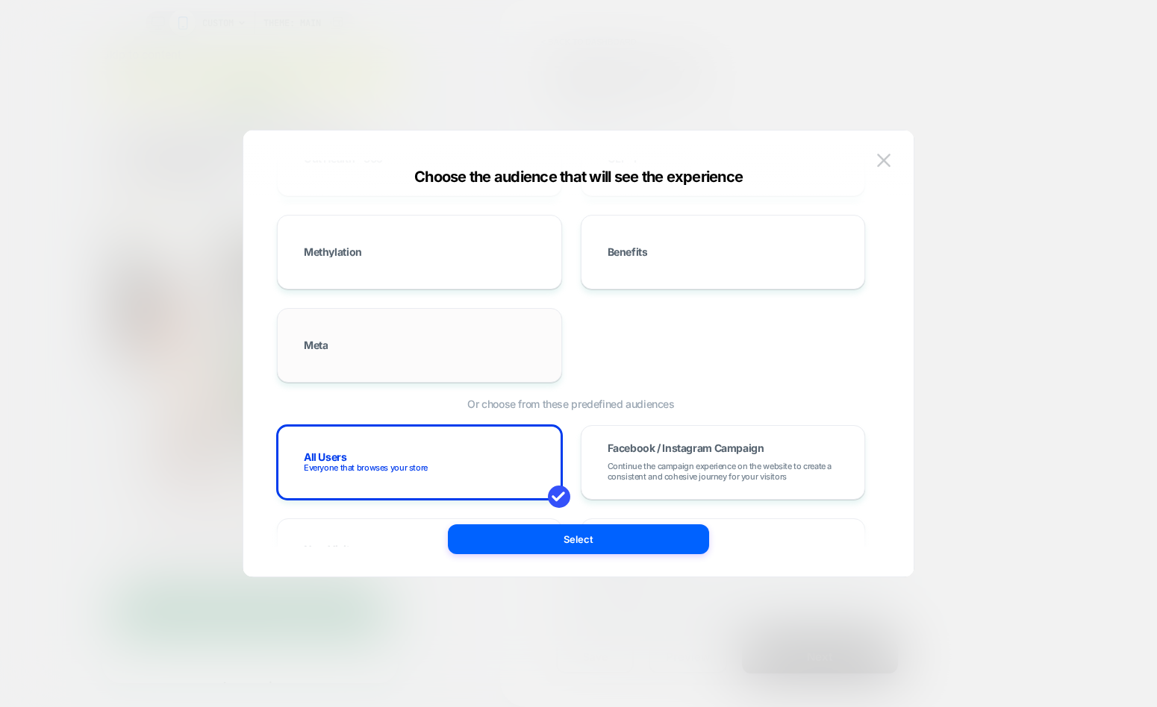
click at [456, 340] on div "Meta" at bounding box center [420, 345] width 254 height 43
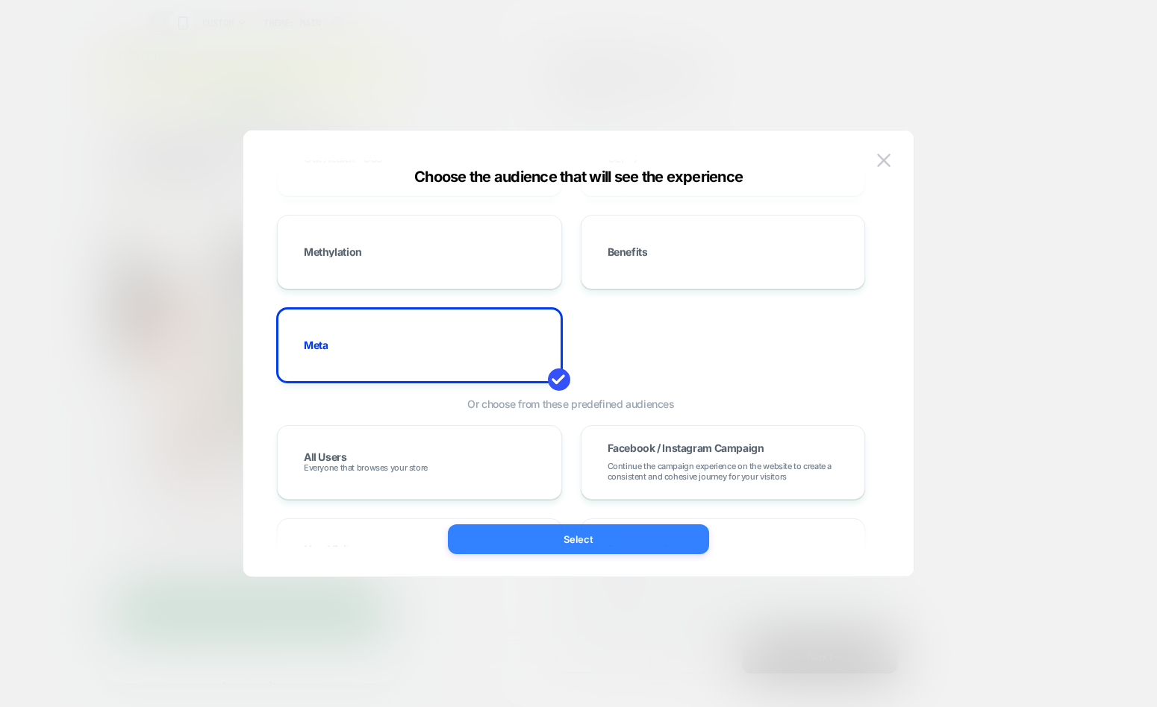
click at [598, 546] on button "Select" at bounding box center [578, 540] width 261 height 30
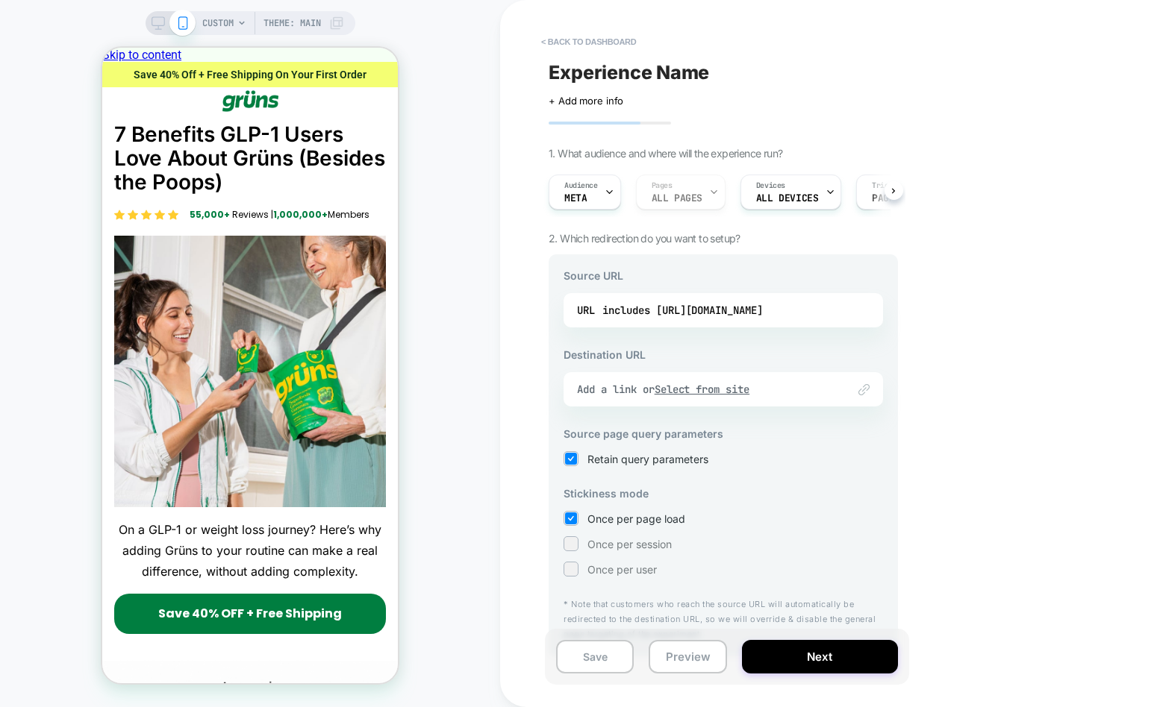
click at [980, 378] on div "< back to dashboard Experience Name Click to edit experience details + Add more…" at bounding box center [828, 353] width 657 height 707
click at [737, 391] on u "Select from site" at bounding box center [703, 389] width 96 height 13
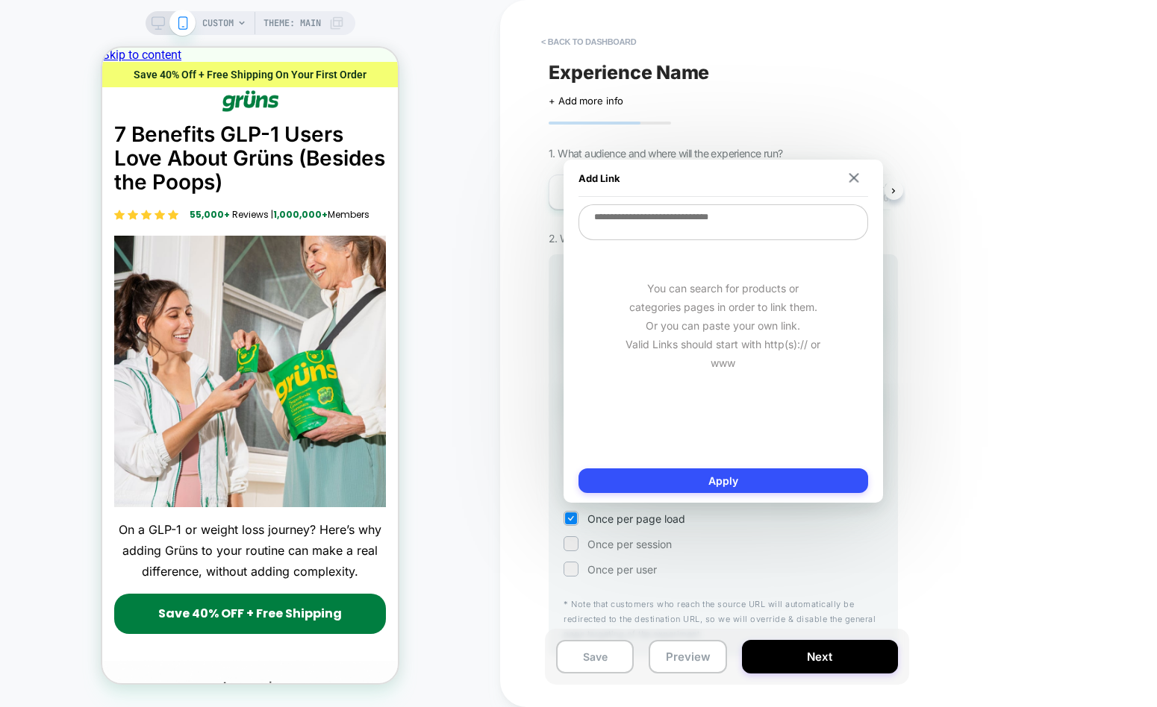
click at [653, 228] on textarea at bounding box center [723, 222] width 290 height 36
drag, startPoint x: 655, startPoint y: 240, endPoint x: 659, endPoint y: 221, distance: 19.8
click at [655, 237] on textarea at bounding box center [723, 222] width 290 height 36
click at [659, 221] on textarea at bounding box center [723, 222] width 290 height 36
paste textarea "**********"
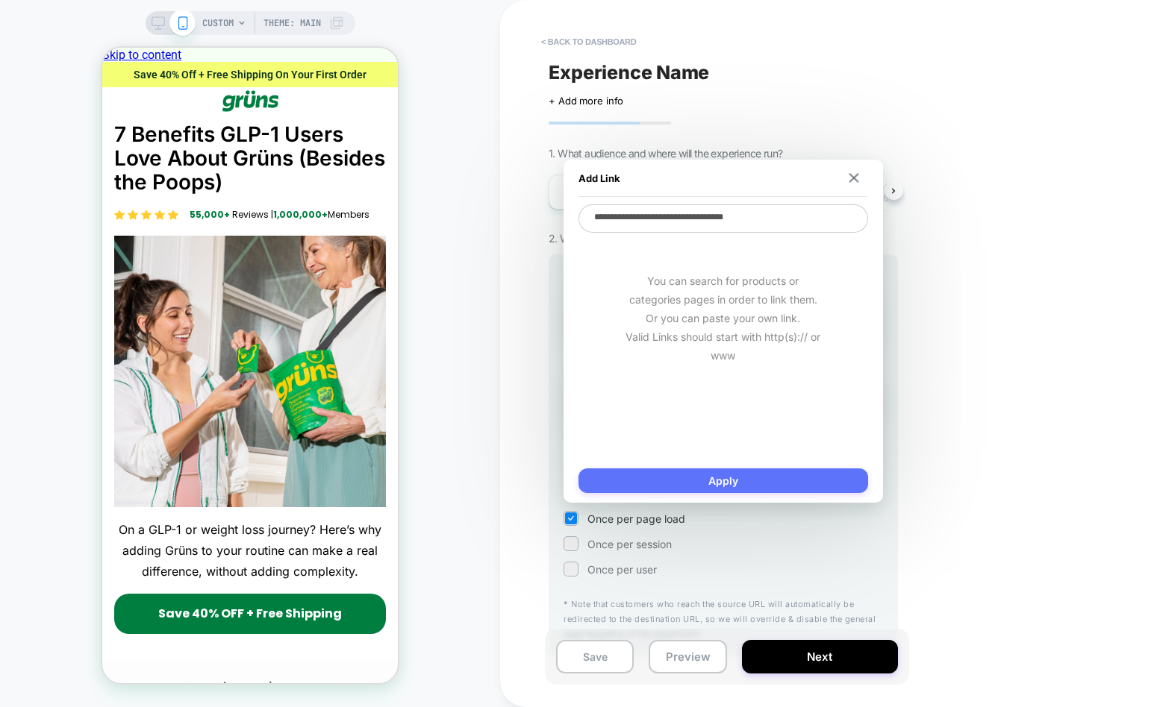
type textarea "**********"
click at [702, 473] on button "Apply" at bounding box center [723, 481] width 290 height 25
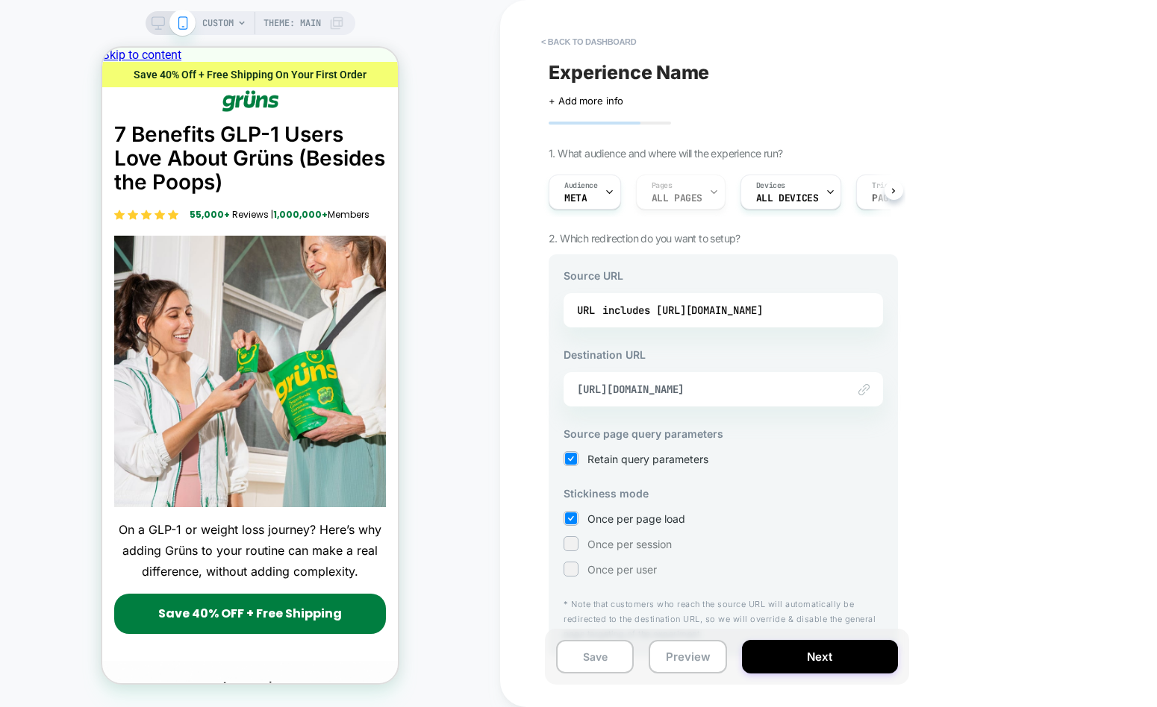
click at [952, 337] on div "< back to dashboard Experience Name Click to edit experience details + Add more…" at bounding box center [828, 353] width 657 height 707
click at [573, 663] on button "Save" at bounding box center [595, 657] width 78 height 34
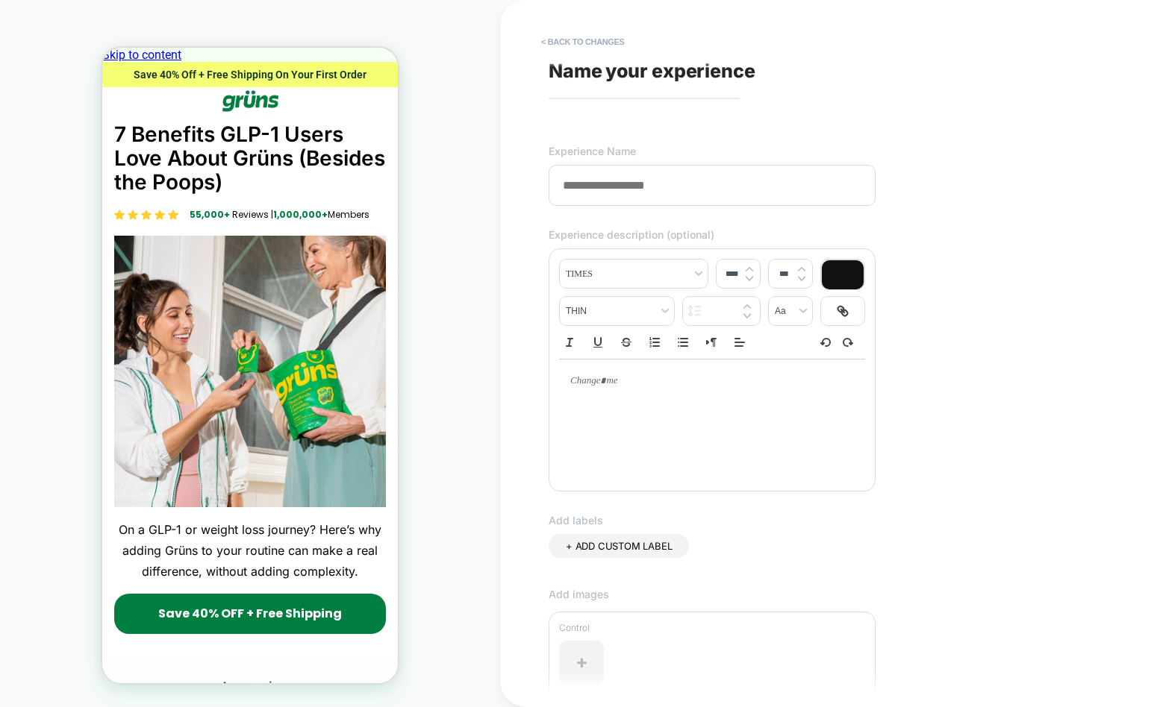
click at [613, 204] on input at bounding box center [712, 185] width 327 height 41
type input "****"
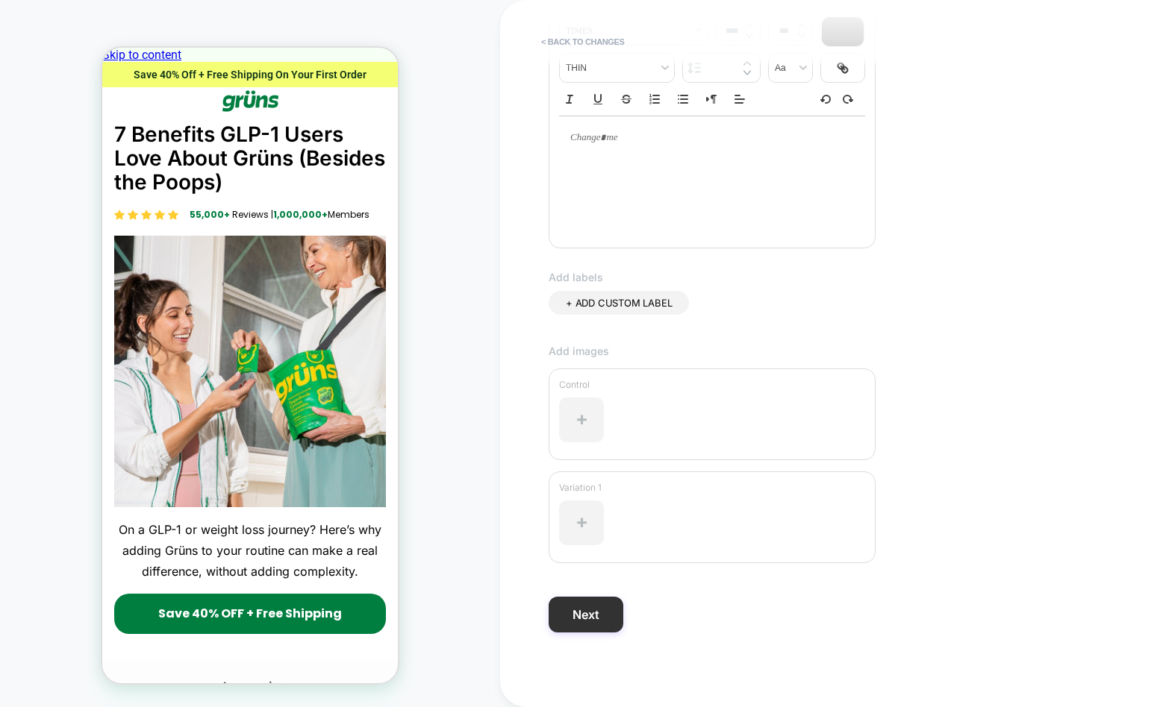
type input "**********"
click at [593, 607] on button "Next" at bounding box center [586, 615] width 75 height 36
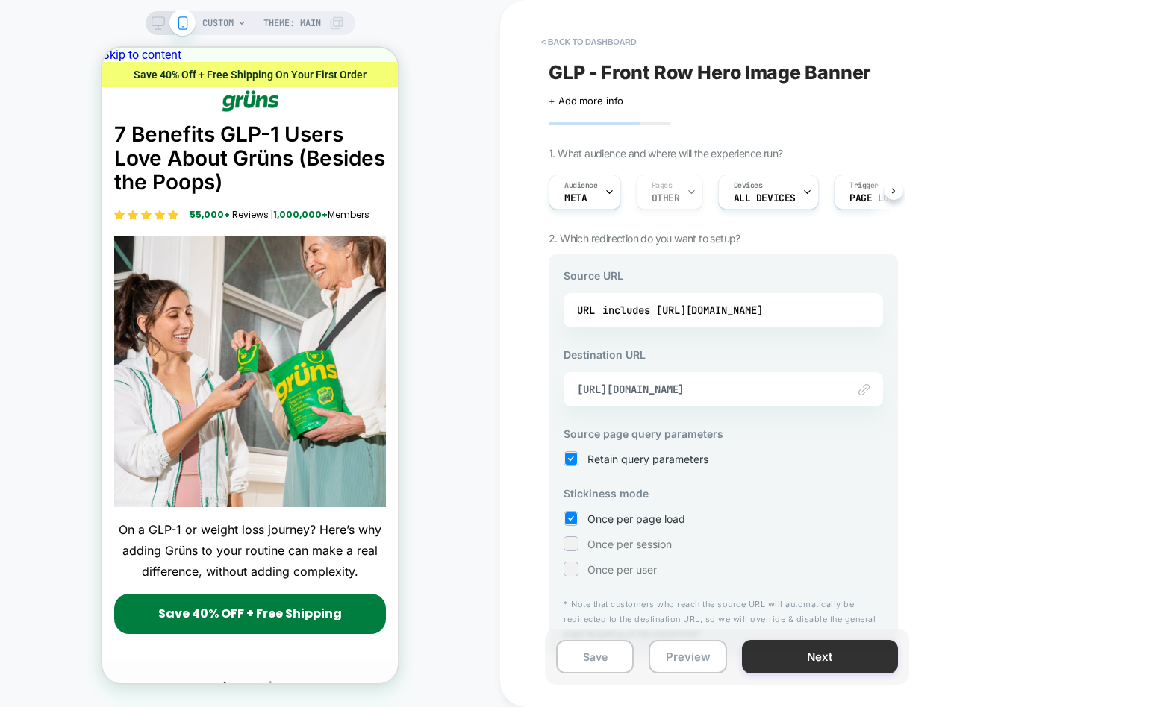
click at [816, 648] on button "Next" at bounding box center [820, 657] width 156 height 34
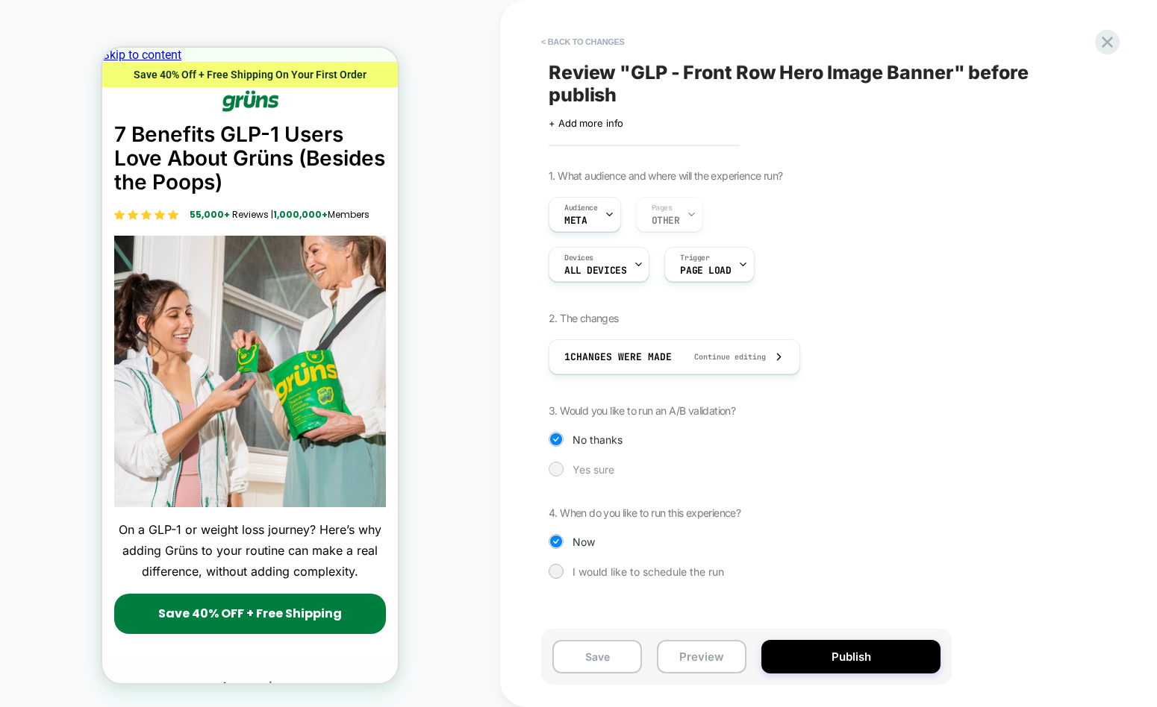
click at [555, 460] on div "1. What audience and where will the experience run? Audience Meta Pages OTHER D…" at bounding box center [821, 385] width 545 height 432
click at [553, 469] on div at bounding box center [555, 468] width 11 height 11
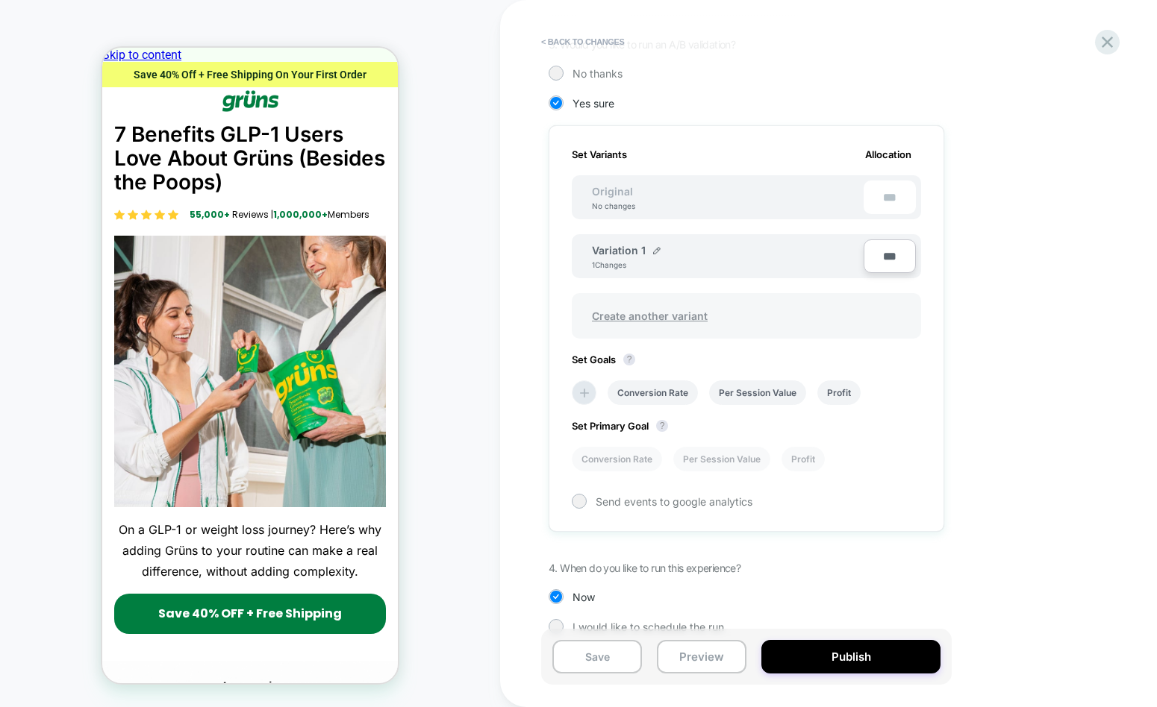
scroll to position [390, 0]
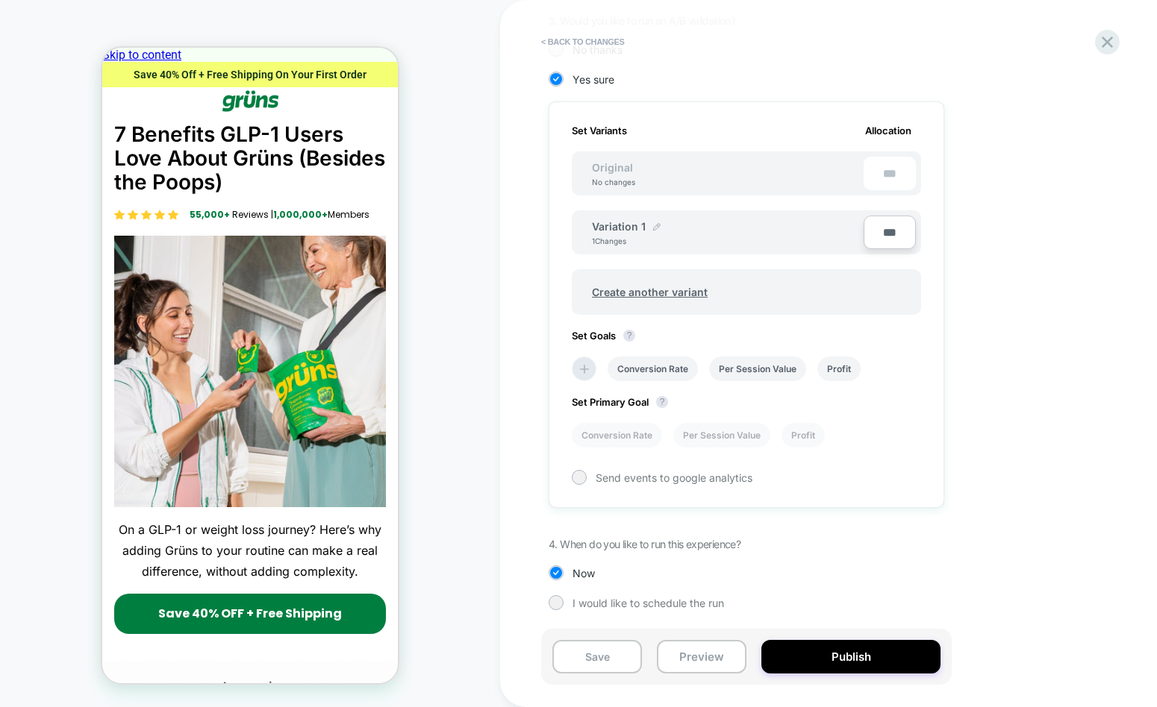
click at [653, 228] on img at bounding box center [656, 226] width 7 height 7
click at [644, 234] on input "**********" at bounding box center [646, 233] width 108 height 29
type input "********"
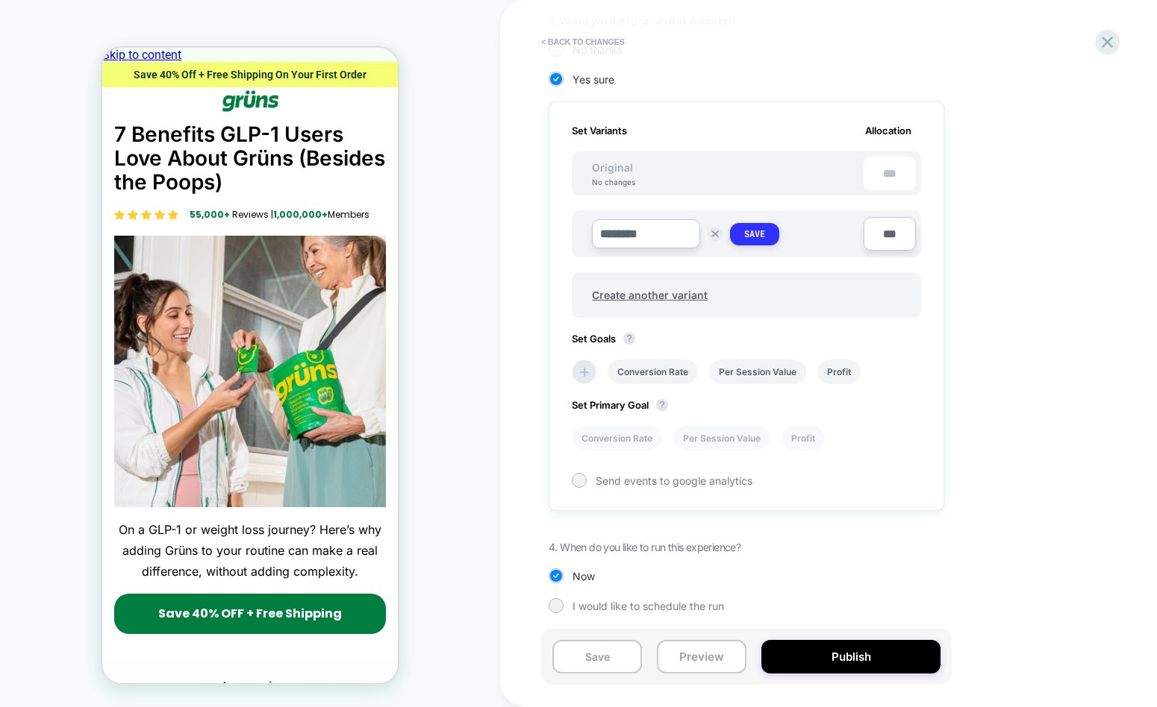
click at [765, 237] on strong "Save" at bounding box center [754, 234] width 21 height 12
click at [591, 372] on li at bounding box center [584, 369] width 25 height 25
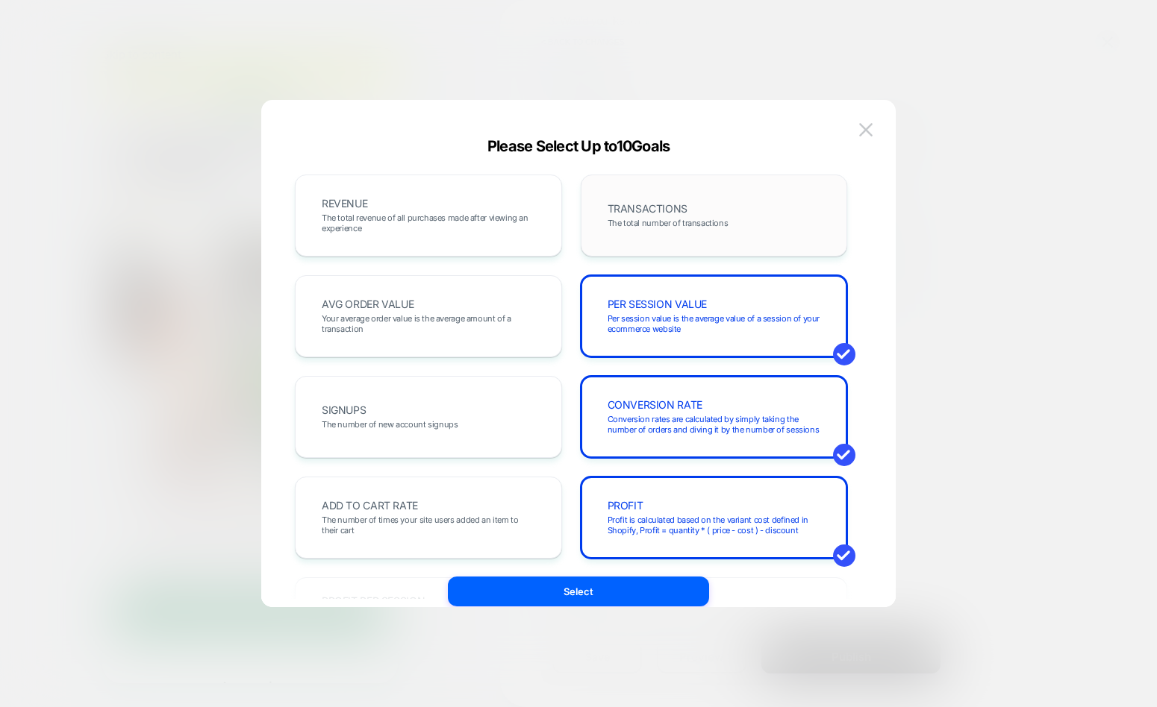
click at [651, 207] on span "TRANSACTIONS" at bounding box center [647, 209] width 80 height 10
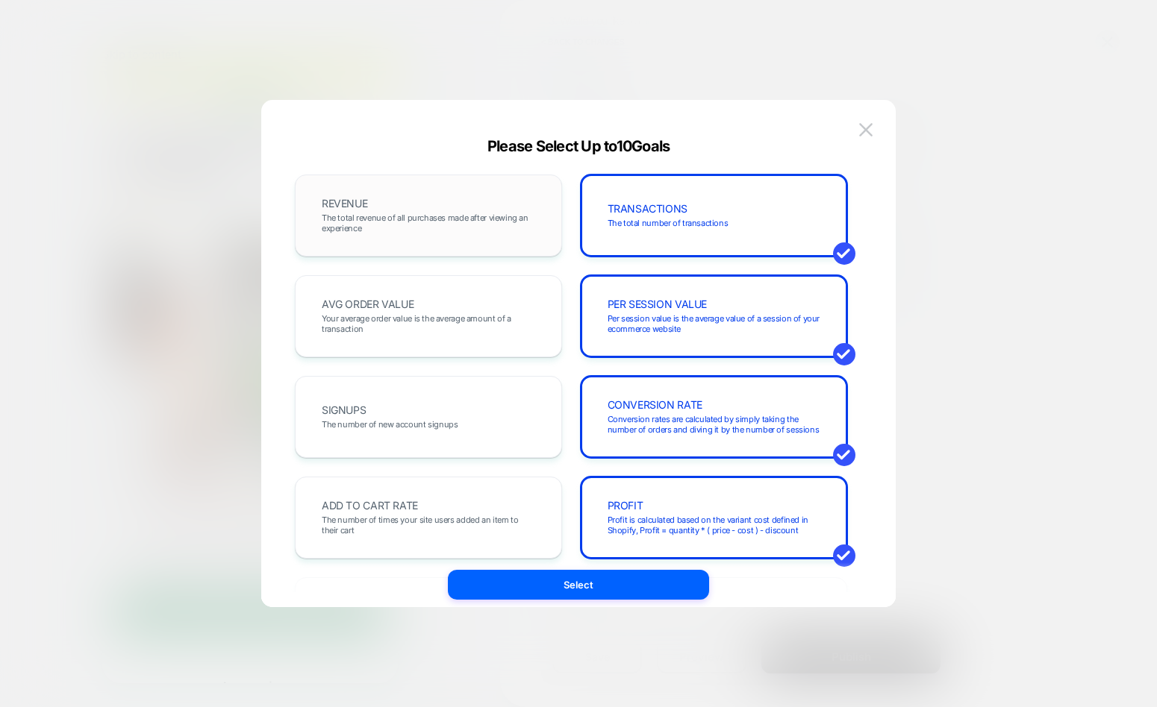
click at [417, 231] on span "The total revenue of all purchases made after viewing an experience" at bounding box center [428, 223] width 213 height 21
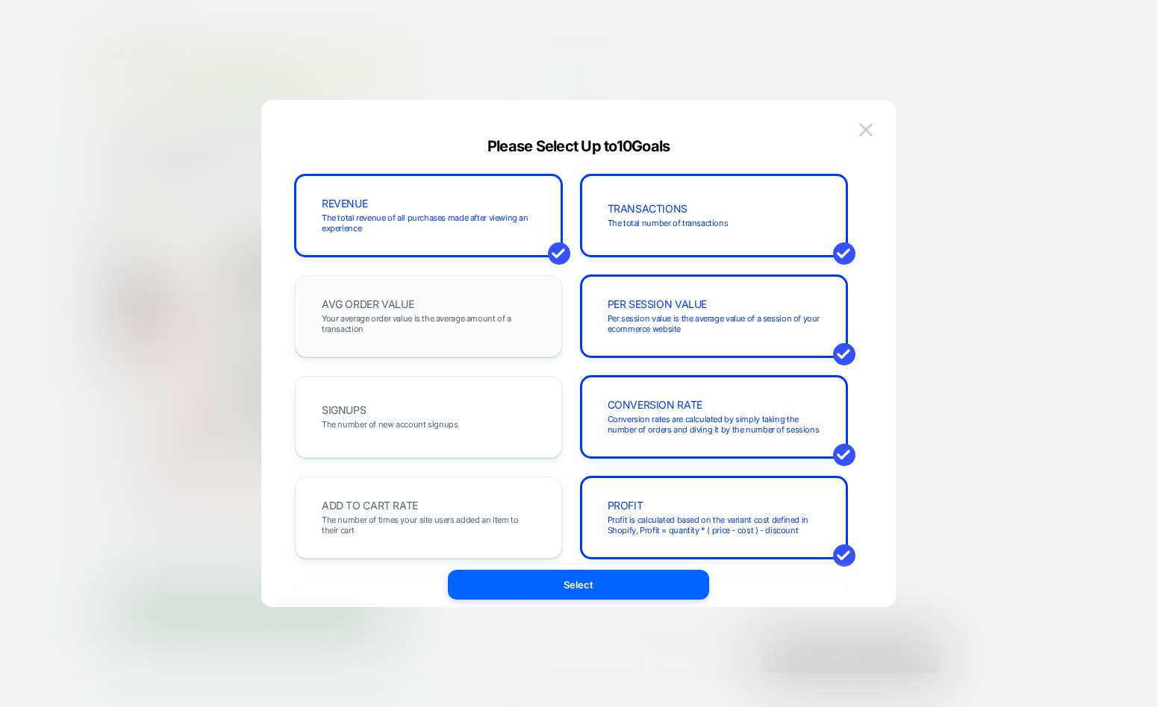
click at [434, 314] on span "Your average order value is the average amount of a transaction" at bounding box center [428, 323] width 213 height 21
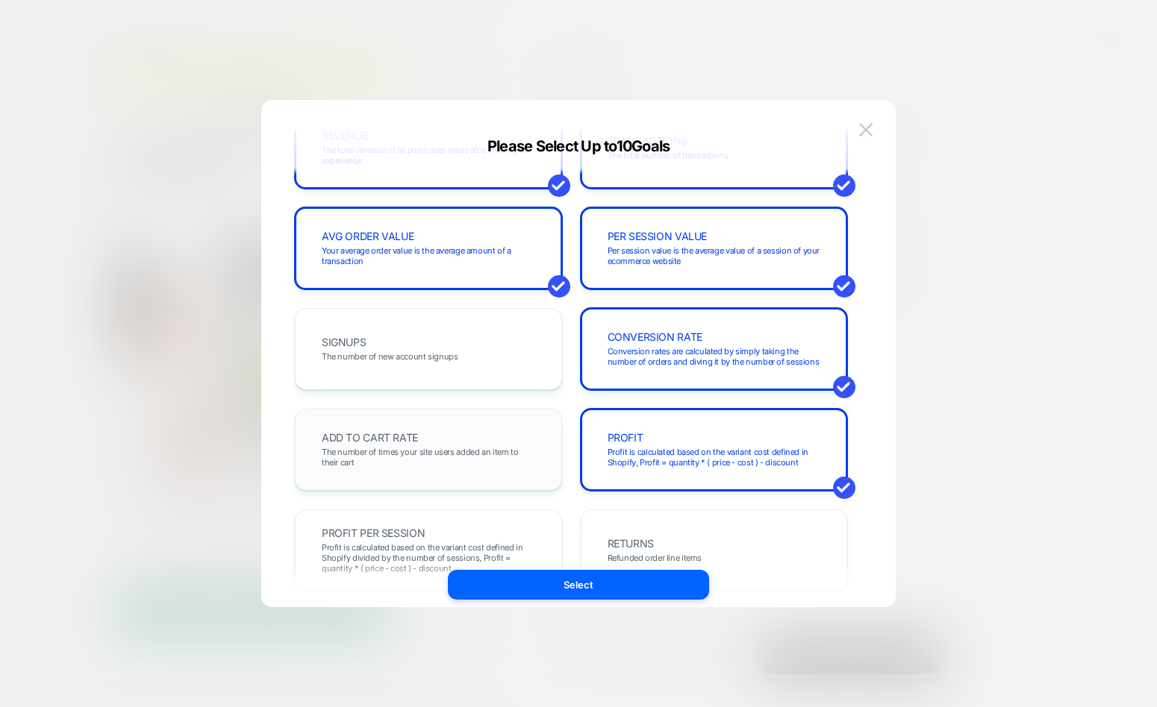
click at [435, 431] on div "ADD TO CART RATE The number of times your site users added an item to their cart" at bounding box center [428, 450] width 236 height 51
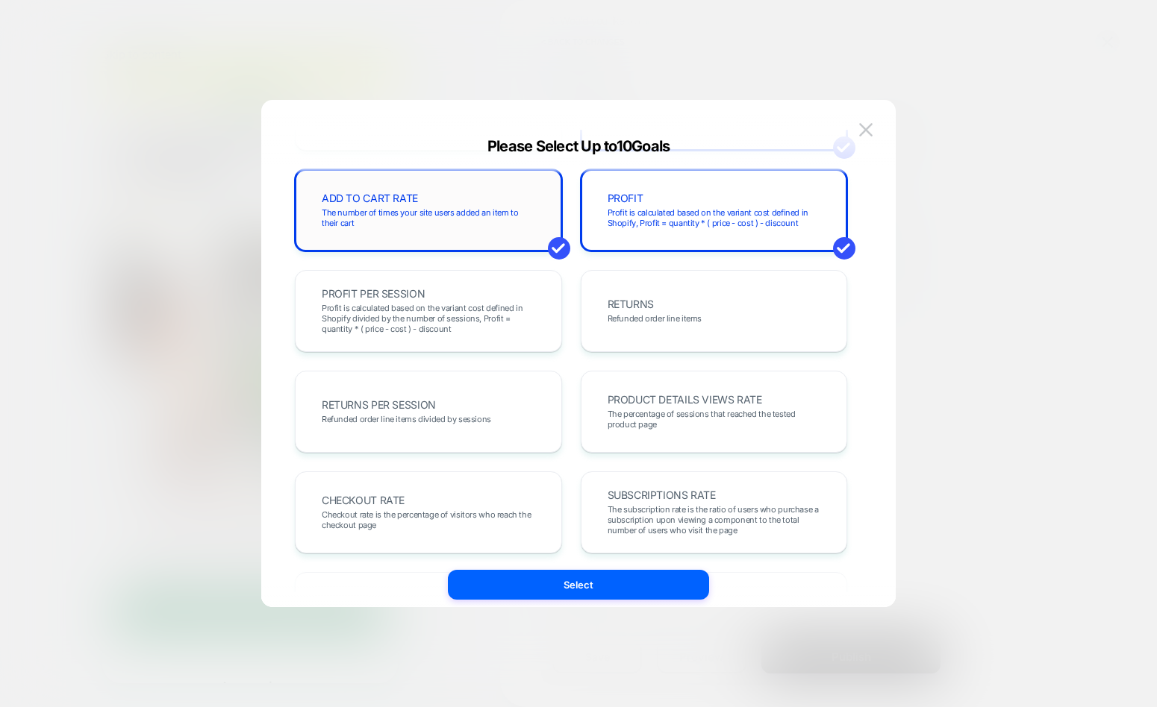
scroll to position [384, 0]
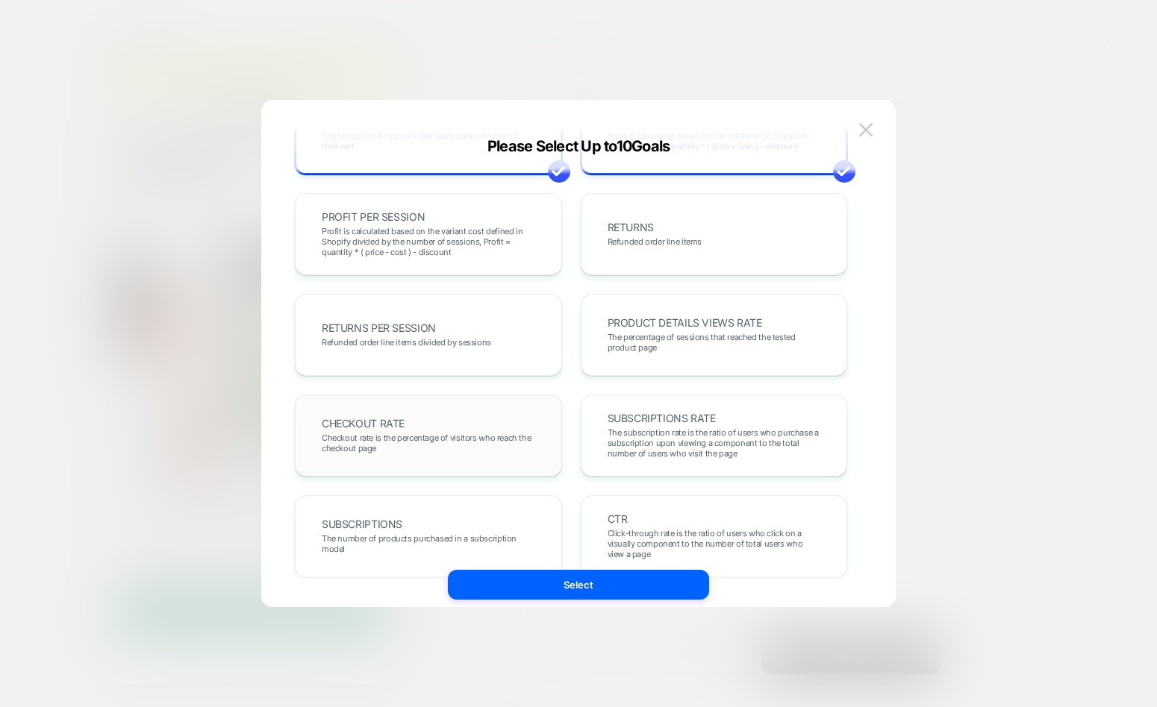
click at [447, 441] on span "Checkout rate is the percentage of visitors who reach the checkout page" at bounding box center [428, 443] width 213 height 21
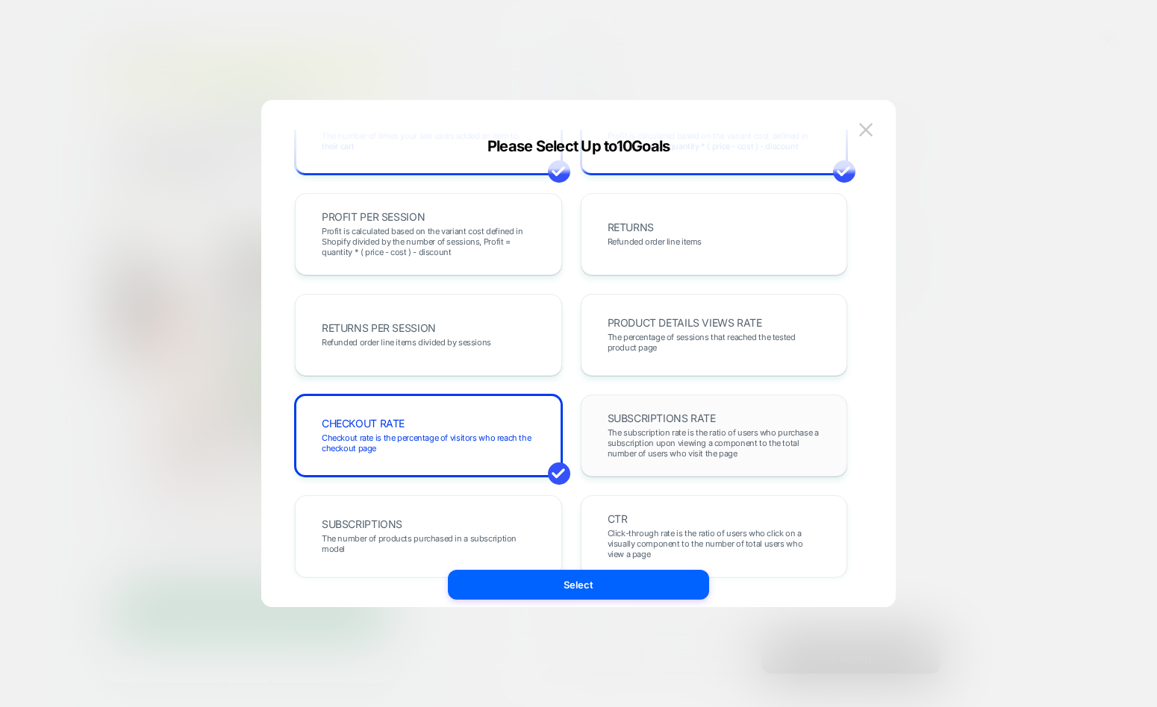
click at [696, 440] on span "The subscription rate is the ratio of users who purchase a subscription upon vi…" at bounding box center [713, 443] width 213 height 31
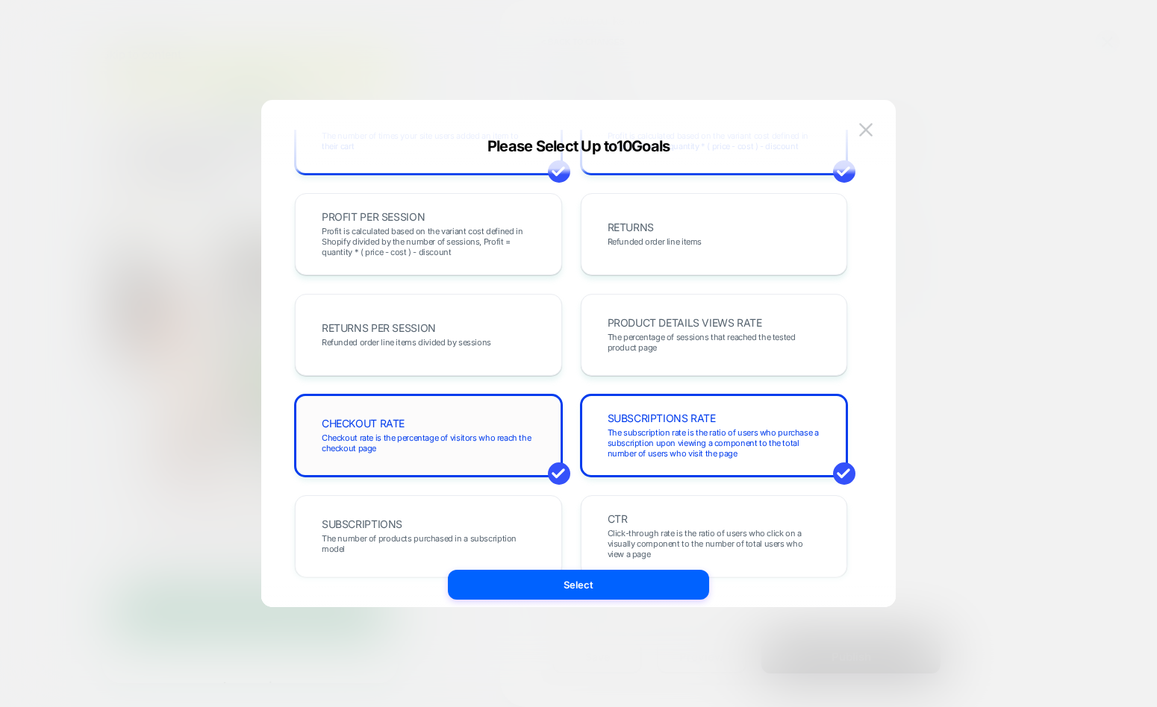
scroll to position [515, 0]
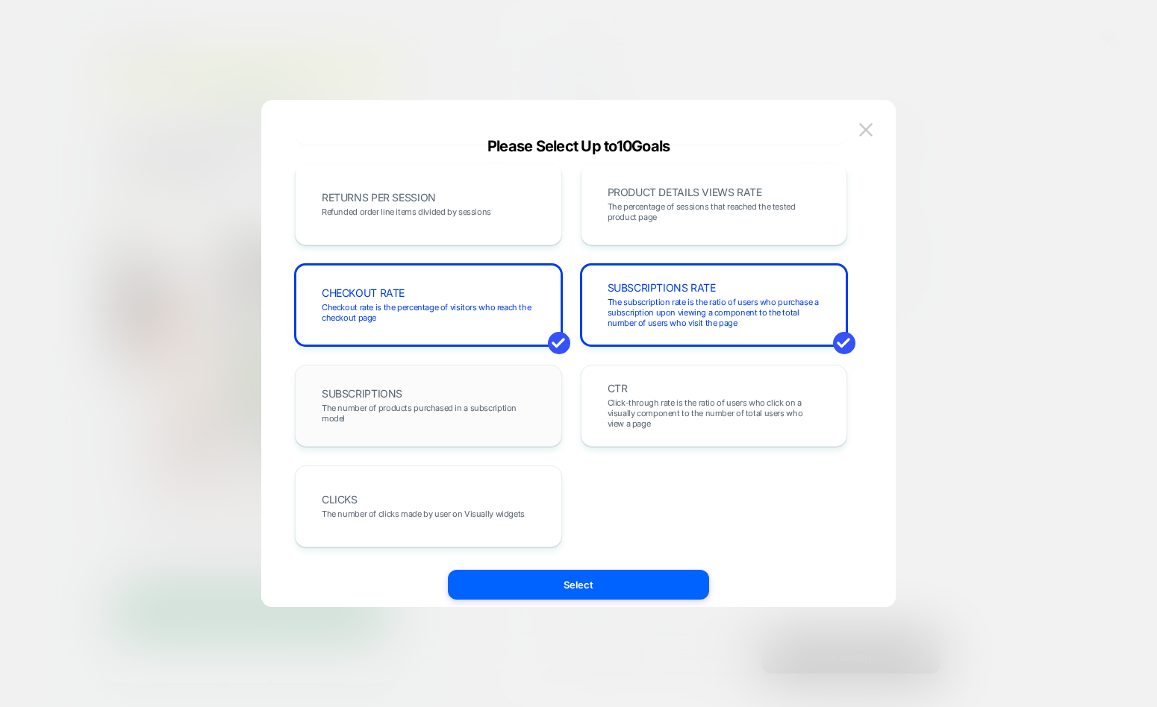
click at [459, 403] on span "The number of products purchased in a subscription model" at bounding box center [428, 413] width 213 height 21
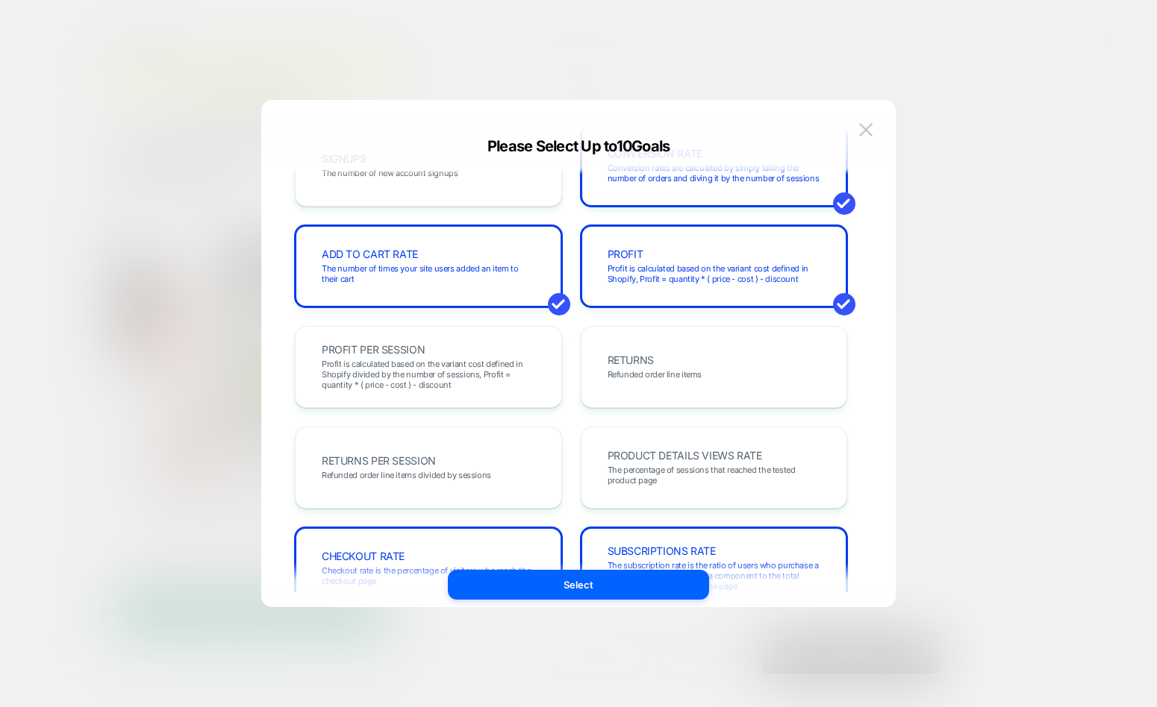
scroll to position [491, 0]
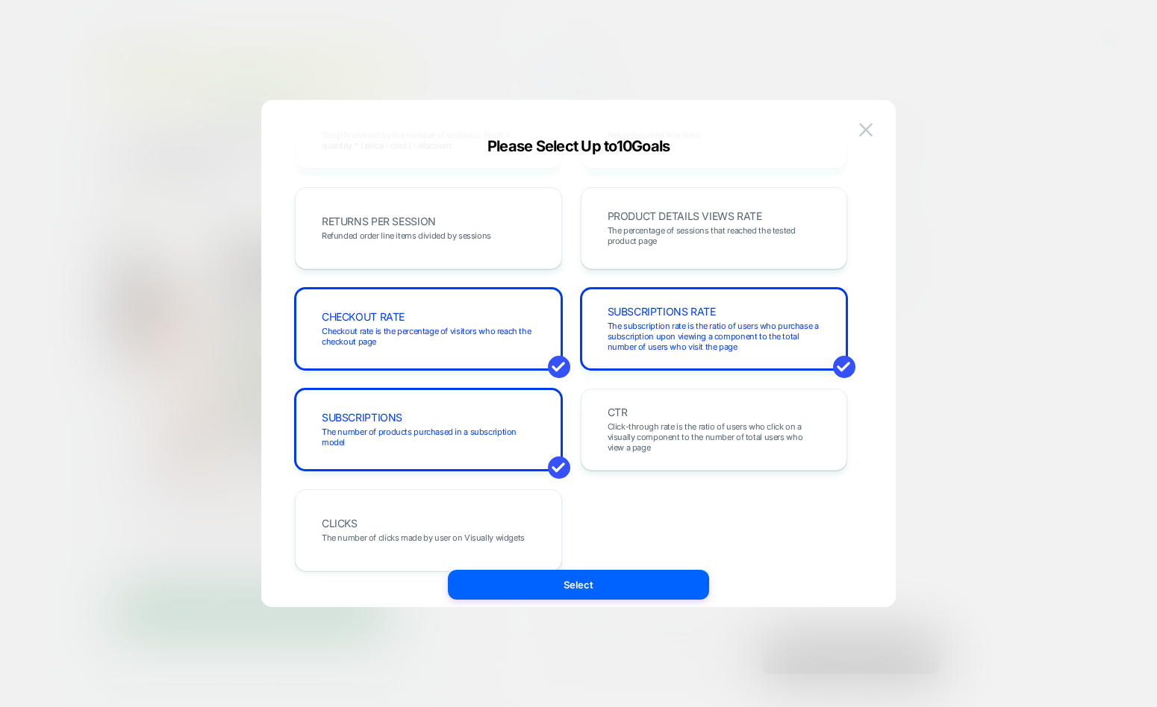
click at [591, 568] on div "REVENUE The total revenue of all purchases made after viewing an experience TRA…" at bounding box center [571, 128] width 552 height 888
click at [591, 578] on button "Select" at bounding box center [578, 585] width 261 height 30
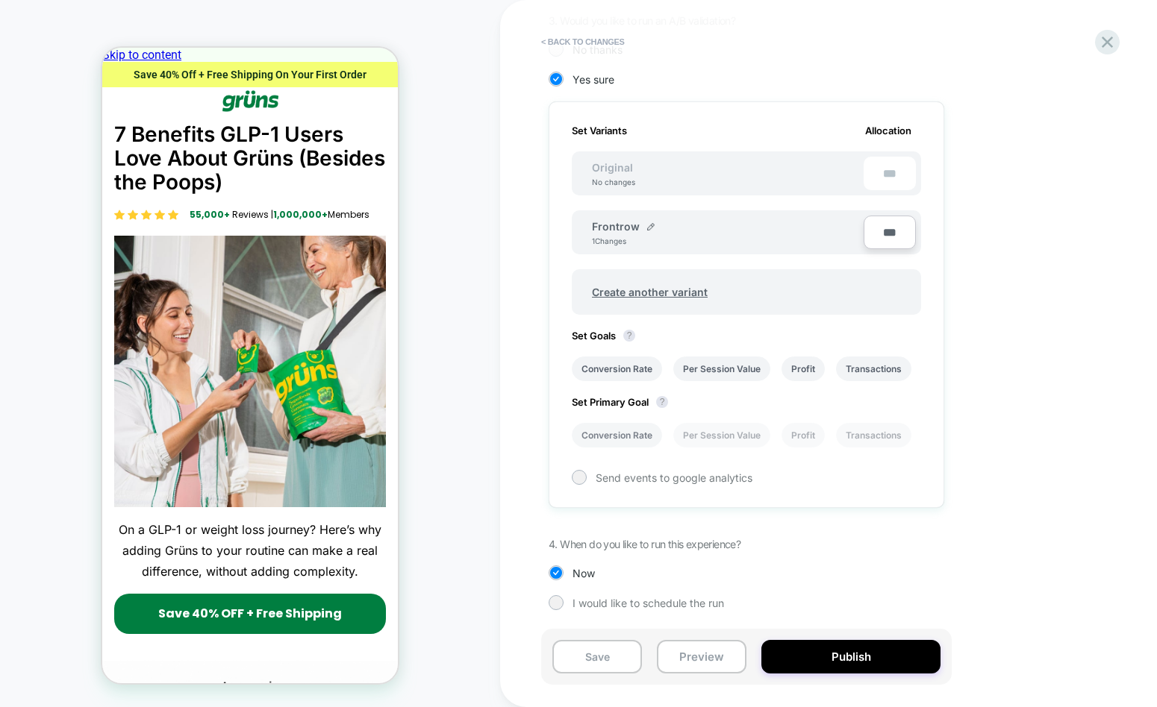
click at [616, 431] on li "Conversion Rate" at bounding box center [617, 435] width 90 height 25
click at [584, 475] on div at bounding box center [578, 477] width 11 height 11
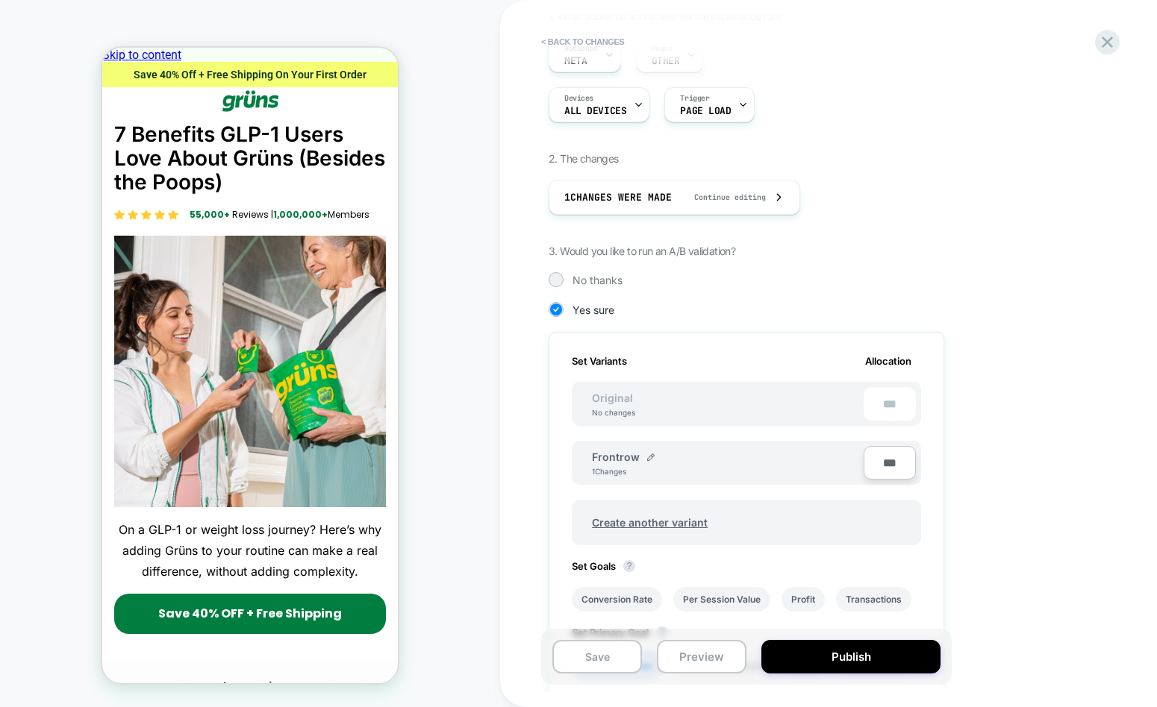
scroll to position [237, 0]
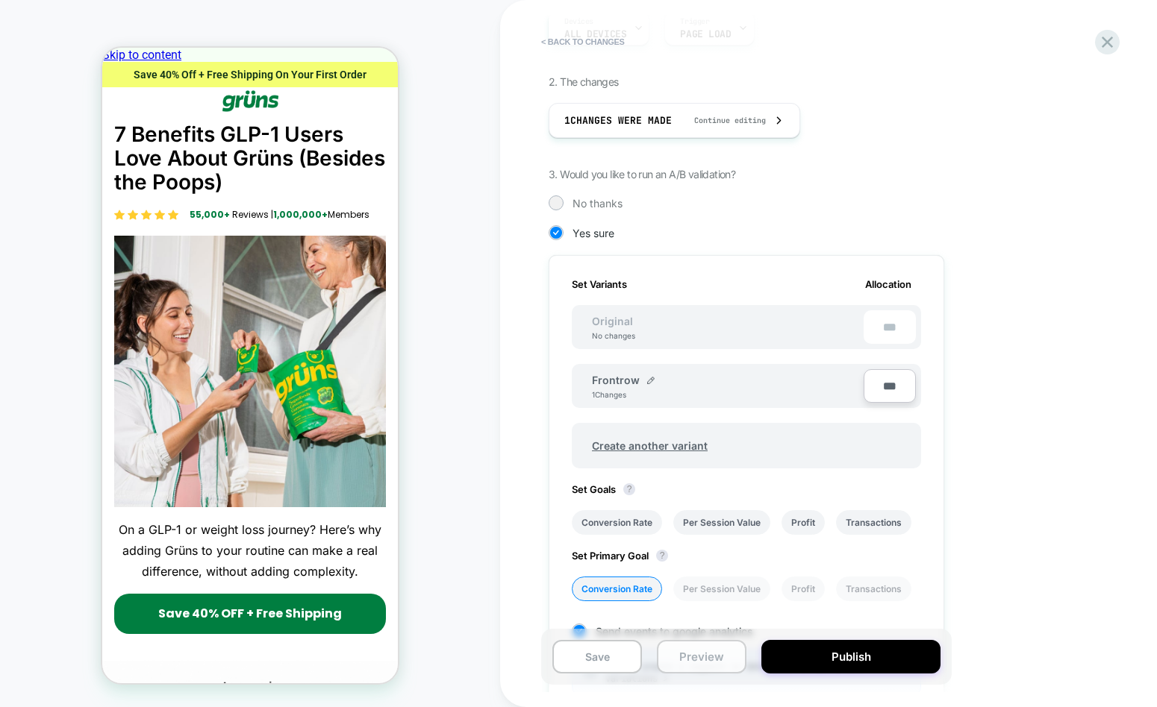
click at [687, 658] on button "Preview" at bounding box center [702, 657] width 90 height 34
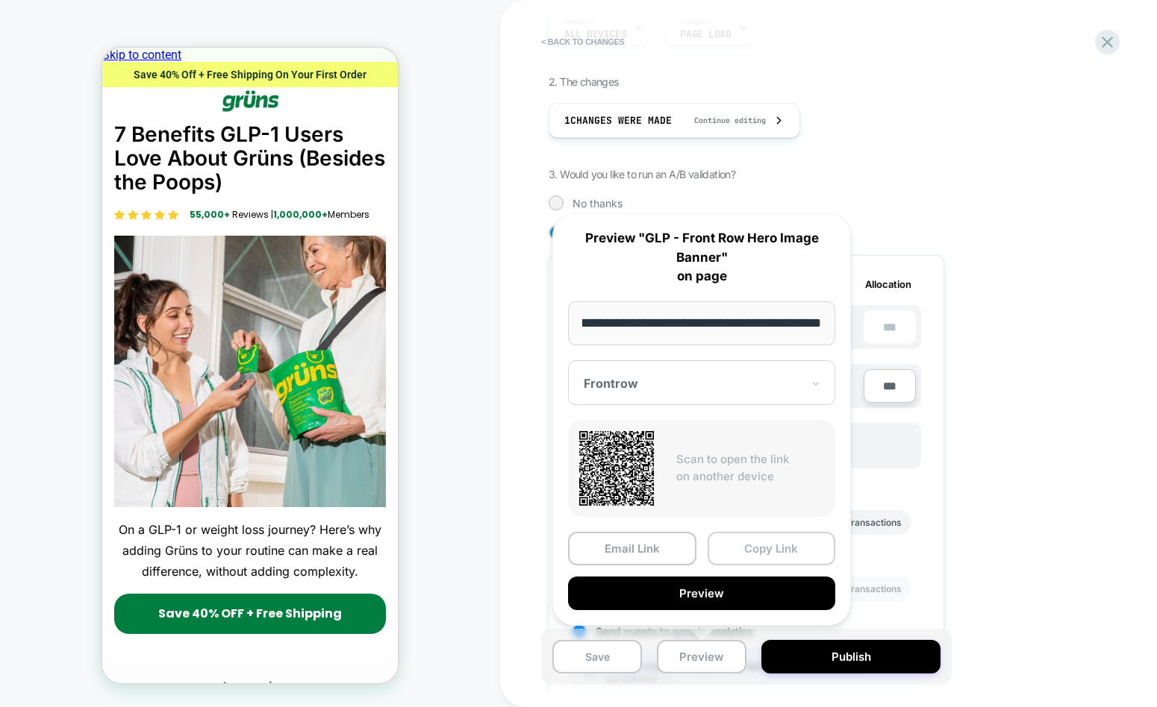
scroll to position [0, 0]
click at [790, 551] on button "Copy Link" at bounding box center [771, 549] width 128 height 34
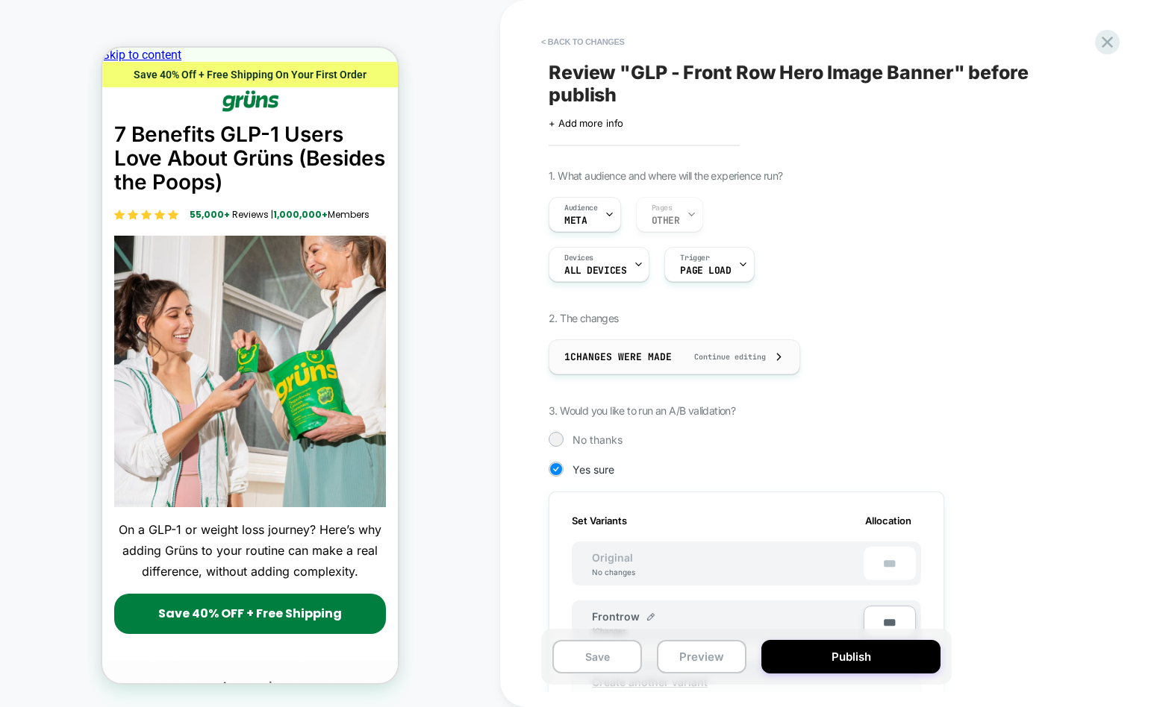
scroll to position [448, 0]
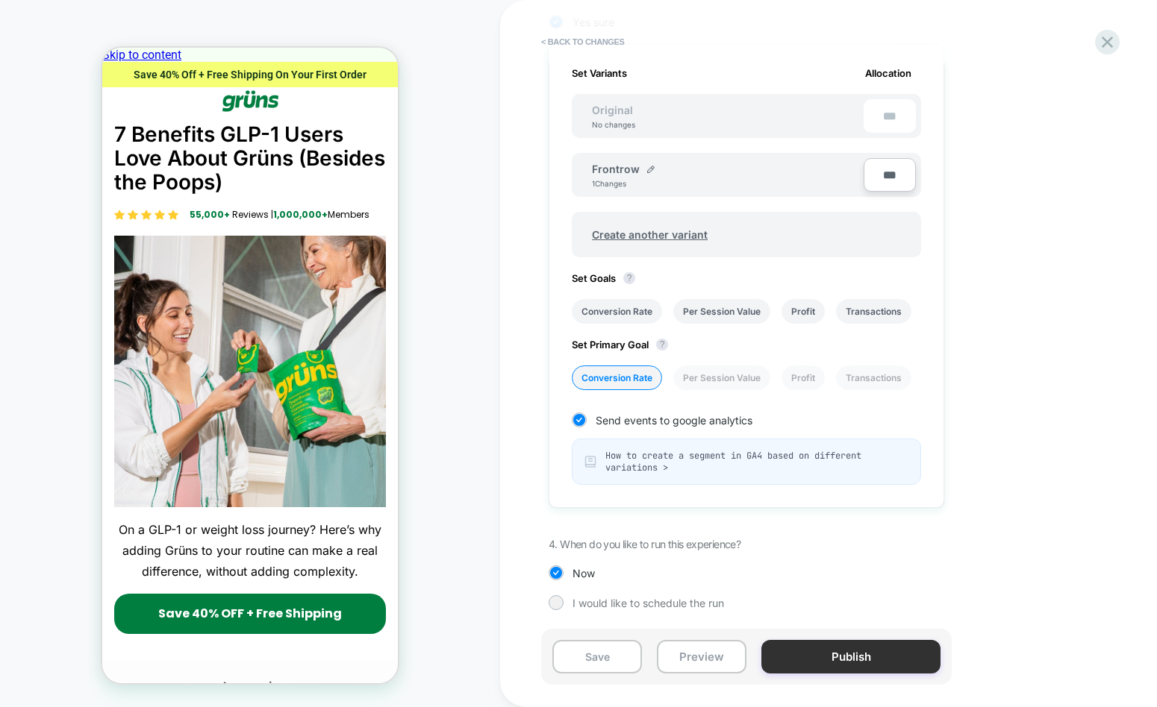
click at [873, 666] on button "Publish" at bounding box center [850, 657] width 179 height 34
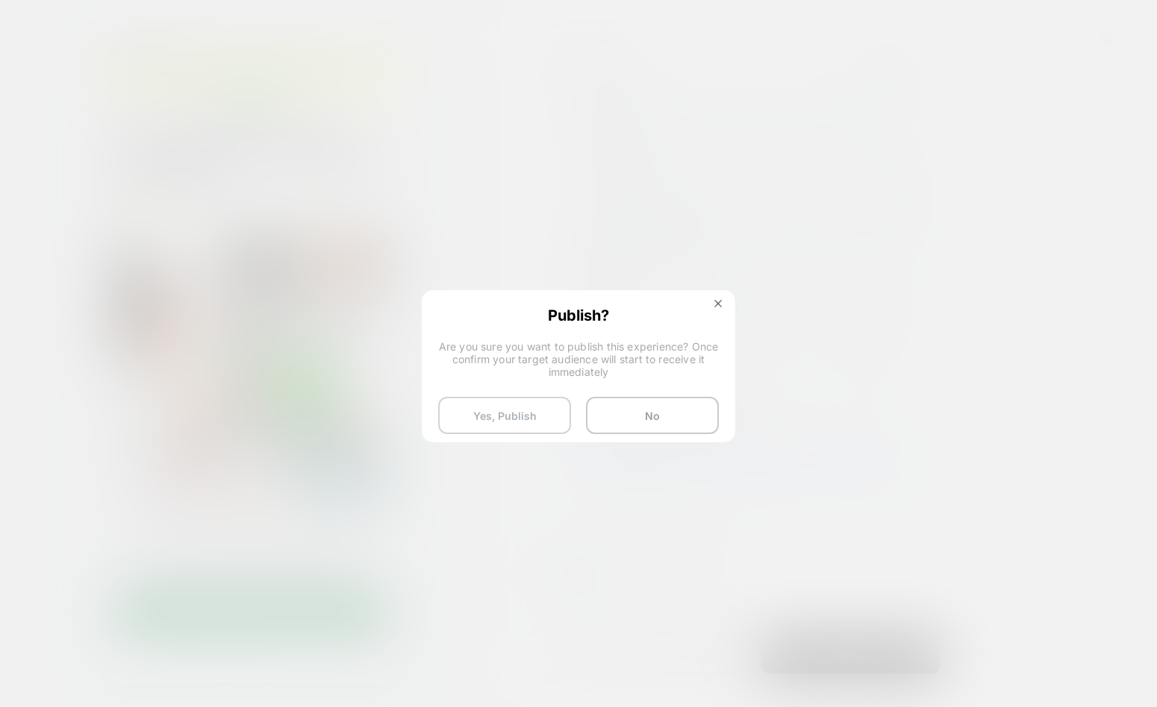
click at [530, 419] on button "Yes, Publish" at bounding box center [504, 415] width 133 height 37
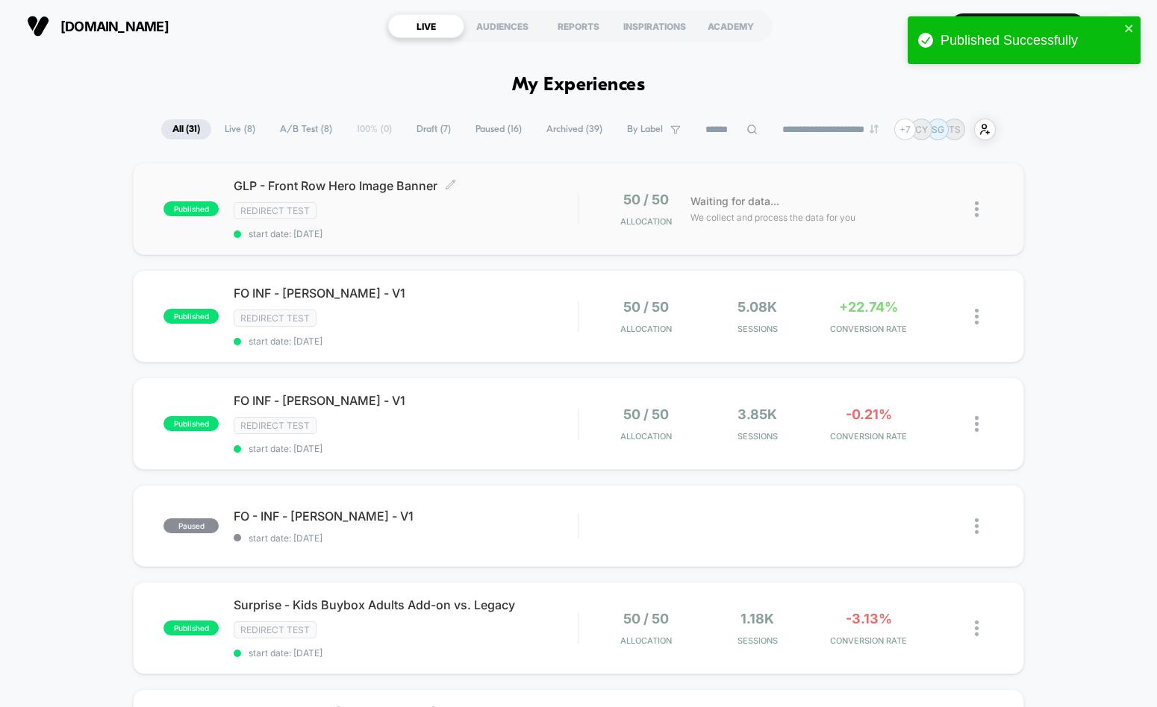
click at [516, 214] on div "Redirect Test" at bounding box center [406, 210] width 344 height 17
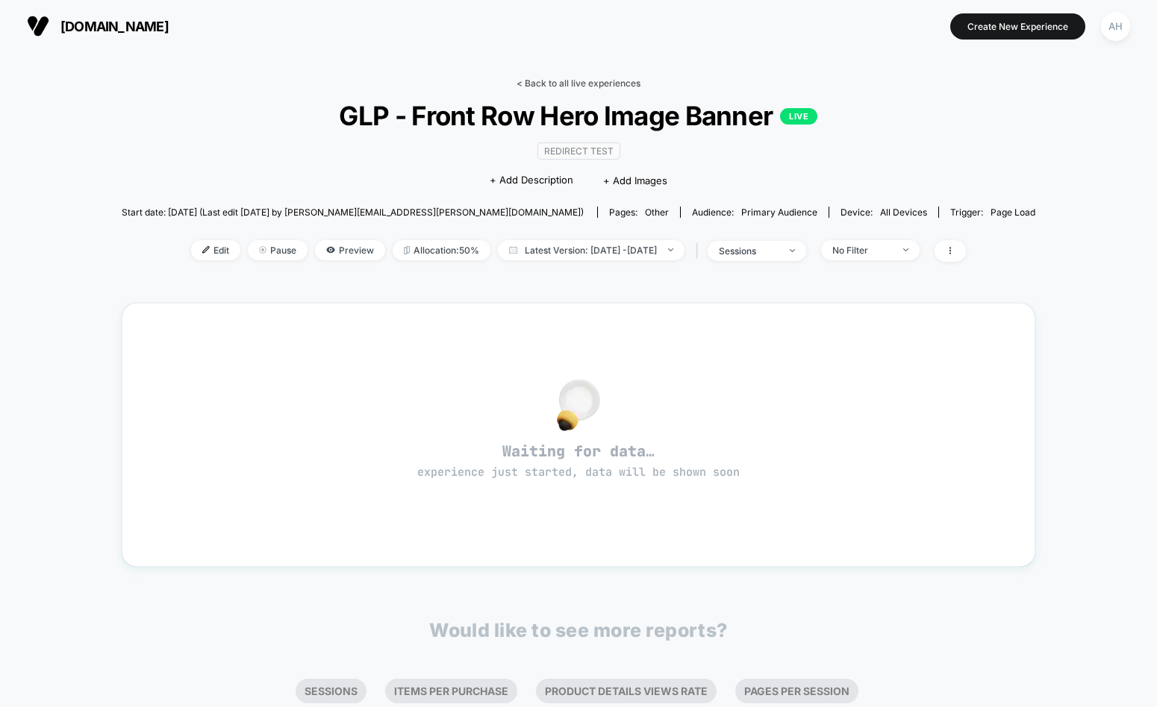
click at [560, 81] on link "< Back to all live experiences" at bounding box center [578, 83] width 124 height 11
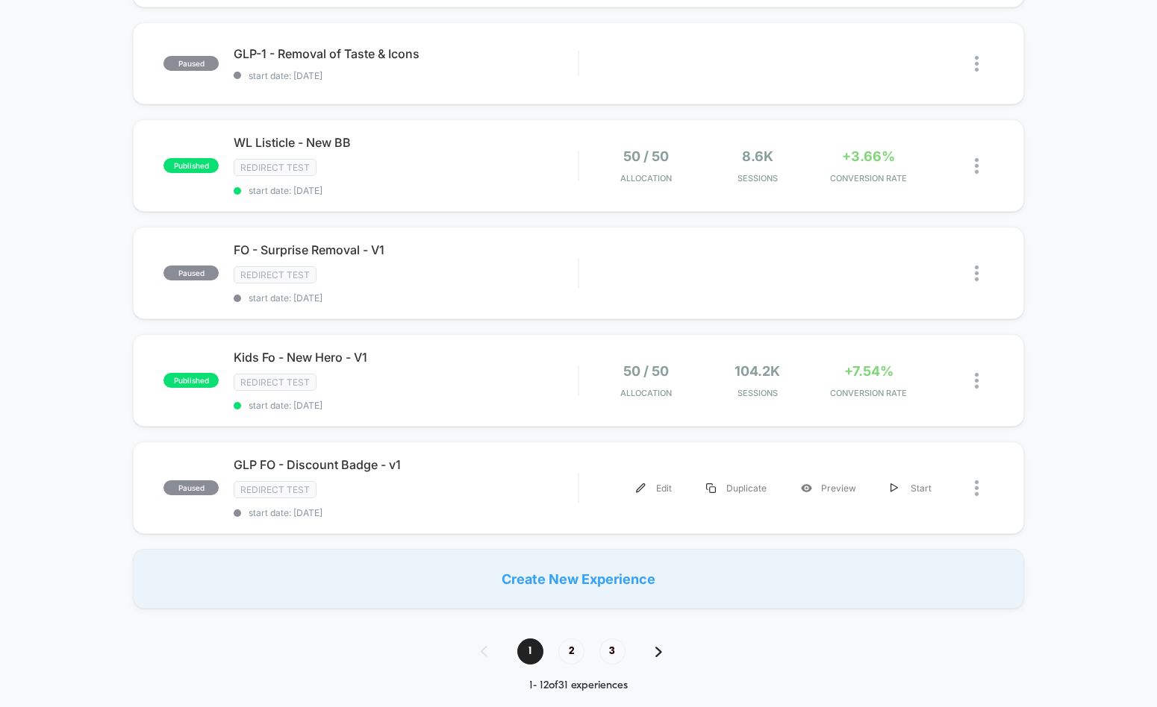
scroll to position [863, 0]
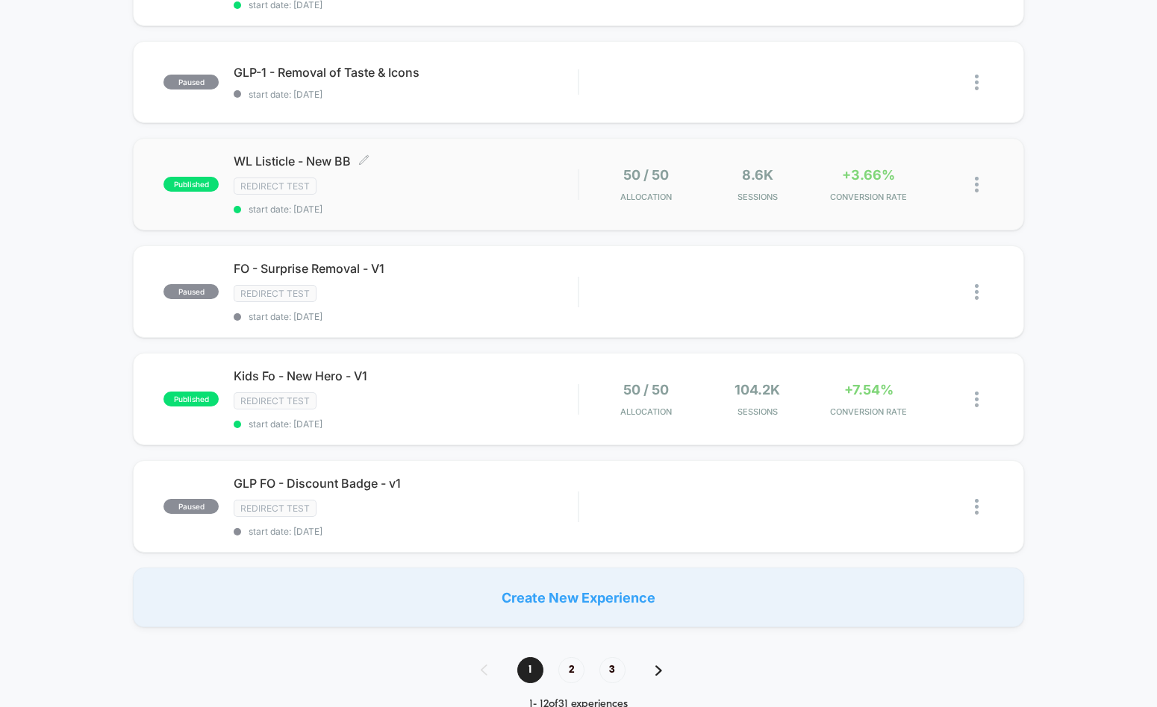
click at [463, 186] on div "Redirect Test" at bounding box center [406, 186] width 344 height 17
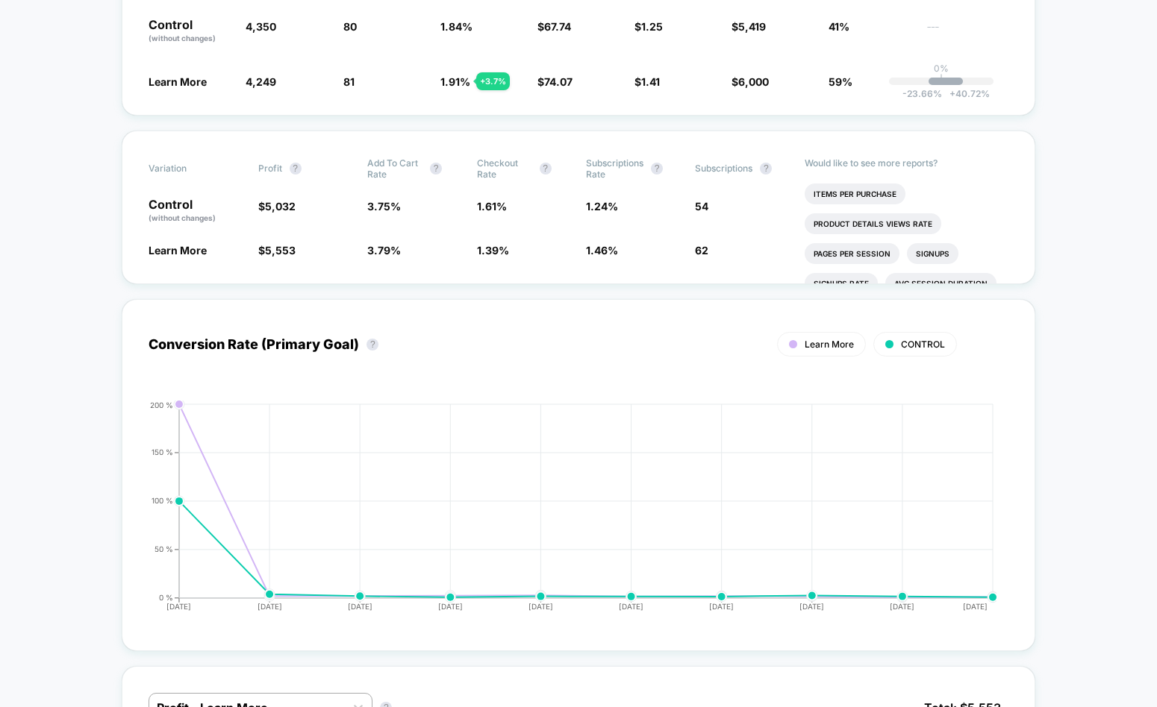
scroll to position [143, 0]
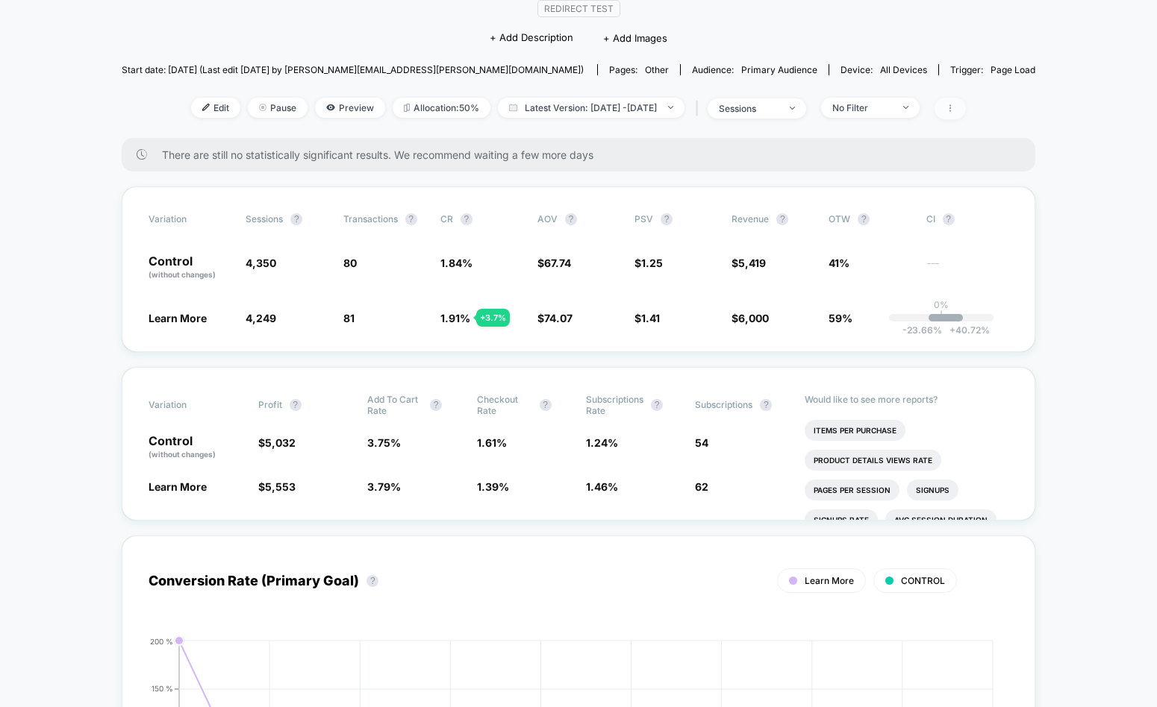
click at [966, 109] on span at bounding box center [949, 109] width 31 height 22
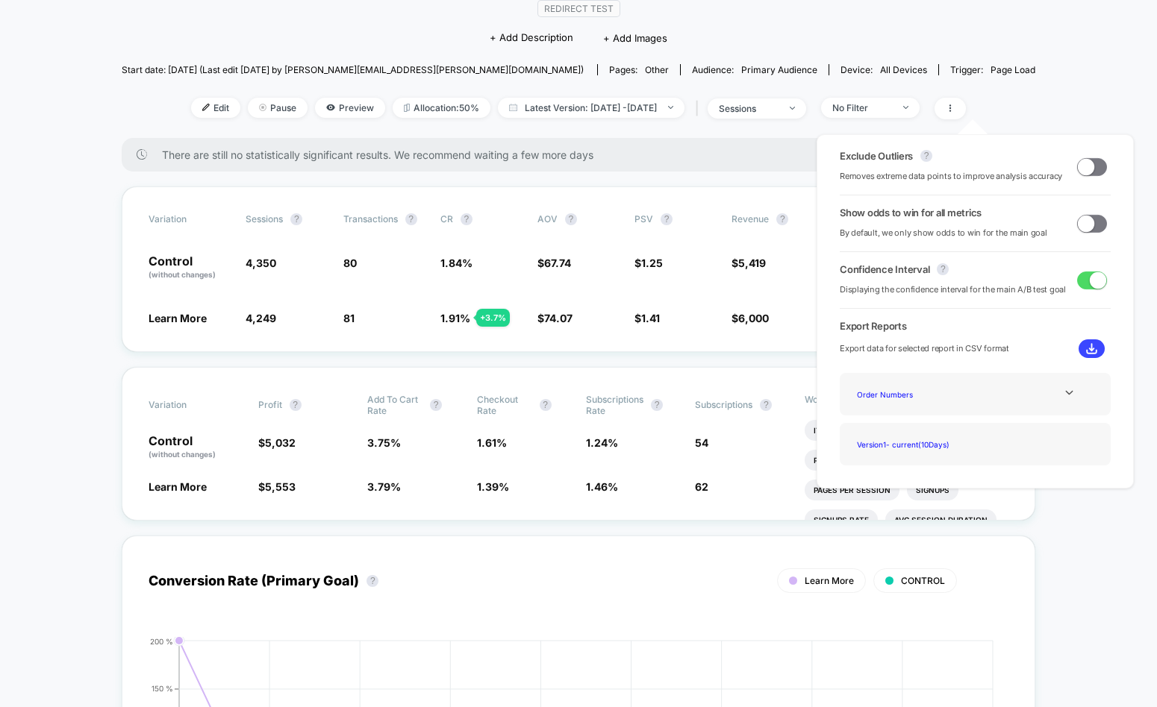
click at [1083, 228] on span at bounding box center [1086, 223] width 16 height 16
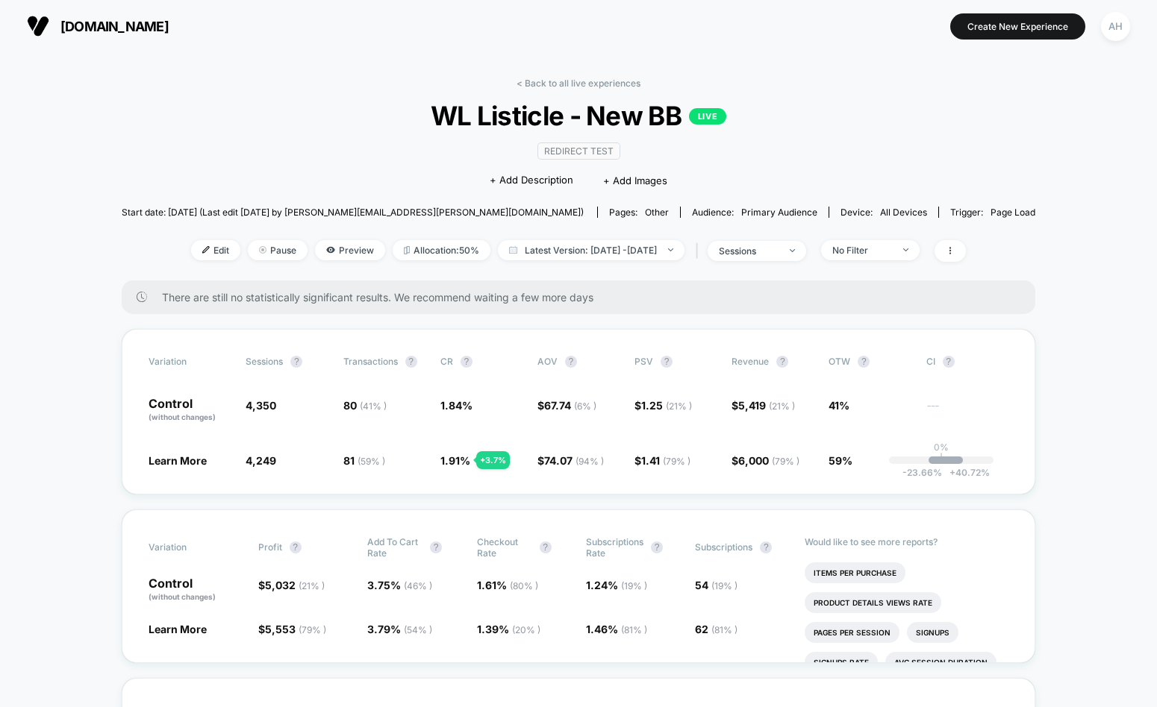
click at [552, 81] on link "< Back to all live experiences" at bounding box center [578, 83] width 124 height 11
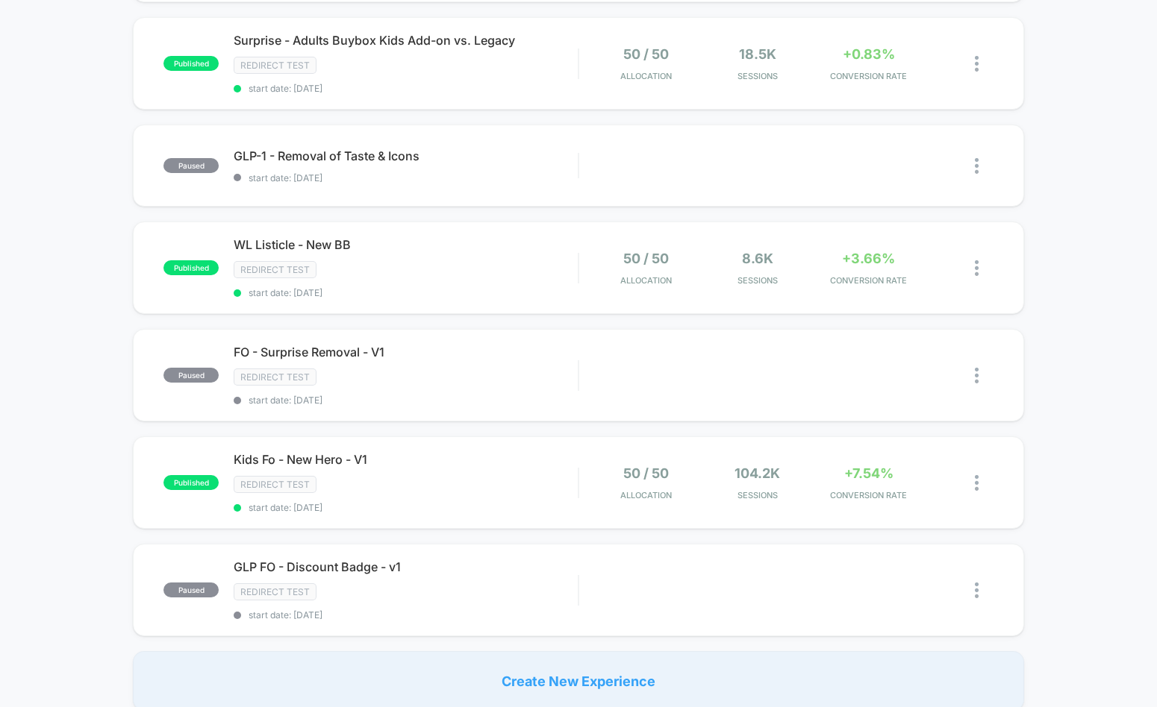
scroll to position [790, 0]
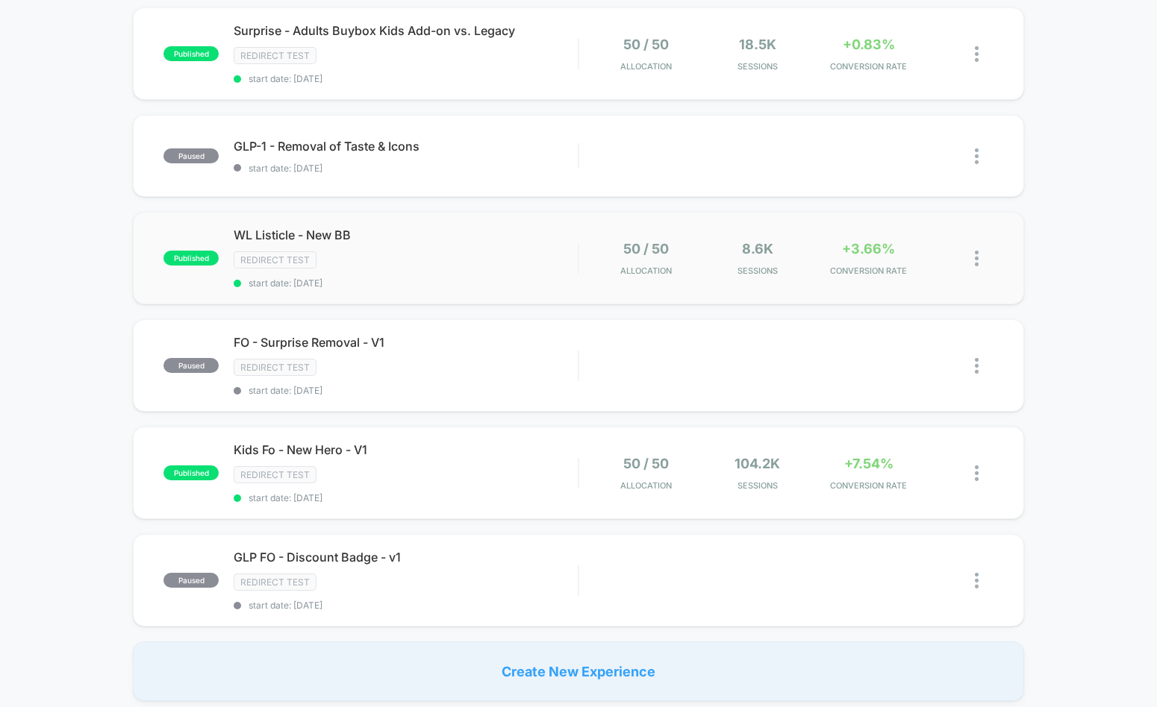
click at [483, 262] on div "Redirect Test" at bounding box center [406, 260] width 344 height 17
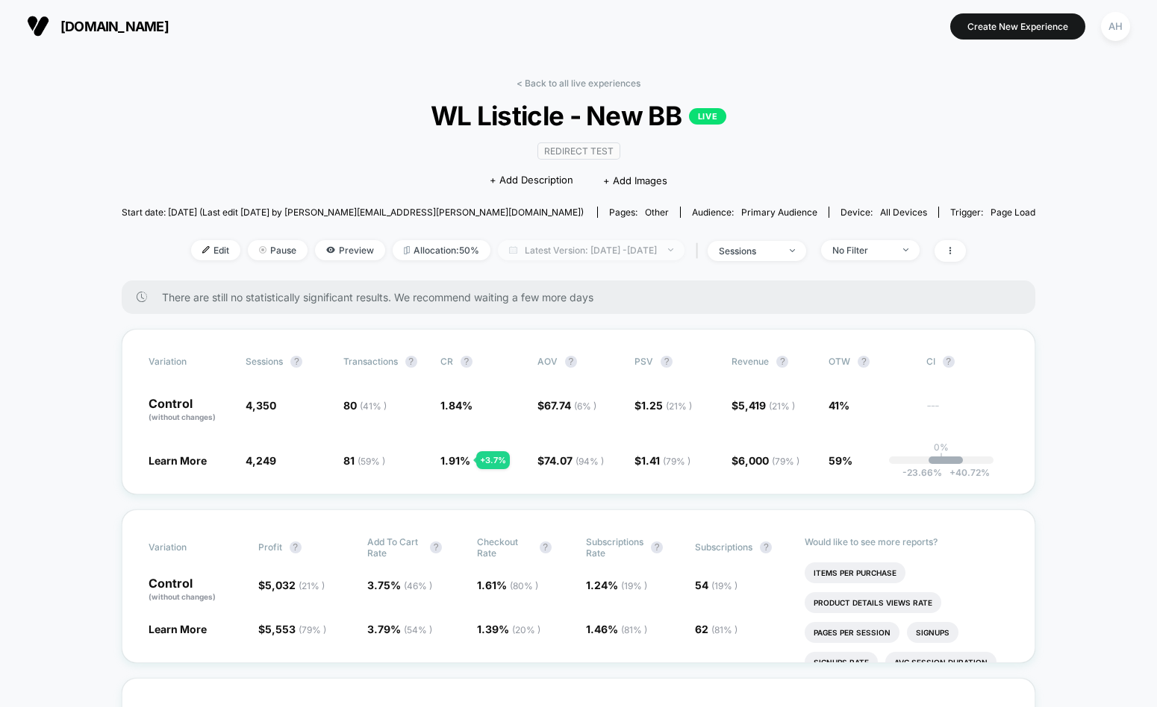
click at [557, 256] on span "Latest Version: Sep 3, 2025 - Sep 12, 2025" at bounding box center [591, 250] width 187 height 20
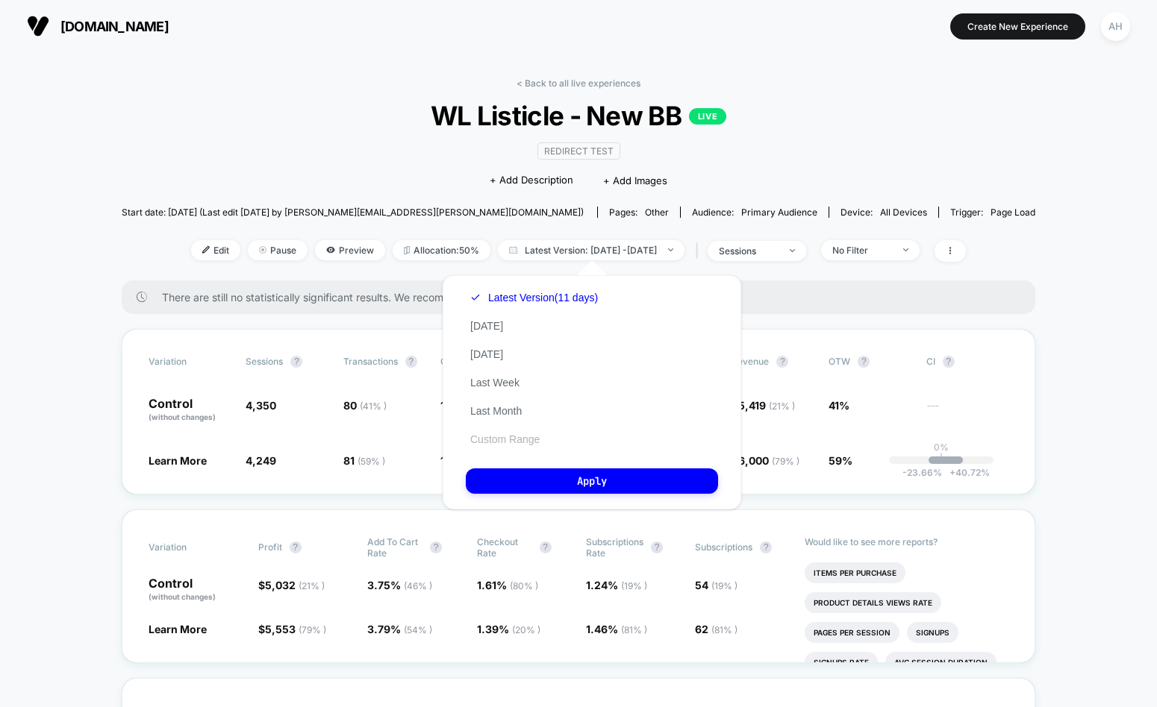
click at [506, 443] on button "Custom Range" at bounding box center [505, 439] width 78 height 13
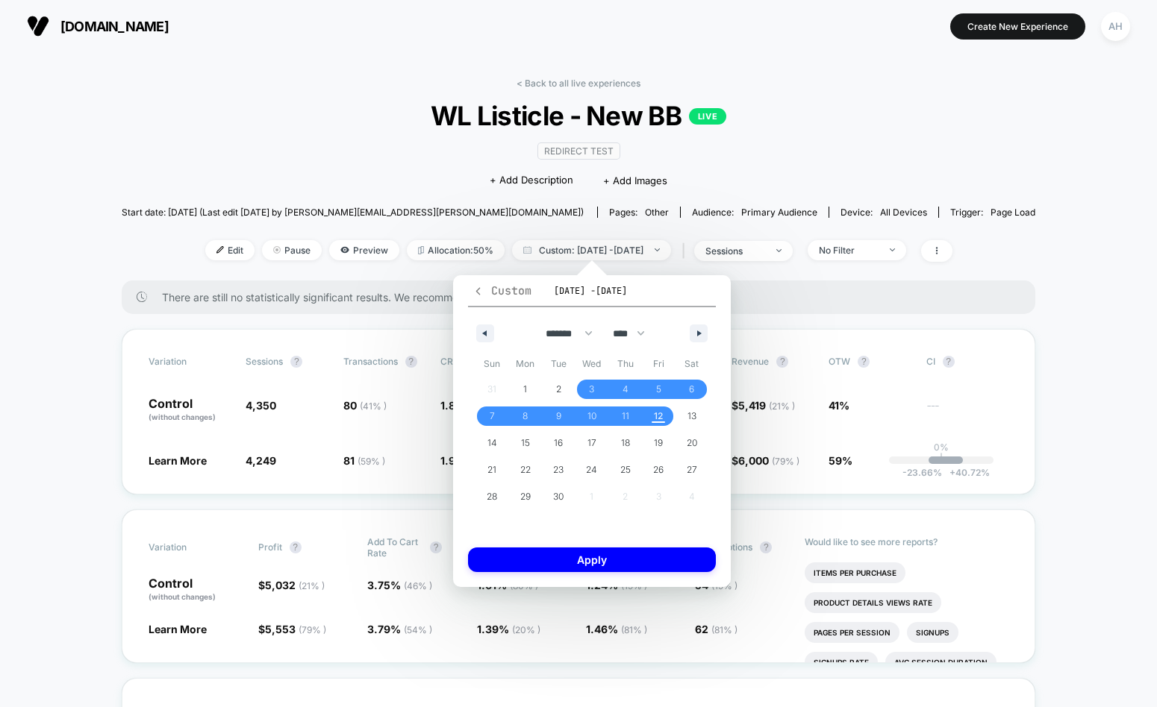
click at [484, 290] on span "Custom" at bounding box center [501, 291] width 59 height 15
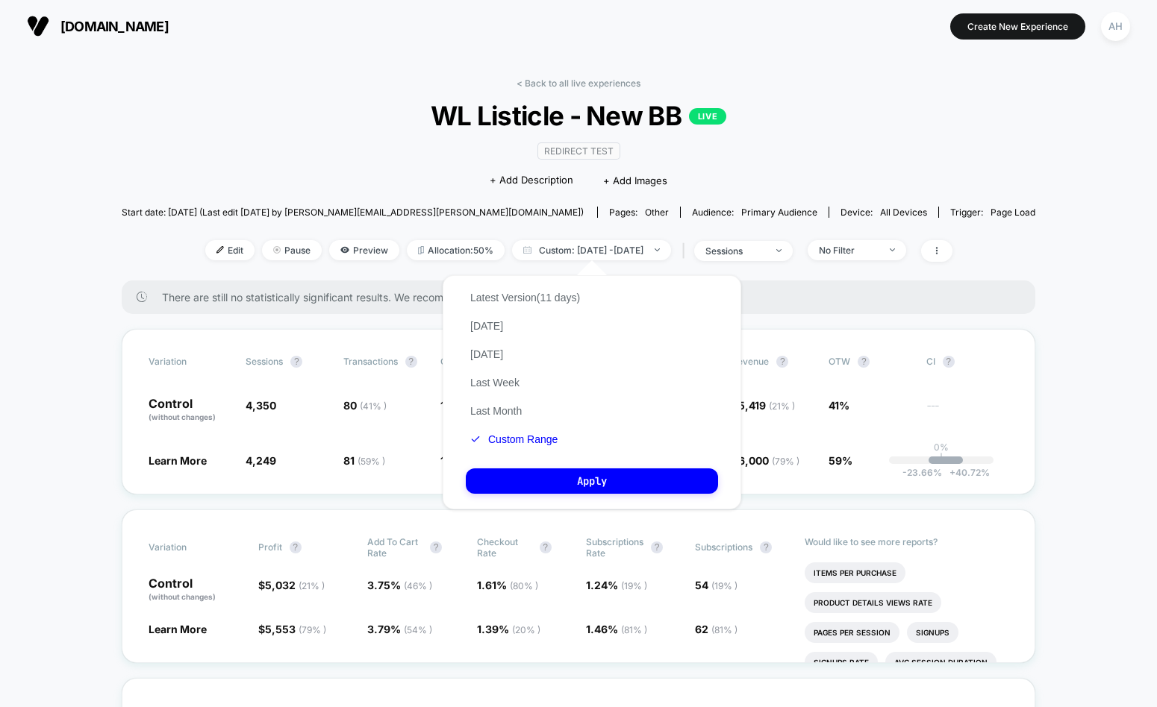
click at [494, 386] on button "Last Week" at bounding box center [495, 382] width 58 height 13
click at [558, 483] on button "Apply" at bounding box center [592, 481] width 252 height 25
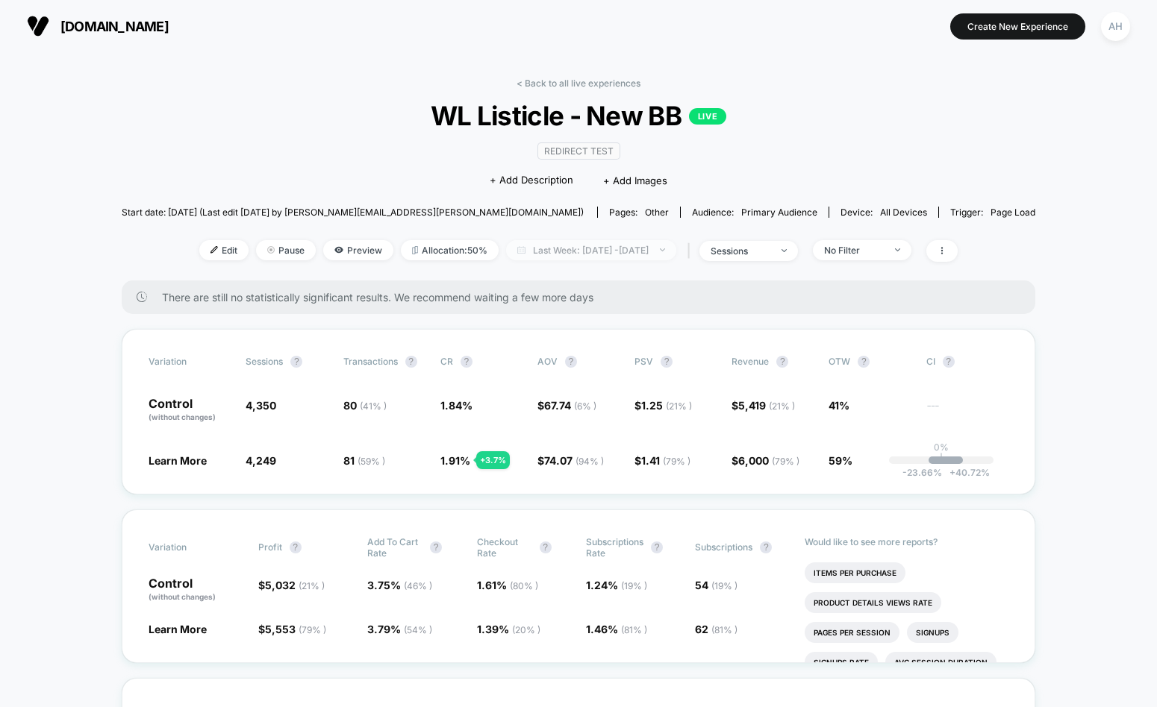
click at [623, 243] on span "Last Week: Sep 2, 2025 - Sep 12, 2025" at bounding box center [591, 250] width 170 height 20
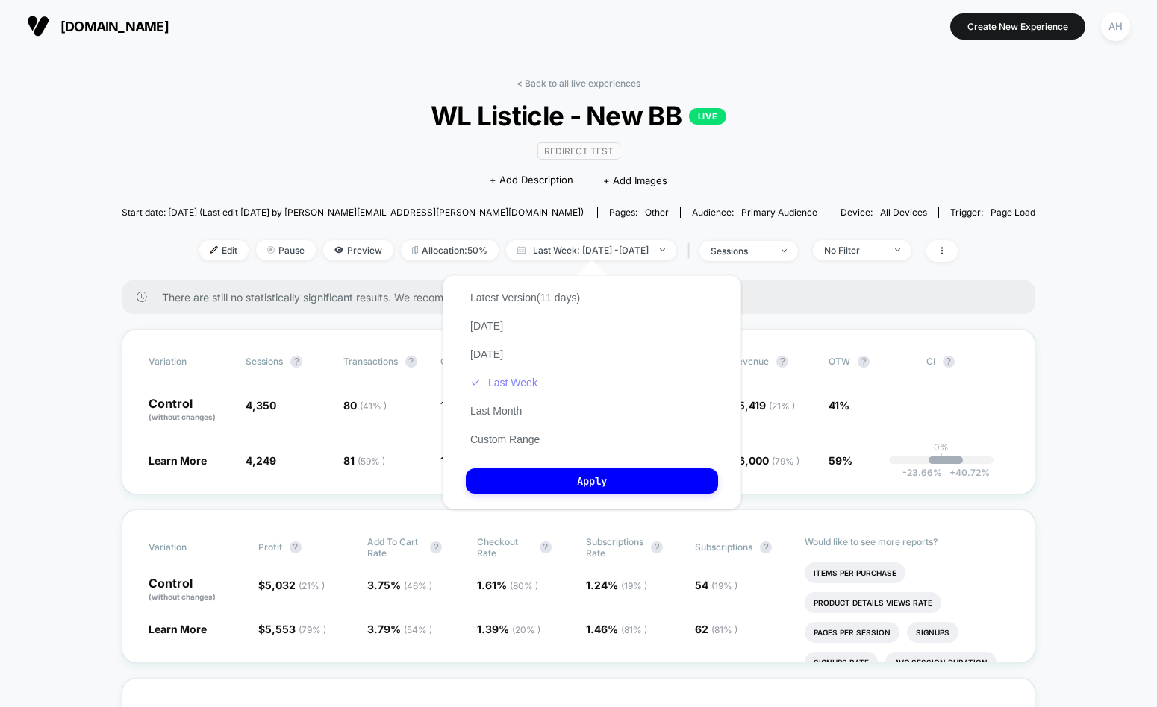
drag, startPoint x: 528, startPoint y: 381, endPoint x: 537, endPoint y: 381, distance: 9.0
click at [529, 381] on button "Last Week" at bounding box center [504, 382] width 76 height 13
click at [578, 479] on button "Apply" at bounding box center [592, 481] width 252 height 25
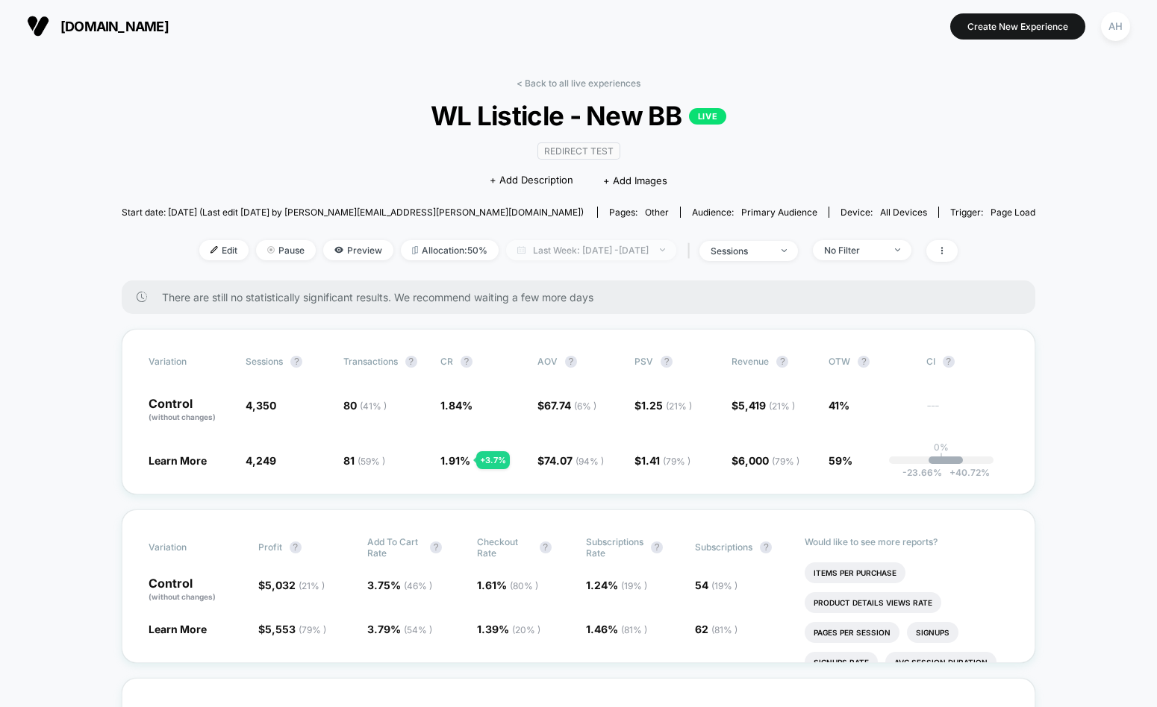
click at [591, 244] on span "Last Week: Sep 2, 2025 - Sep 12, 2025" at bounding box center [591, 250] width 170 height 20
select select "*"
select select "****"
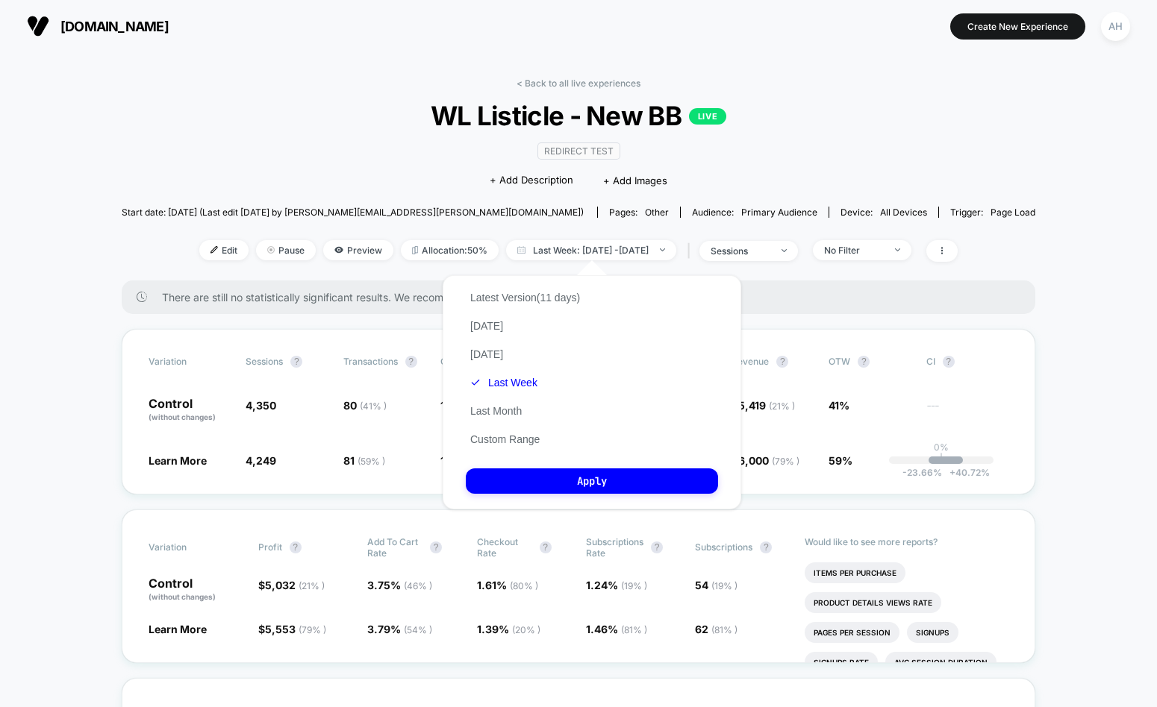
click at [514, 447] on div "Latest Version (11 days) Today Yesterday Last Week Last Month Custom Range" at bounding box center [525, 369] width 119 height 170
click at [515, 436] on button "Custom Range" at bounding box center [505, 439] width 78 height 13
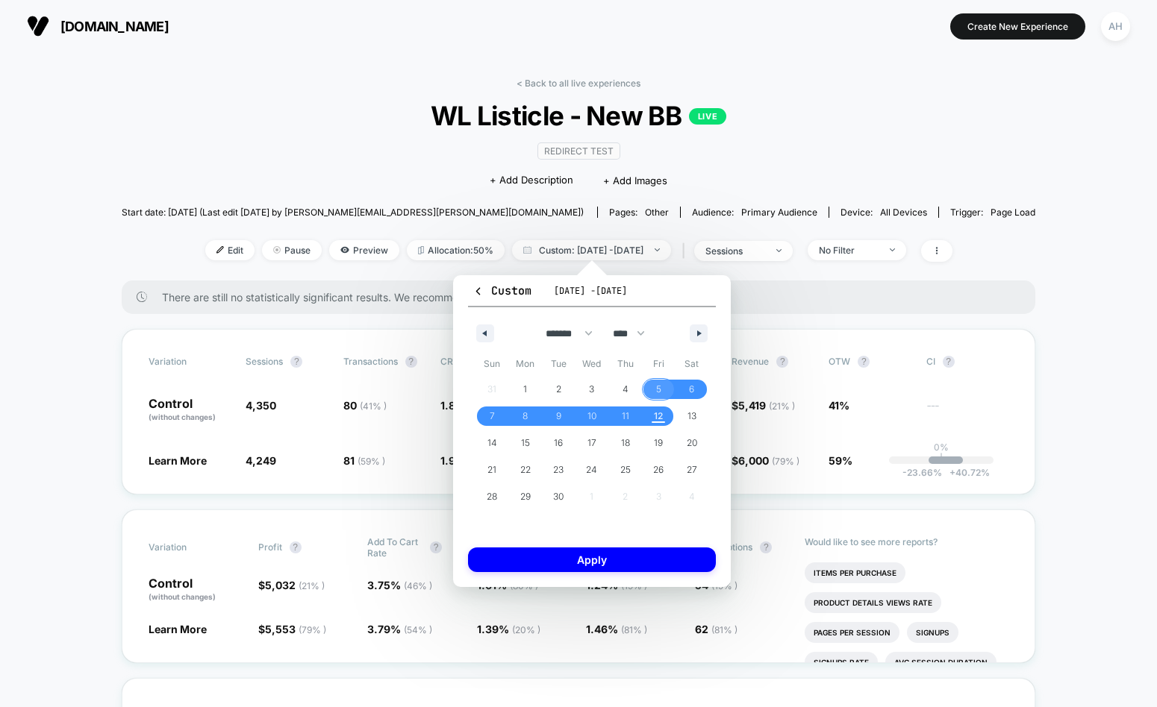
click at [653, 390] on span "5" at bounding box center [659, 389] width 34 height 19
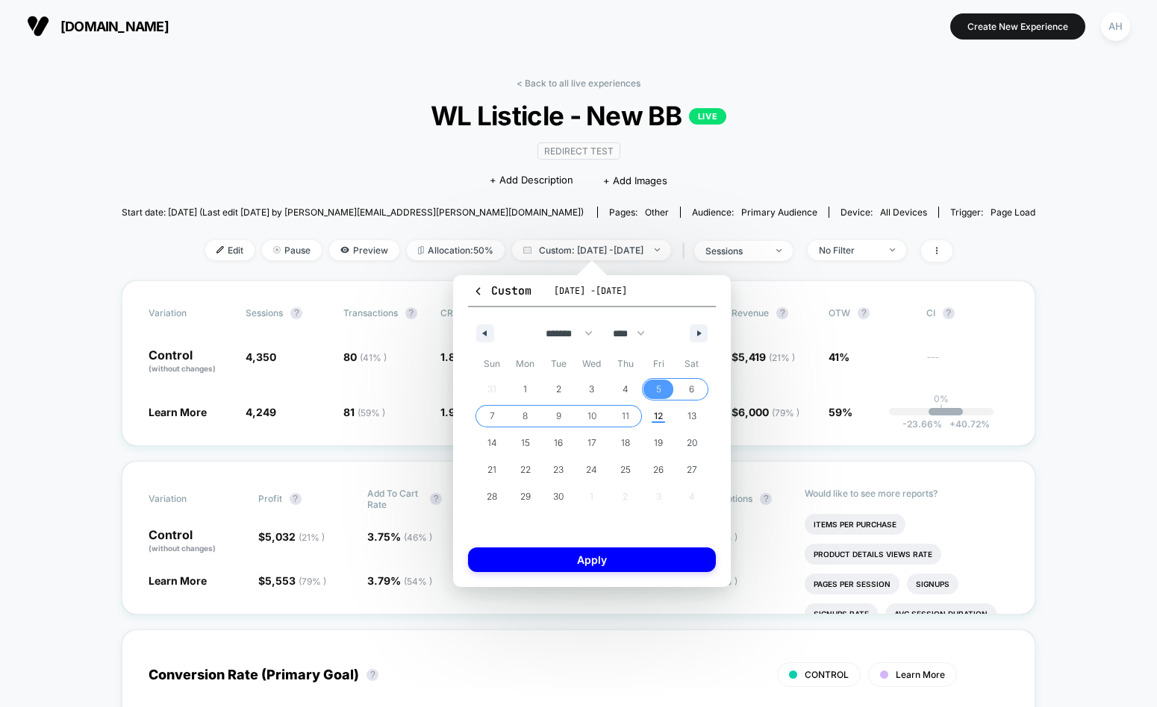
click at [631, 414] on span "11" at bounding box center [625, 416] width 34 height 19
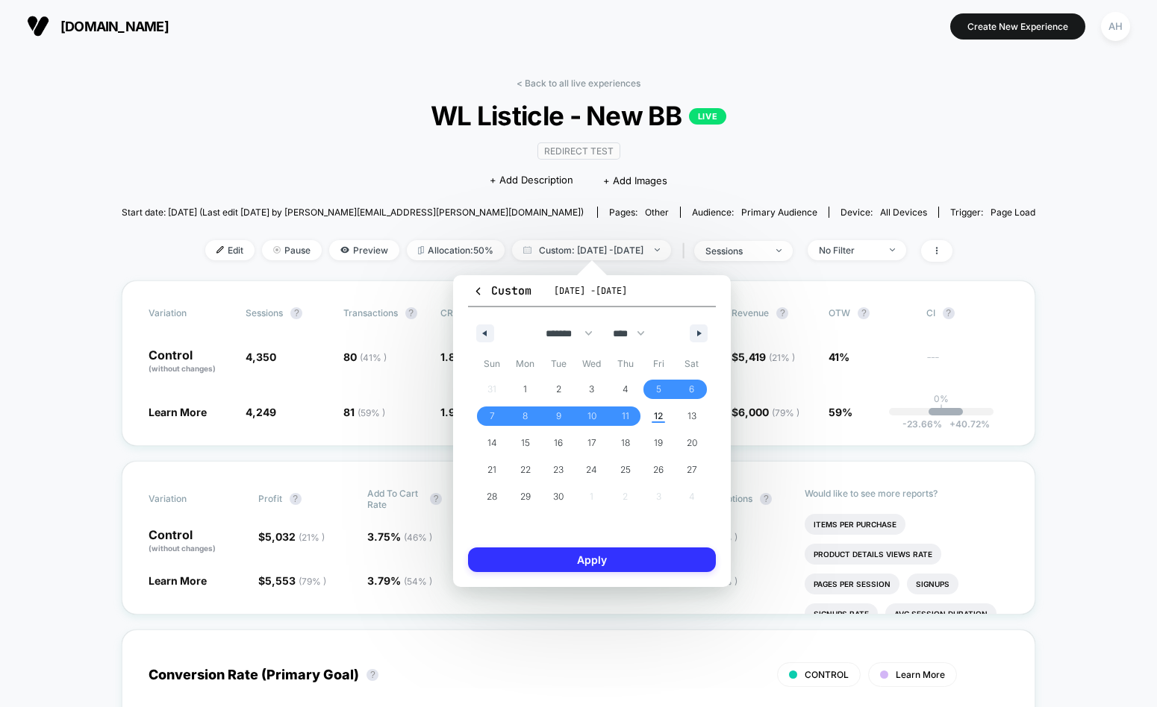
click at [622, 558] on button "Apply" at bounding box center [592, 560] width 248 height 25
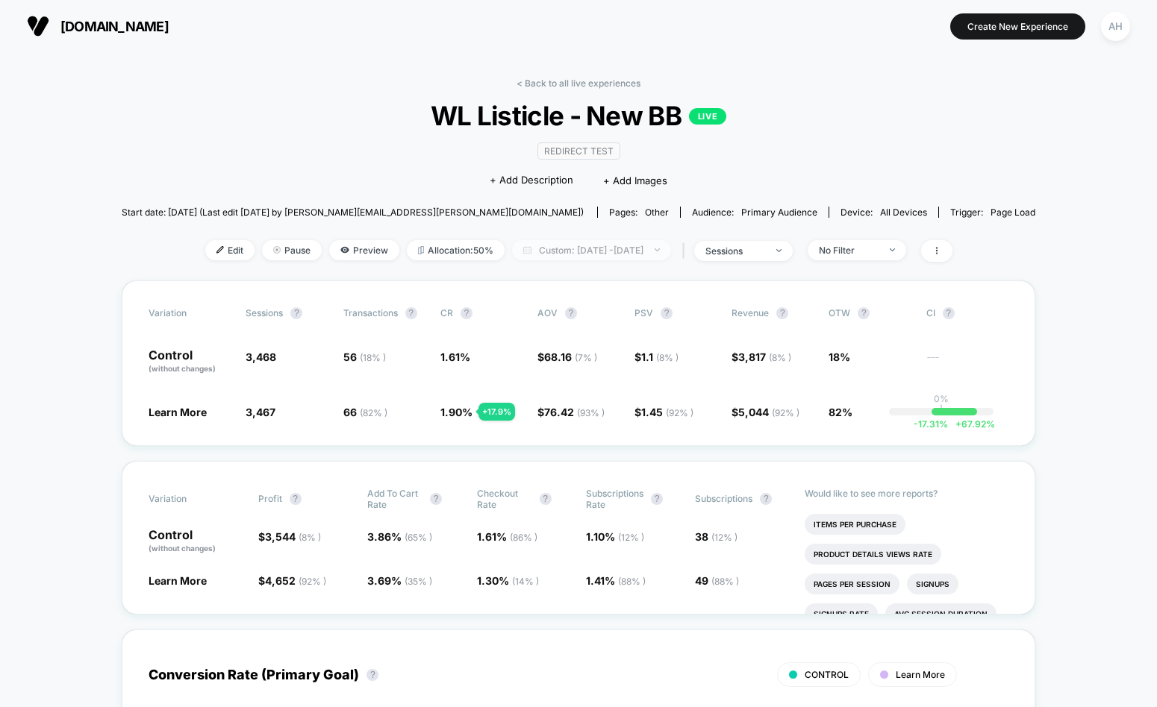
click at [597, 252] on span "Custom: Sep 5, 2025 - Sep 11, 2025" at bounding box center [591, 250] width 159 height 20
select select "*"
select select "****"
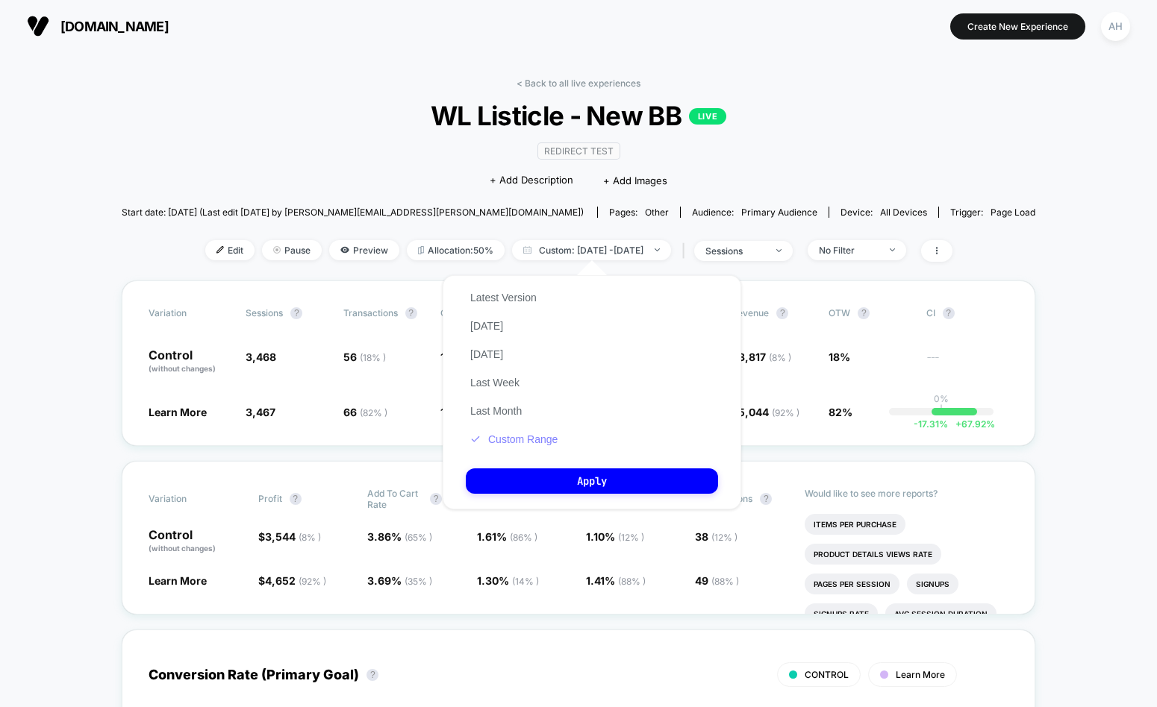
click at [530, 436] on button "Custom Range" at bounding box center [514, 439] width 96 height 13
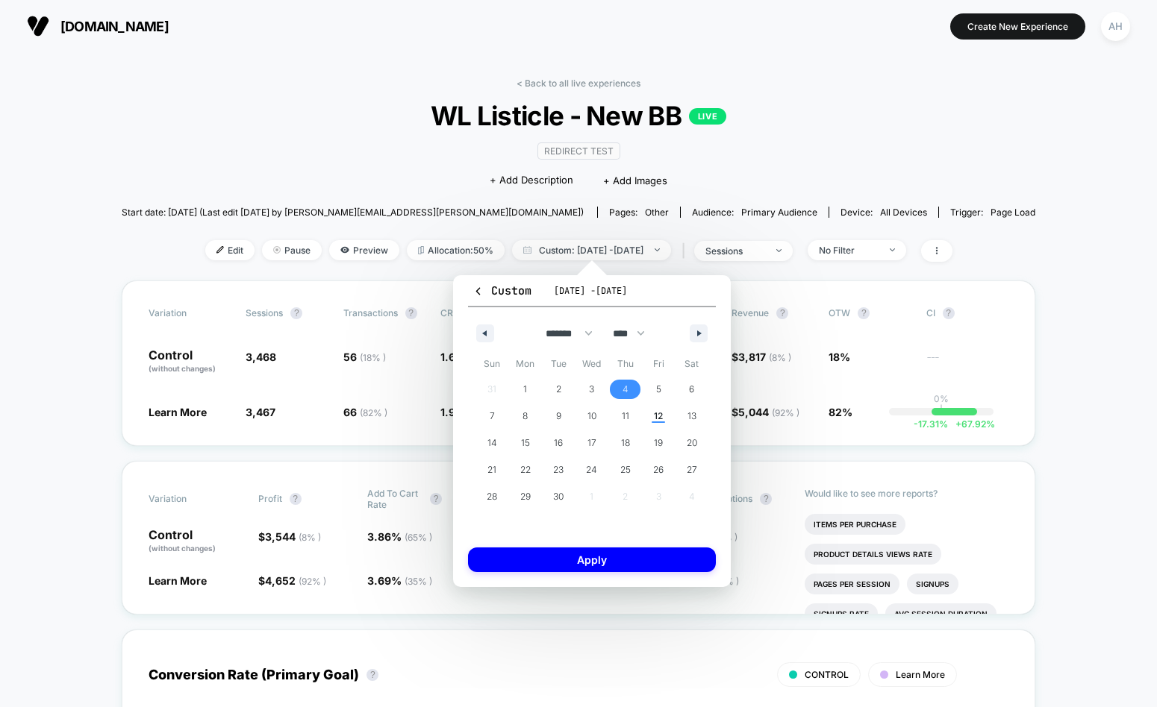
click at [621, 392] on span "4" at bounding box center [625, 389] width 34 height 19
click at [625, 412] on span "11" at bounding box center [625, 416] width 7 height 27
click at [643, 560] on button "Apply" at bounding box center [592, 560] width 248 height 25
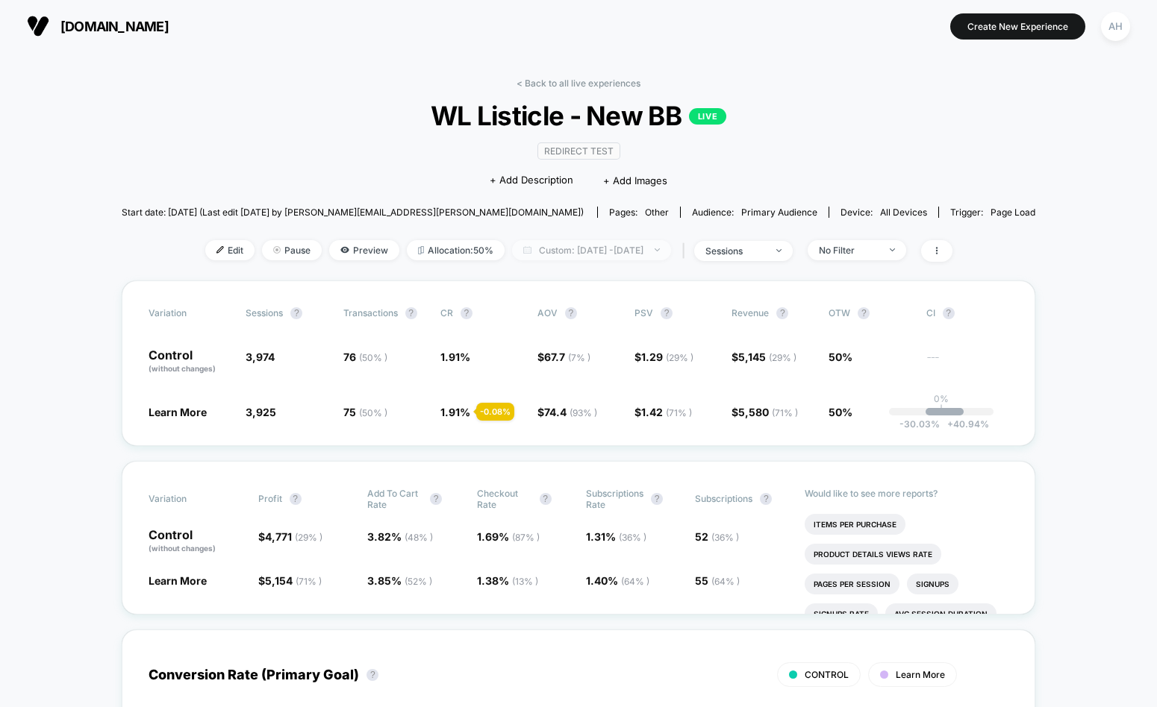
click at [643, 251] on span "Custom: Sep 4, 2025 - Sep 11, 2025" at bounding box center [591, 250] width 159 height 20
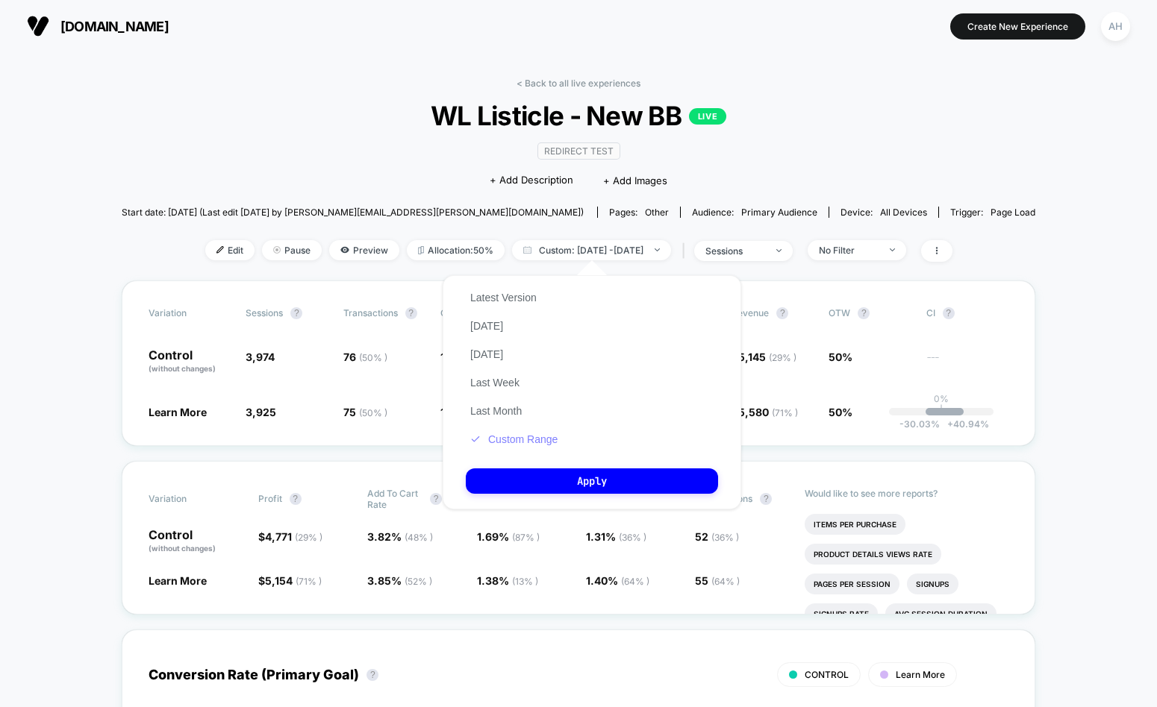
click at [534, 441] on button "Custom Range" at bounding box center [514, 439] width 96 height 13
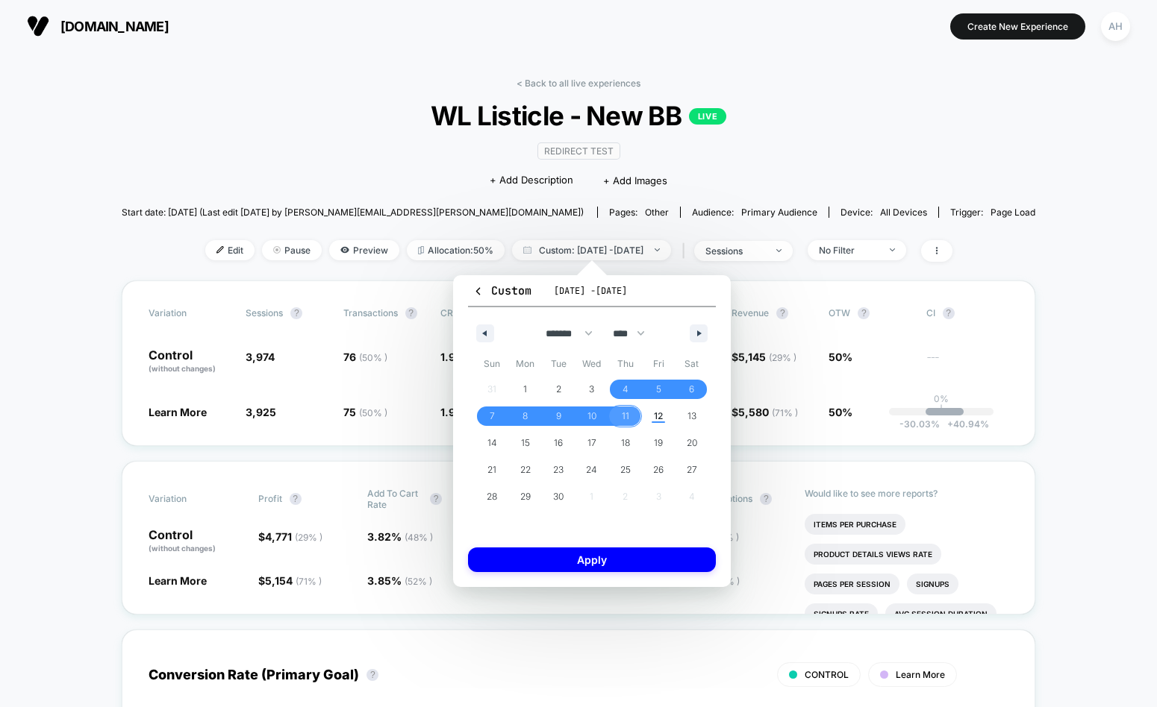
click at [619, 414] on span "11" at bounding box center [625, 416] width 34 height 19
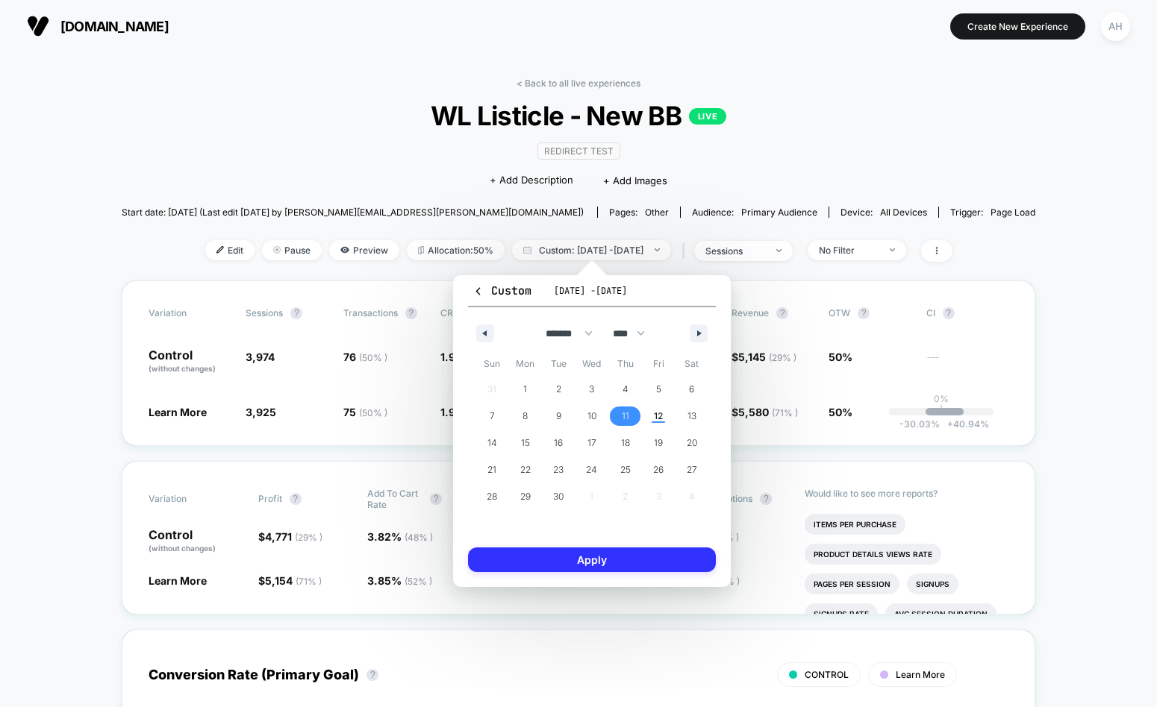
click at [614, 560] on button "Apply" at bounding box center [592, 560] width 248 height 25
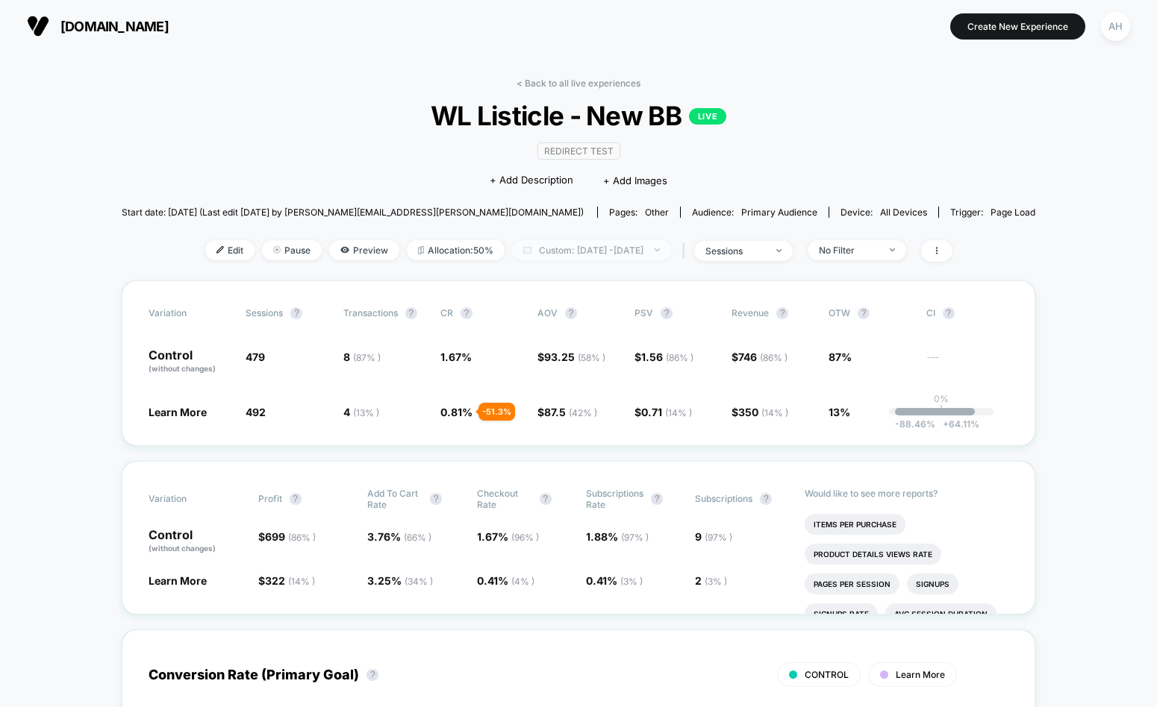
click at [591, 250] on span "Custom: Sep 11, 2025 - Sep 11, 2025" at bounding box center [591, 250] width 159 height 20
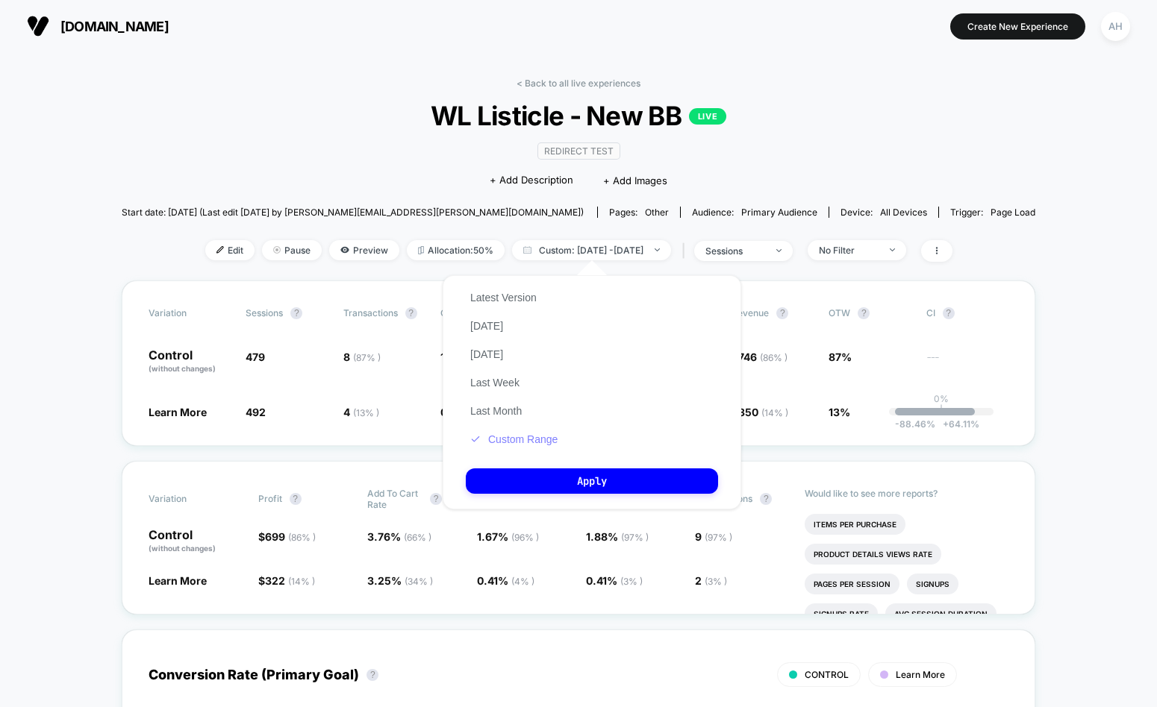
click at [538, 443] on button "Custom Range" at bounding box center [514, 439] width 96 height 13
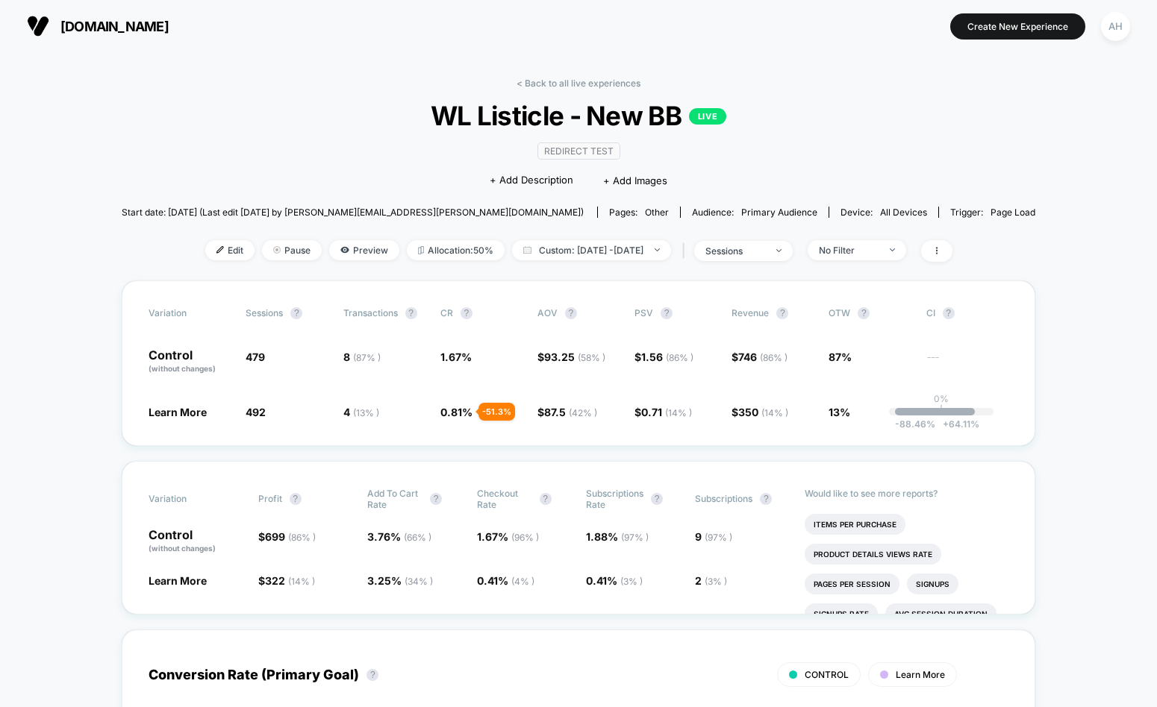
click at [528, 90] on div "< Back to all live experiences WL Listicle - New BB LIVE Redirect Test Click to…" at bounding box center [578, 179] width 913 height 203
click at [533, 82] on link "< Back to all live experiences" at bounding box center [578, 83] width 124 height 11
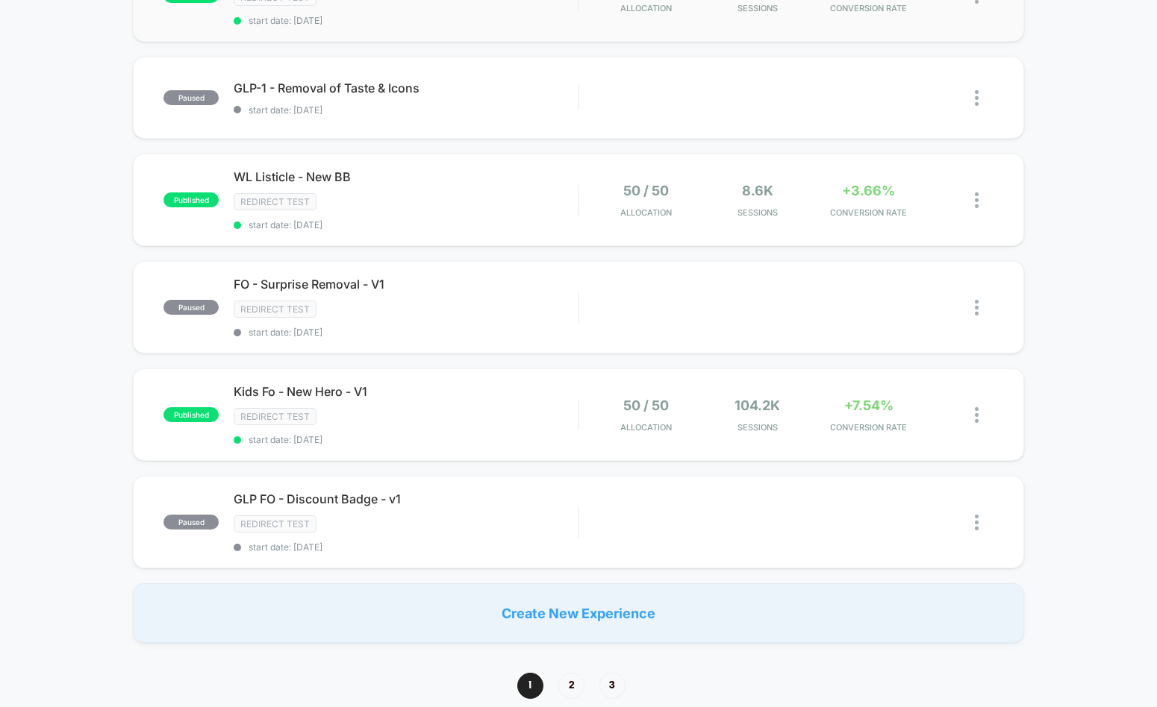
scroll to position [925, 0]
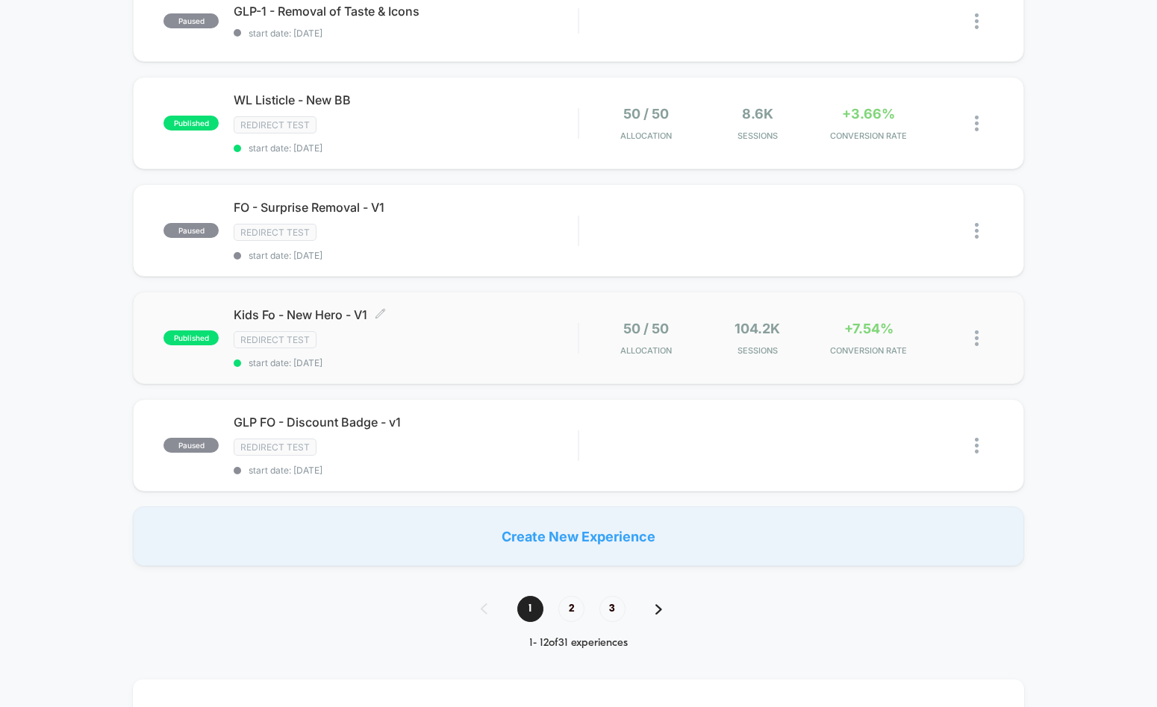
click at [520, 343] on div "Redirect Test" at bounding box center [406, 339] width 344 height 17
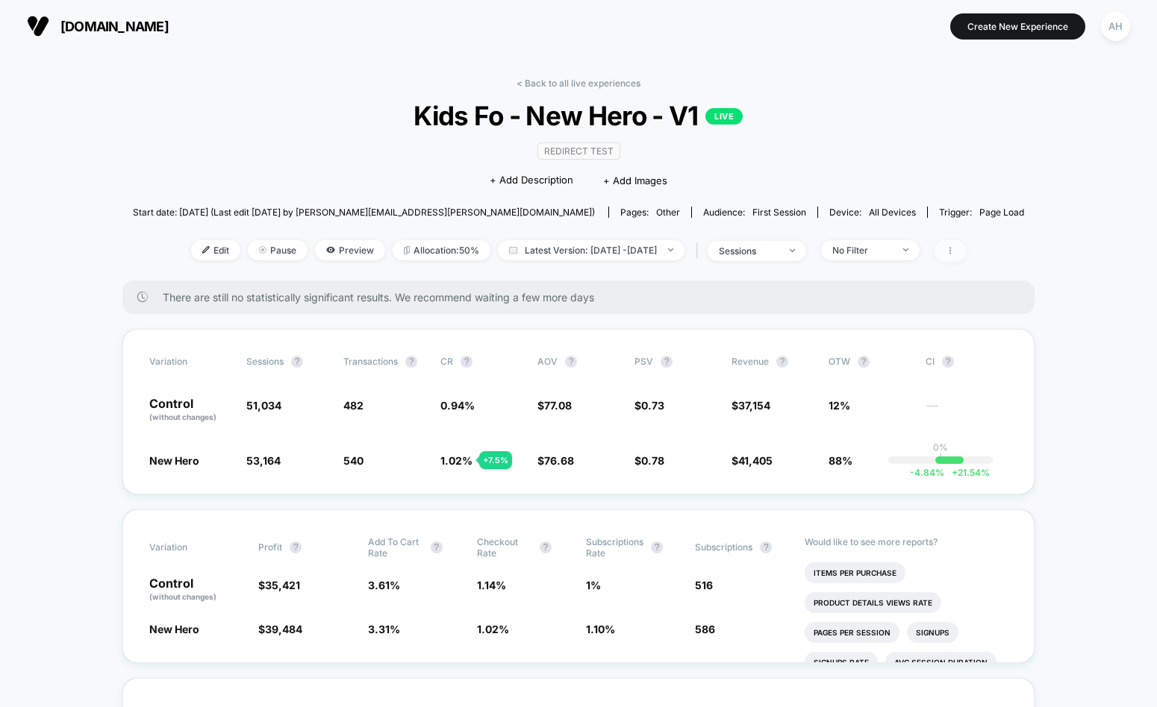
drag, startPoint x: 981, startPoint y: 253, endPoint x: 969, endPoint y: 250, distance: 12.3
click at [955, 253] on icon at bounding box center [950, 250] width 9 height 9
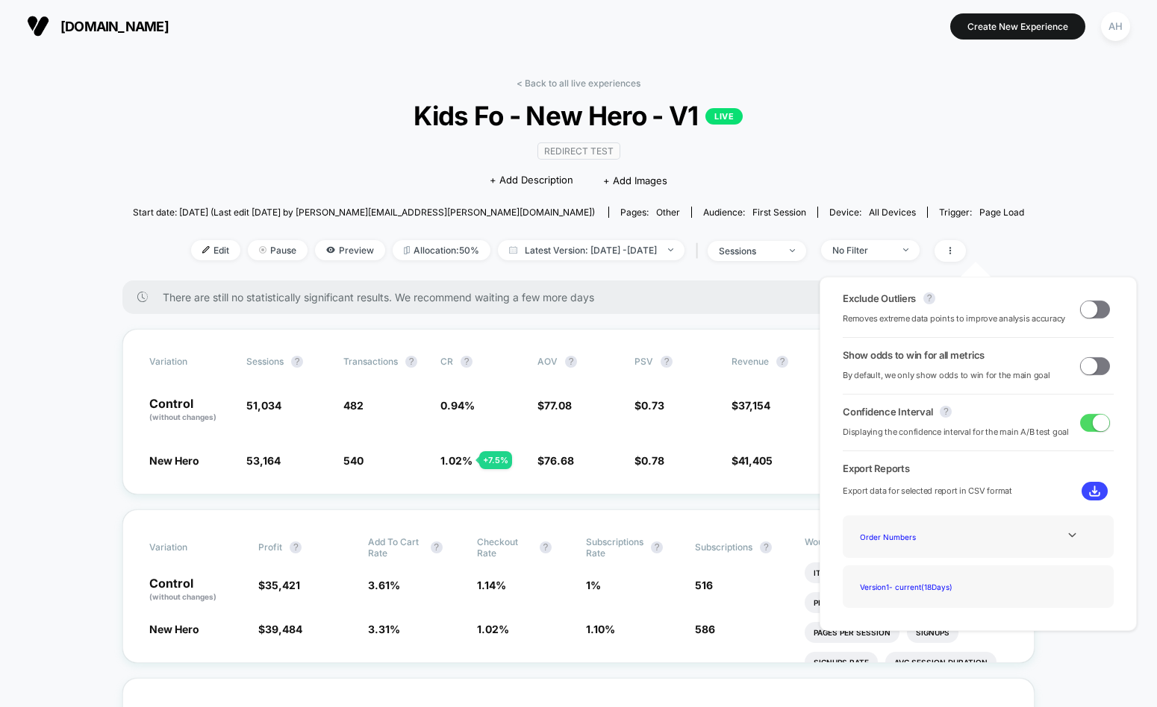
click at [1087, 366] on span at bounding box center [1089, 365] width 16 height 16
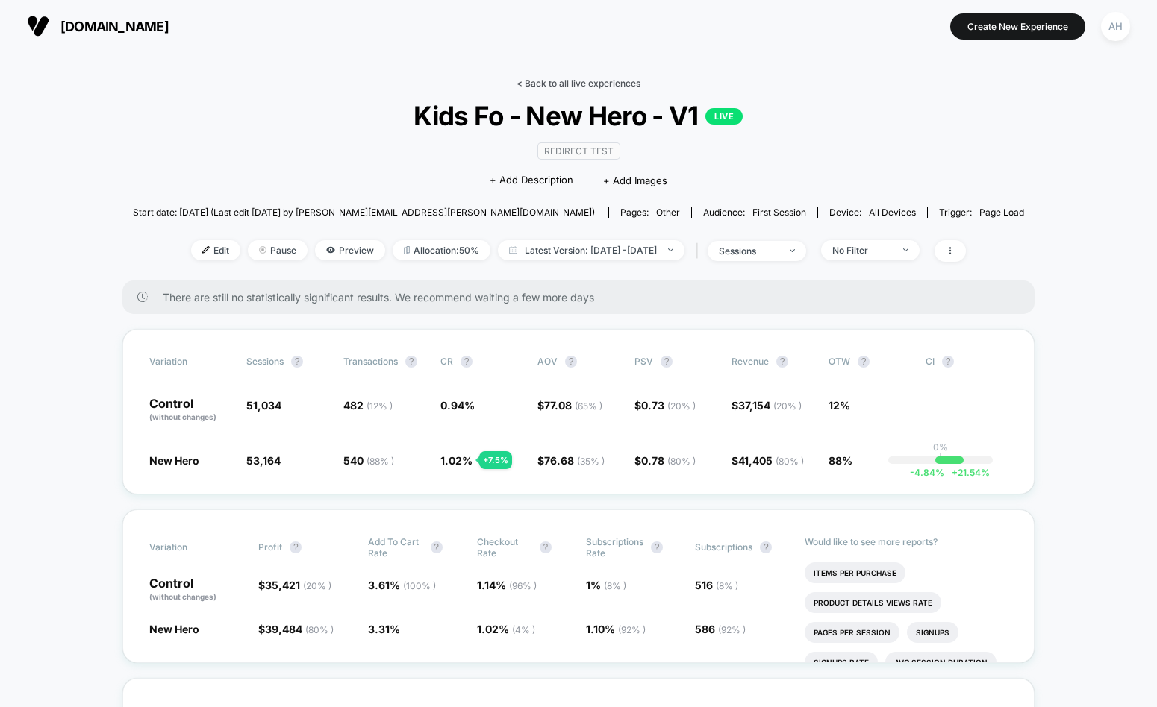
click at [560, 78] on link "< Back to all live experiences" at bounding box center [578, 83] width 124 height 11
